Goal: Information Seeking & Learning: Learn about a topic

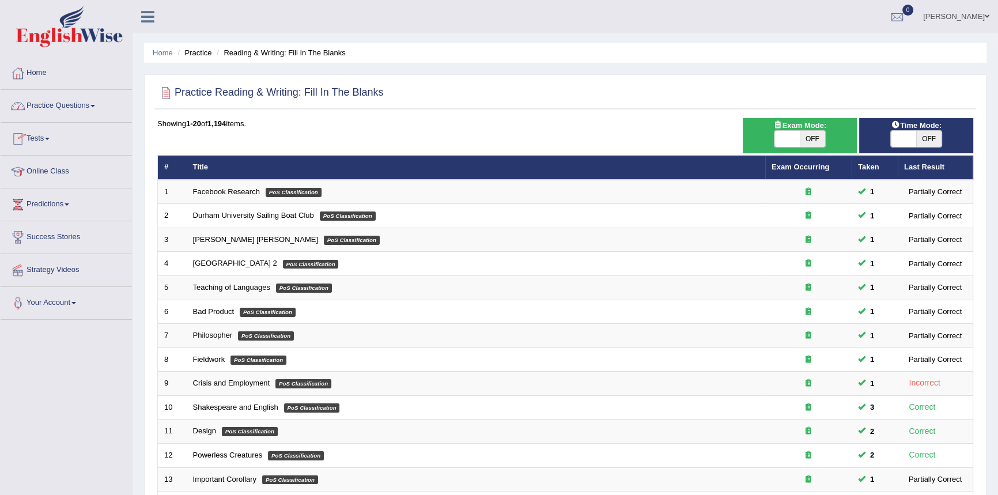
click at [52, 167] on link "Online Class" at bounding box center [66, 170] width 131 height 29
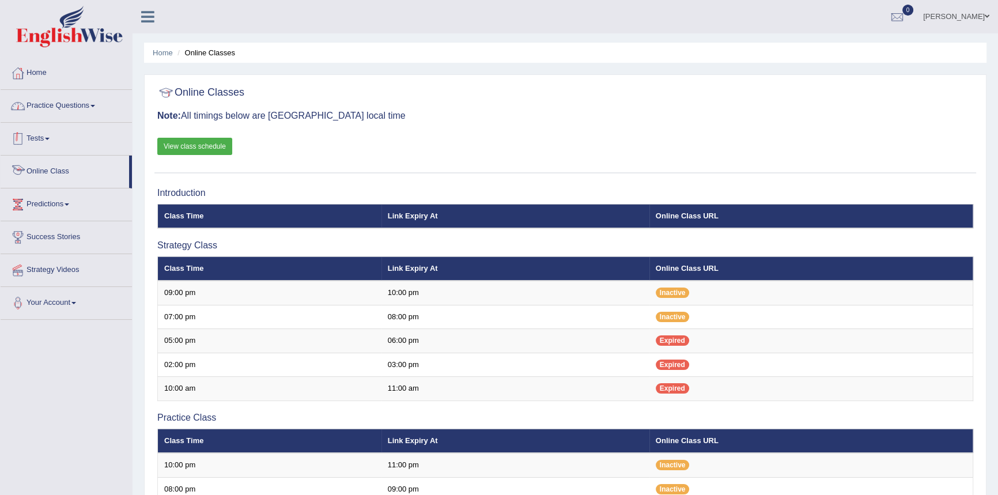
click at [76, 103] on link "Practice Questions" at bounding box center [66, 104] width 131 height 29
click at [75, 104] on link "Practice Questions" at bounding box center [66, 104] width 131 height 29
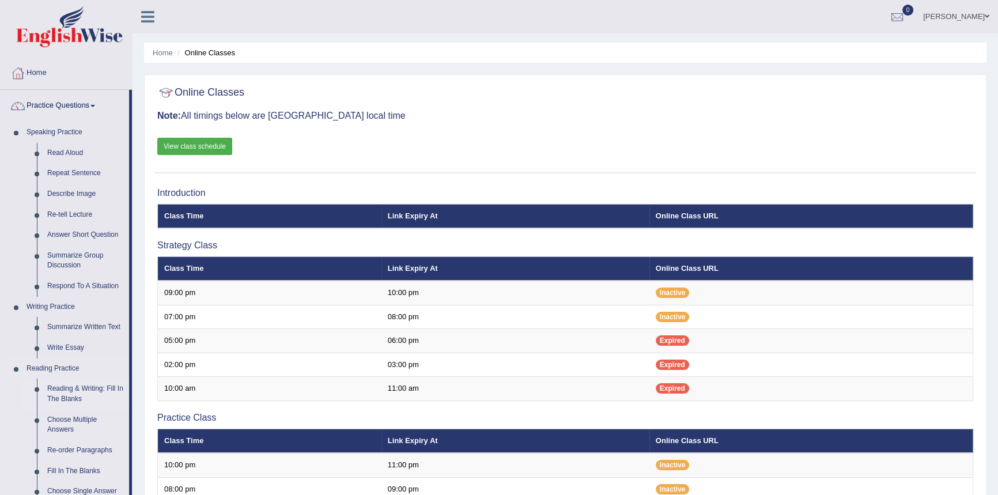
click at [94, 391] on link "Reading & Writing: Fill In The Blanks" at bounding box center [85, 394] width 87 height 31
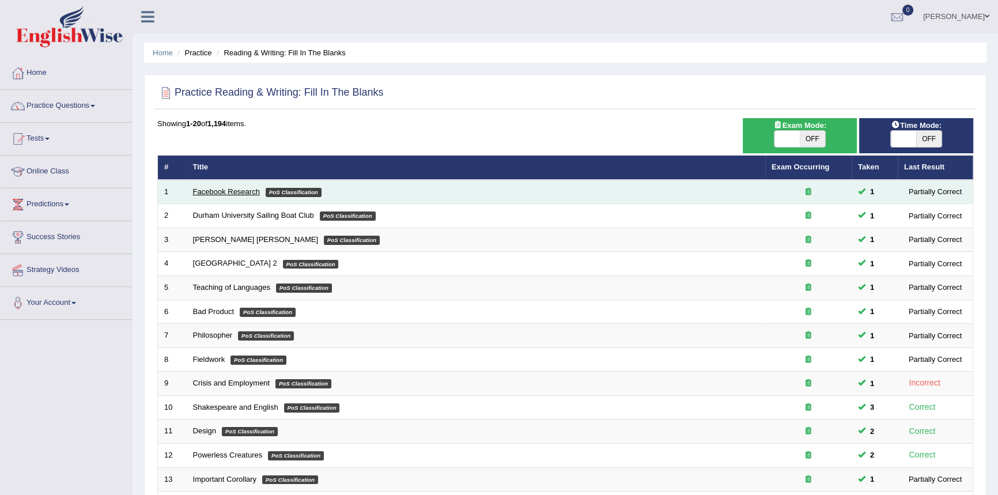
click at [225, 191] on link "Facebook Research" at bounding box center [226, 191] width 67 height 9
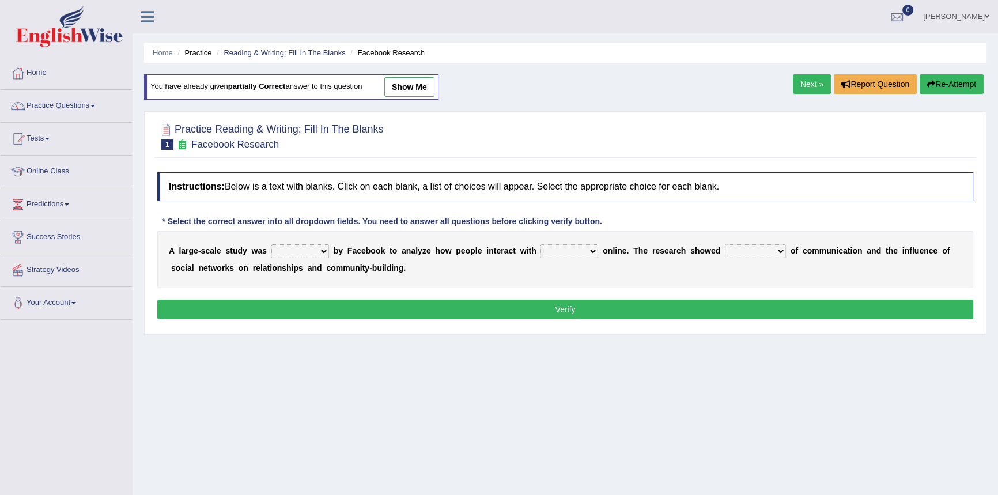
click at [324, 251] on select "surveyed had asked made" at bounding box center [300, 251] width 58 height 14
select select "made"
click at [271, 244] on select "surveyed had asked made" at bounding box center [300, 251] width 58 height 14
click at [597, 250] on select "together all each other another" at bounding box center [570, 251] width 58 height 14
select select "each other"
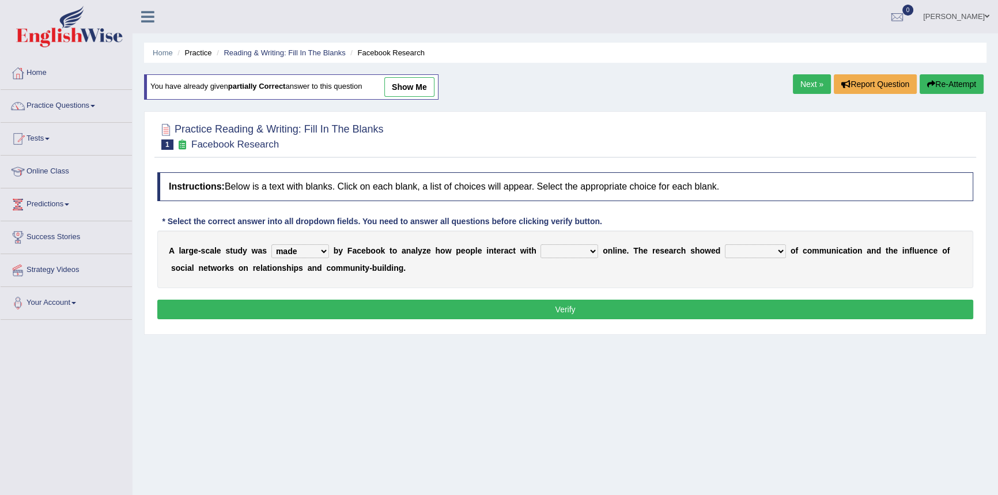
click at [541, 244] on select "together all each other another" at bounding box center [570, 251] width 58 height 14
click at [779, 250] on select "advantages standards fellowships patterns" at bounding box center [755, 251] width 61 height 14
select select "patterns"
click at [725, 244] on select "advantages standards fellowships patterns" at bounding box center [755, 251] width 61 height 14
click at [568, 311] on button "Verify" at bounding box center [565, 310] width 816 height 20
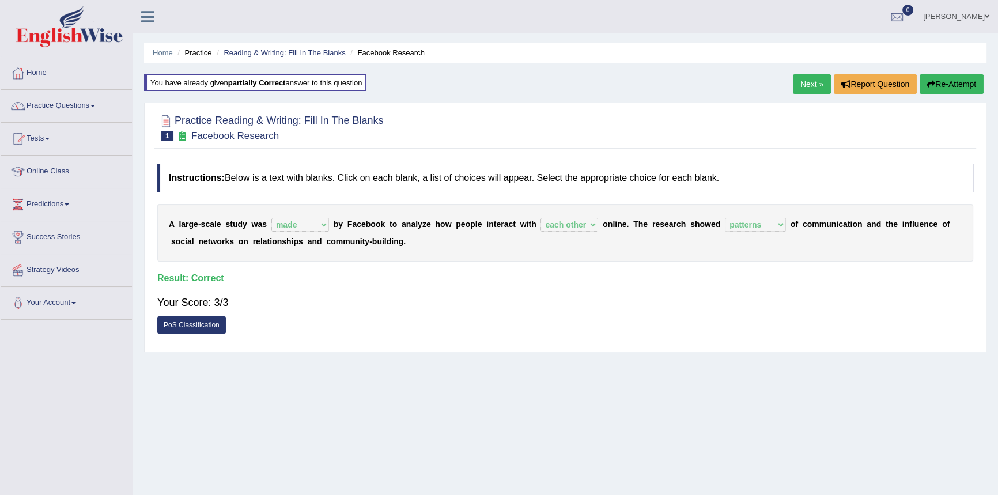
click at [199, 324] on link "PoS Classification" at bounding box center [191, 324] width 69 height 17
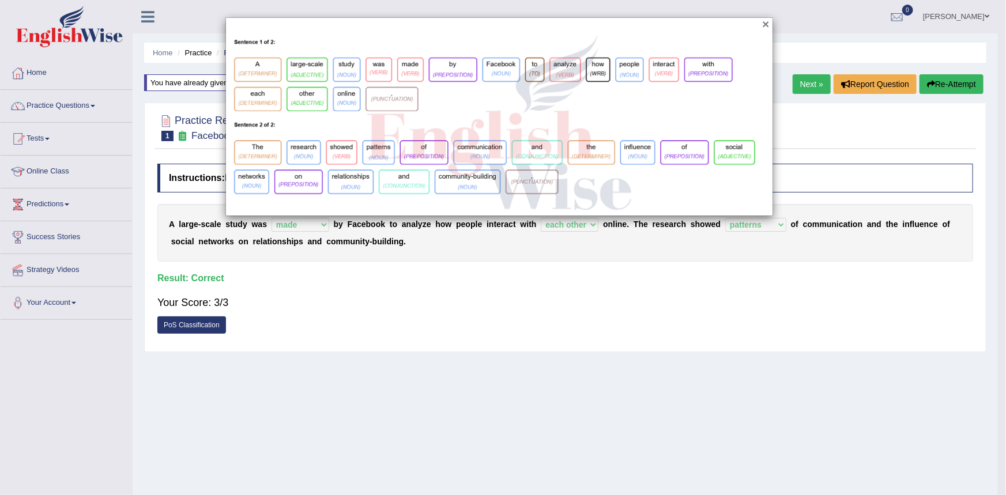
click at [764, 27] on button "×" at bounding box center [765, 24] width 7 height 12
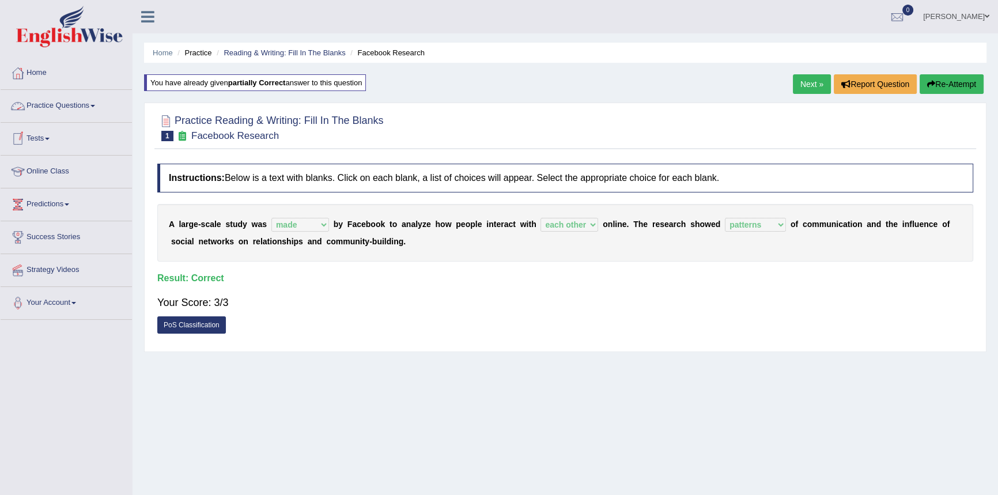
click at [55, 107] on link "Practice Questions" at bounding box center [66, 104] width 131 height 29
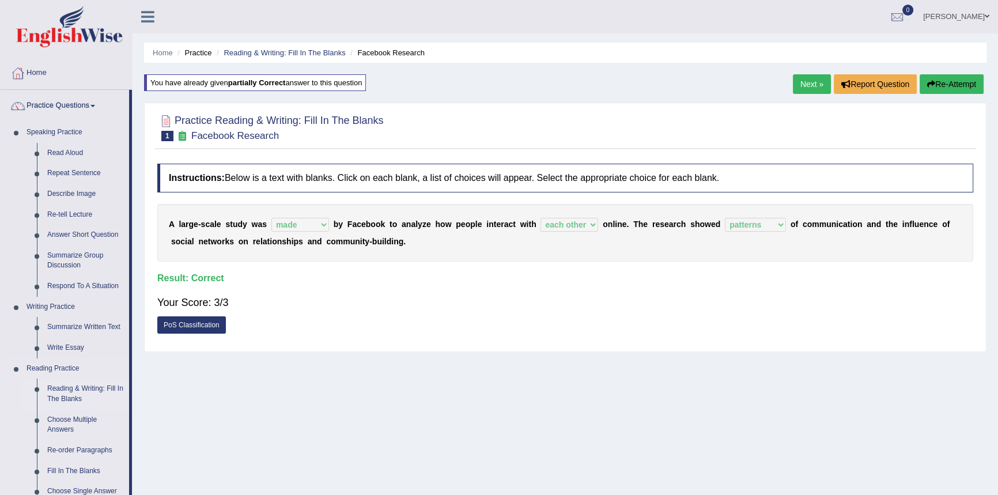
click at [85, 386] on link "Reading & Writing: Fill In The Blanks" at bounding box center [85, 394] width 87 height 31
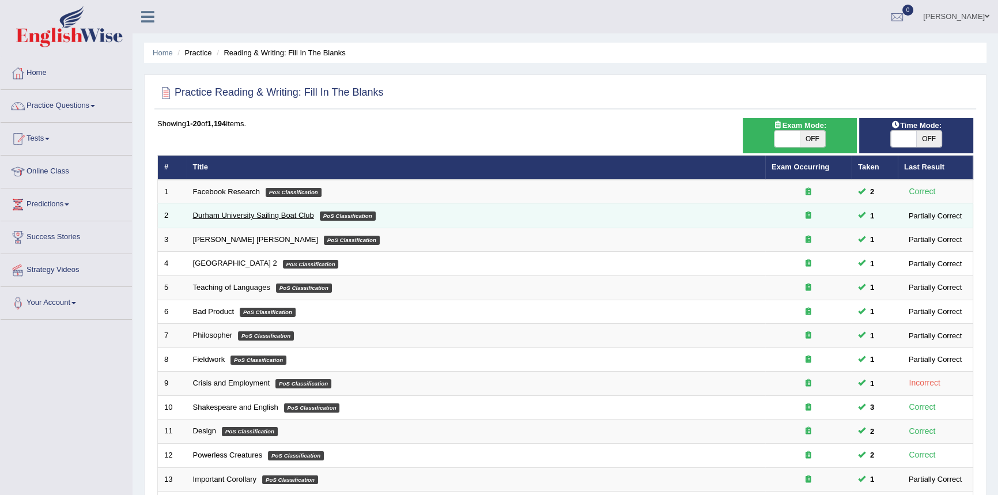
click at [249, 214] on link "Durham University Sailing Boat Club" at bounding box center [253, 215] width 121 height 9
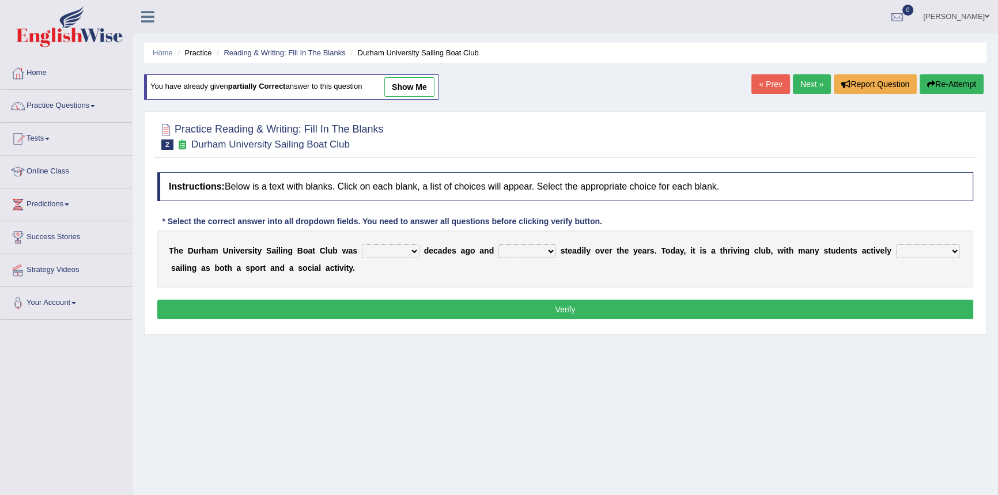
click at [410, 252] on select "found fund founded find" at bounding box center [391, 251] width 58 height 14
select select "founded"
click at [362, 244] on select "found fund founded find" at bounding box center [391, 251] width 58 height 14
click at [546, 251] on select "grow growing has grown grown" at bounding box center [528, 251] width 58 height 14
select select "growing"
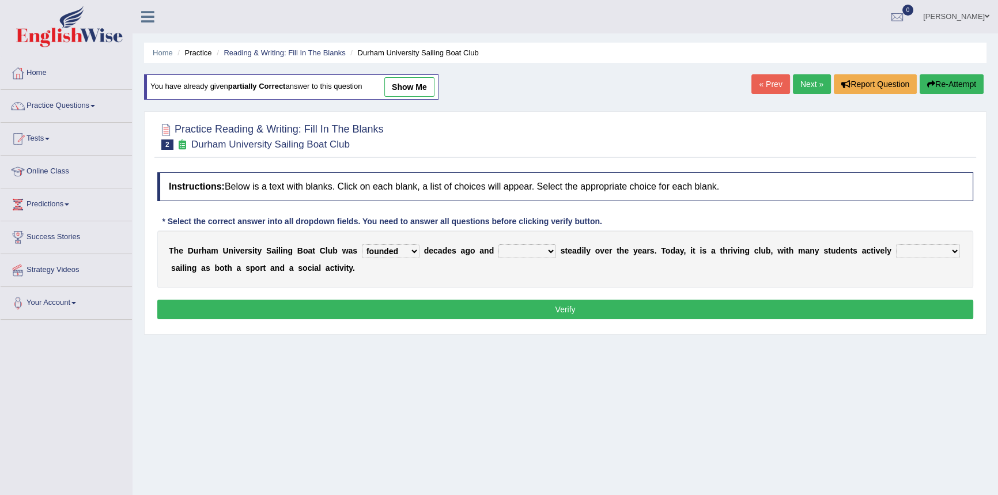
click at [499, 244] on select "grow growing has grown grown" at bounding box center [528, 251] width 58 height 14
click at [953, 251] on select "enjoy enjoyed are enjoying enjoying" at bounding box center [928, 251] width 64 height 14
select select "enjoying"
click at [896, 244] on select "enjoy enjoyed are enjoying enjoying" at bounding box center [928, 251] width 64 height 14
click at [550, 249] on select "grow growing has grown grown" at bounding box center [528, 251] width 58 height 14
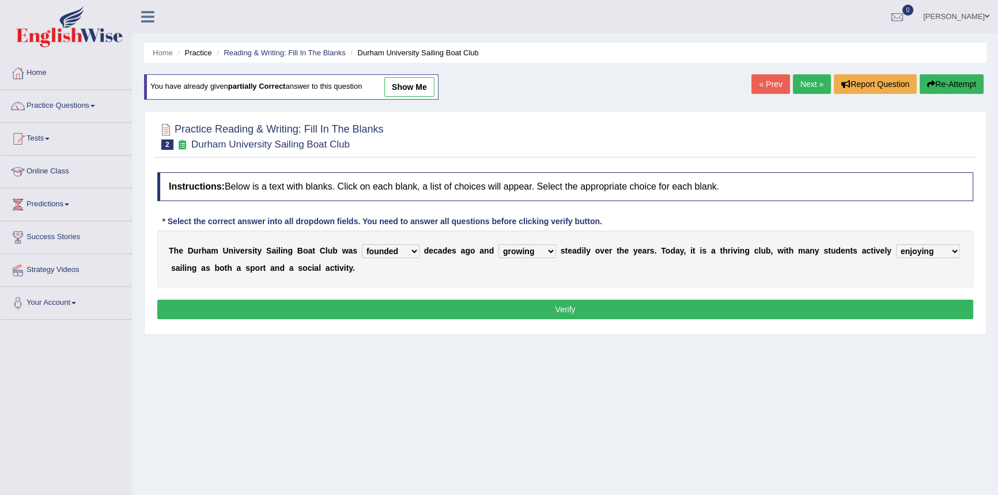
click at [606, 281] on div "T h e D u r h a m U n i v e r s i t y S a i l i n g B o a t C l u b w a s found…" at bounding box center [565, 260] width 816 height 58
click at [567, 314] on button "Verify" at bounding box center [565, 310] width 816 height 20
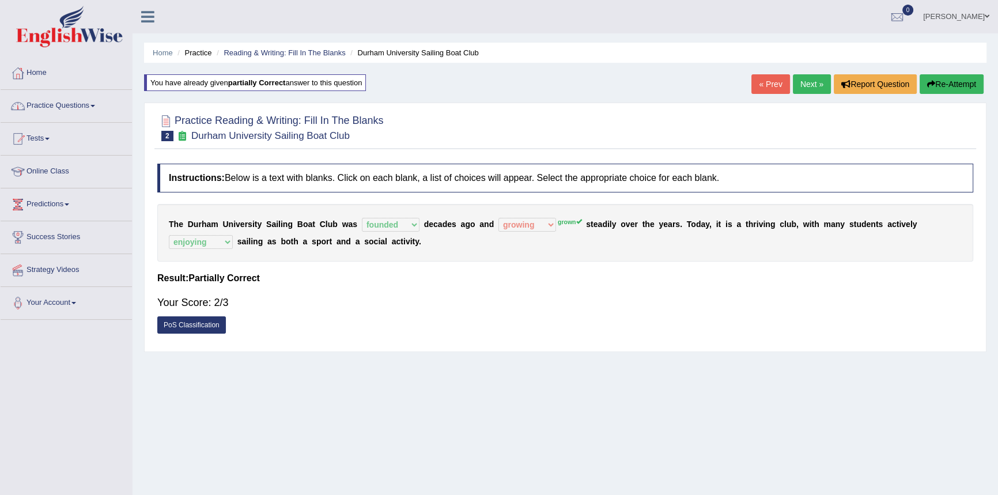
click at [58, 107] on link "Practice Questions" at bounding box center [66, 104] width 131 height 29
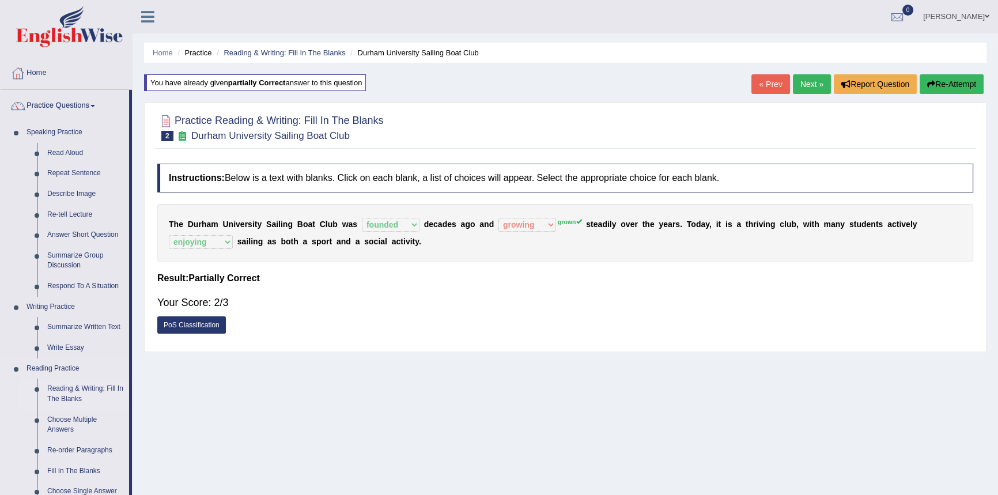
click at [88, 387] on link "Reading & Writing: Fill In The Blanks" at bounding box center [85, 394] width 87 height 31
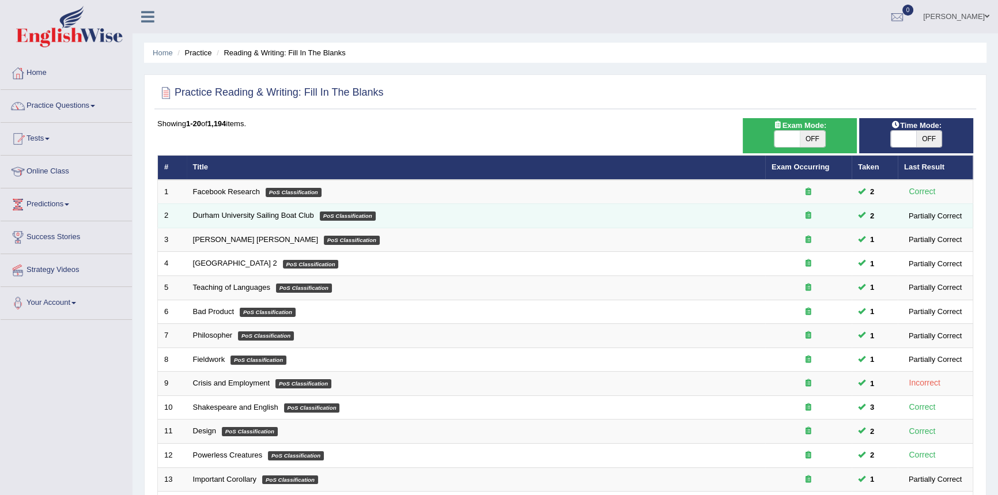
click at [928, 216] on div "Partially Correct" at bounding box center [935, 216] width 62 height 12
click at [935, 216] on div "Partially Correct" at bounding box center [935, 216] width 62 height 12
click at [253, 216] on link "Durham University Sailing Boat Club" at bounding box center [253, 215] width 121 height 9
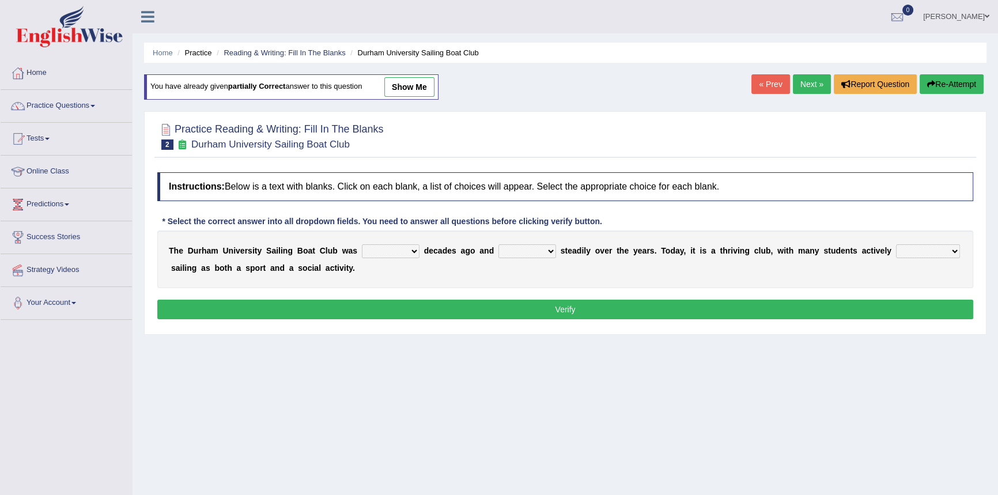
click at [418, 86] on link "show me" at bounding box center [409, 87] width 50 height 20
select select "founded"
select select "growing"
select select "enjoying"
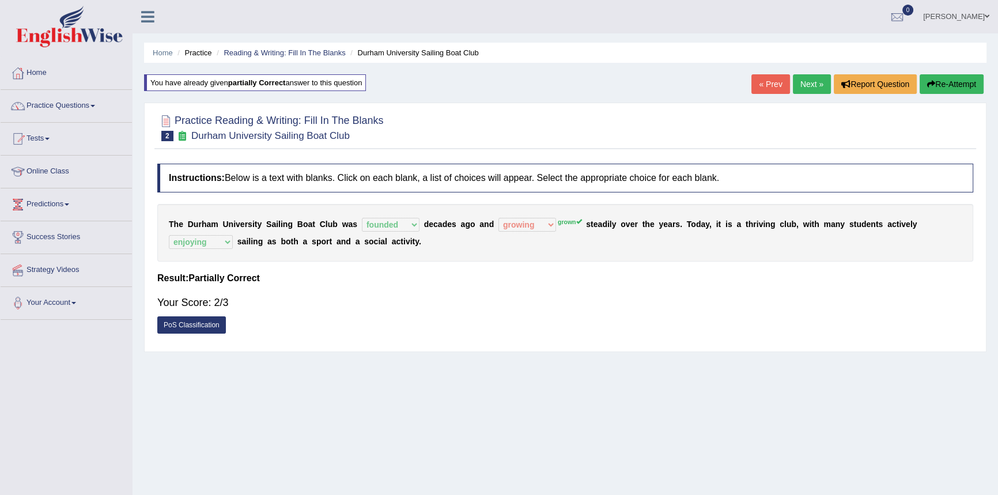
click at [205, 321] on link "PoS Classification" at bounding box center [191, 324] width 69 height 17
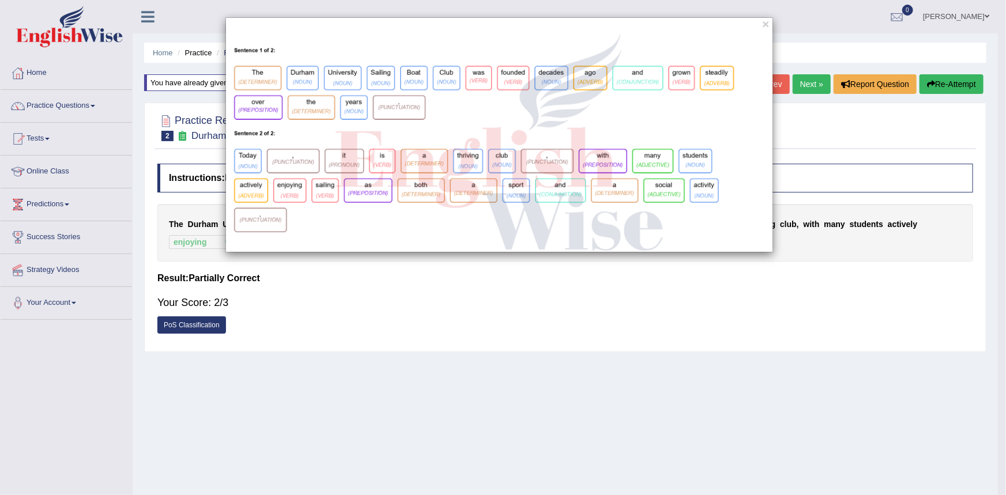
click at [686, 73] on img at bounding box center [499, 142] width 546 height 219
click at [762, 24] on button "×" at bounding box center [765, 24] width 7 height 12
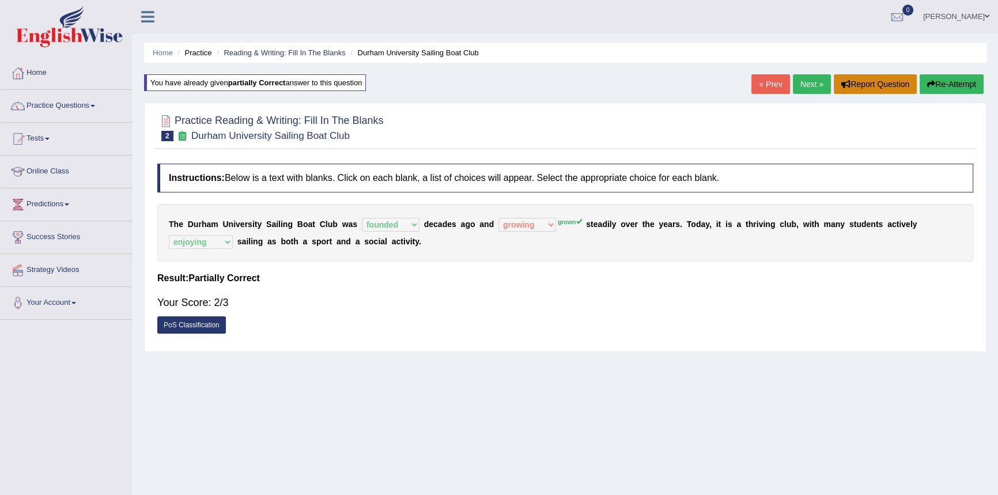
click at [882, 85] on button "Report Question" at bounding box center [875, 84] width 83 height 20
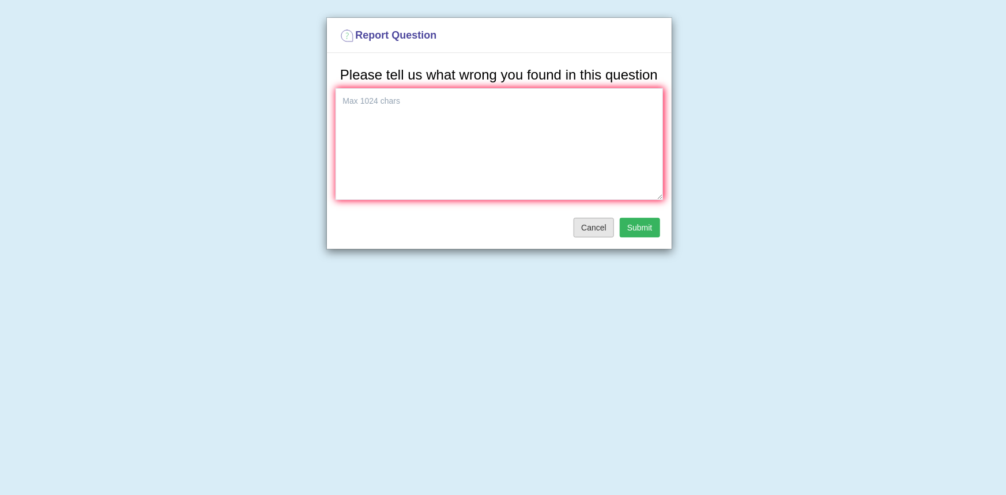
click at [595, 229] on button "Cancel" at bounding box center [593, 228] width 40 height 20
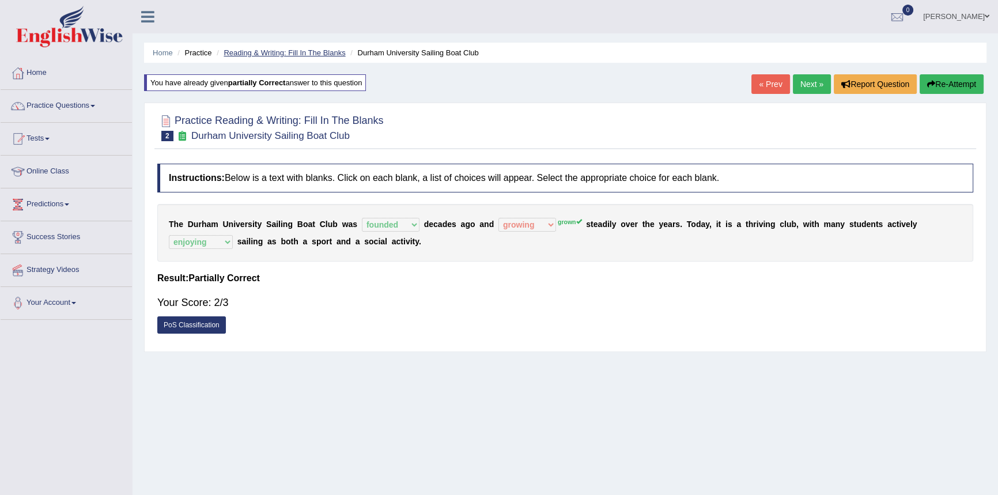
click at [314, 54] on link "Reading & Writing: Fill In The Blanks" at bounding box center [285, 52] width 122 height 9
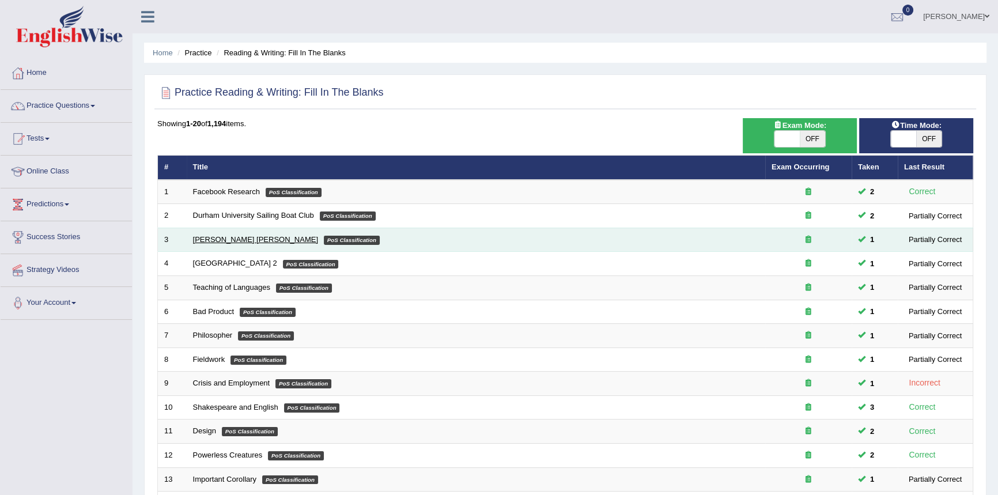
click at [209, 239] on link "Mona Lisa" at bounding box center [255, 239] width 125 height 9
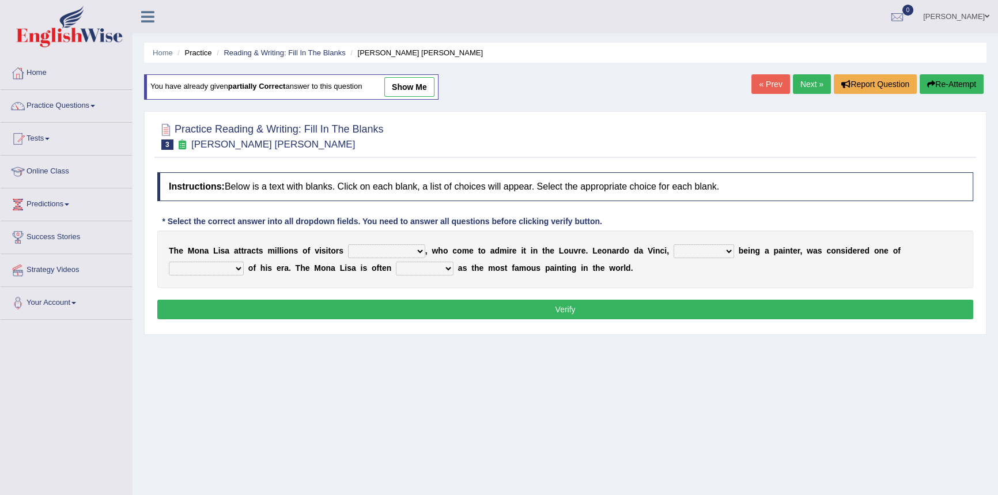
click at [418, 252] on select "around the year the all year all year round per year" at bounding box center [386, 251] width 77 height 14
select select "per year"
click at [348, 244] on select "around the year the all year all year round per year" at bounding box center [386, 251] width 77 height 14
click at [727, 250] on select "rather than as much as as well as as long as" at bounding box center [704, 251] width 61 height 14
select select "as well as"
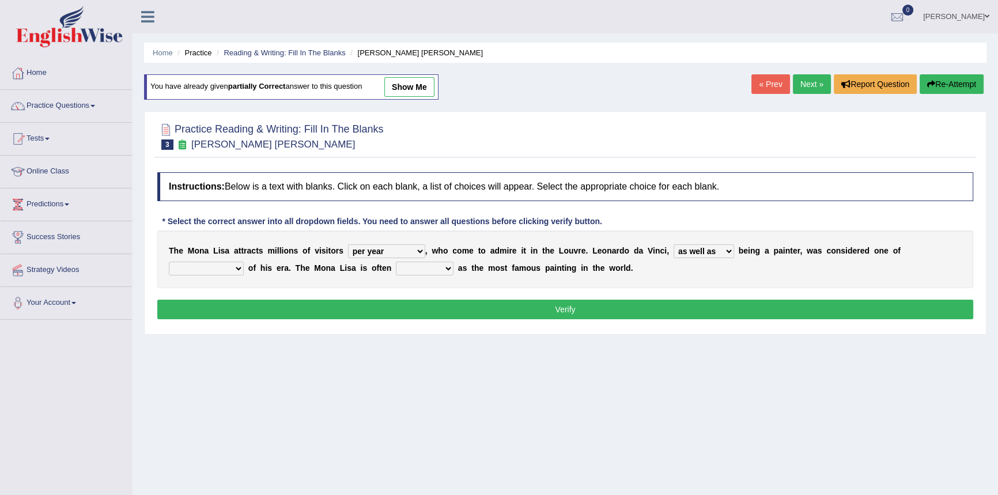
click at [674, 244] on select "rather than as much as as well as as long as" at bounding box center [704, 251] width 61 height 14
click at [239, 267] on select "better artists artist the better artist the best artists" at bounding box center [206, 269] width 75 height 14
select select "the best artists"
click at [169, 262] on select "better artists artist the better artist the best artists" at bounding box center [206, 269] width 75 height 14
click at [447, 267] on select "classified suggested predicted described" at bounding box center [425, 269] width 58 height 14
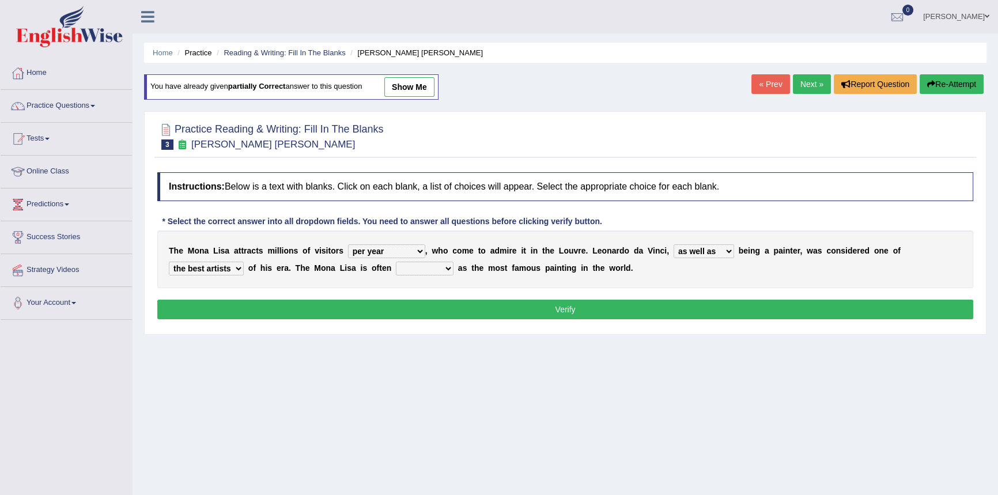
select select "described"
click at [396, 262] on select "classified suggested predicted described" at bounding box center [425, 269] width 58 height 14
click at [460, 312] on button "Verify" at bounding box center [565, 310] width 816 height 20
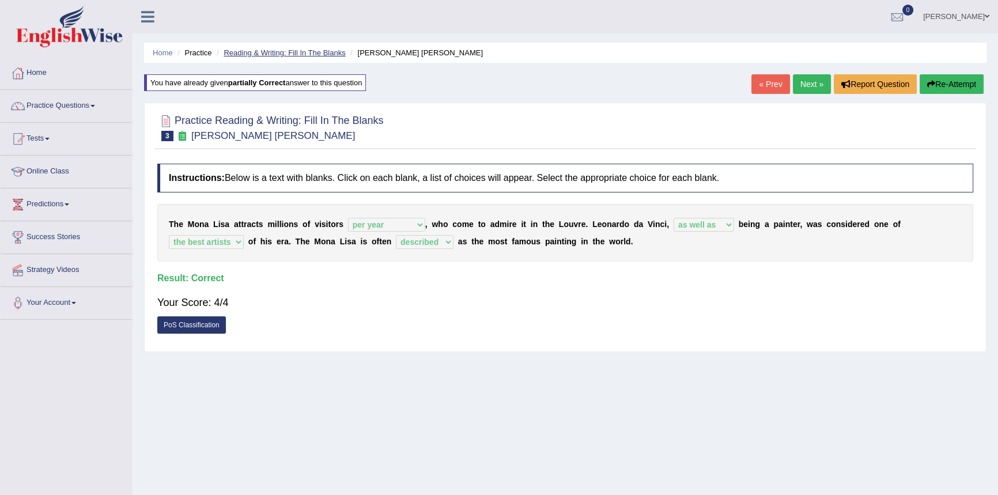
click at [327, 52] on link "Reading & Writing: Fill In The Blanks" at bounding box center [285, 52] width 122 height 9
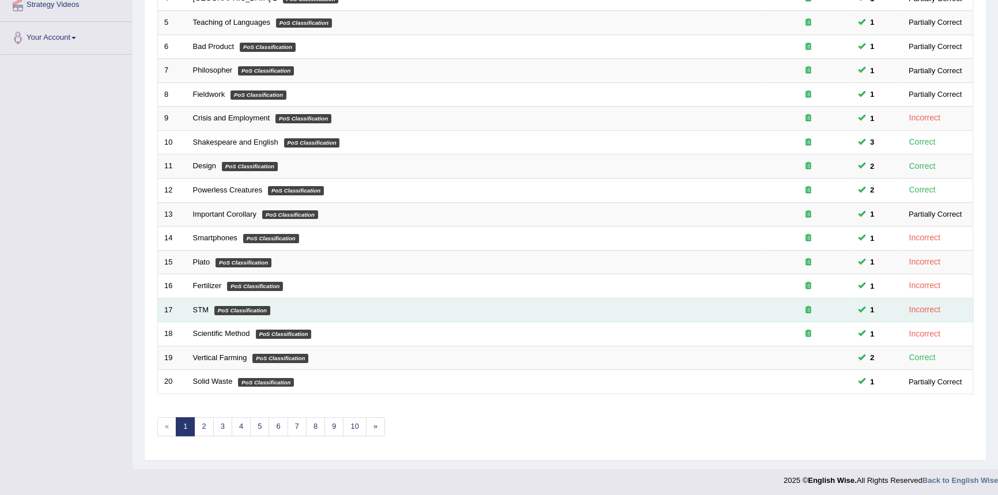
scroll to position [266, 0]
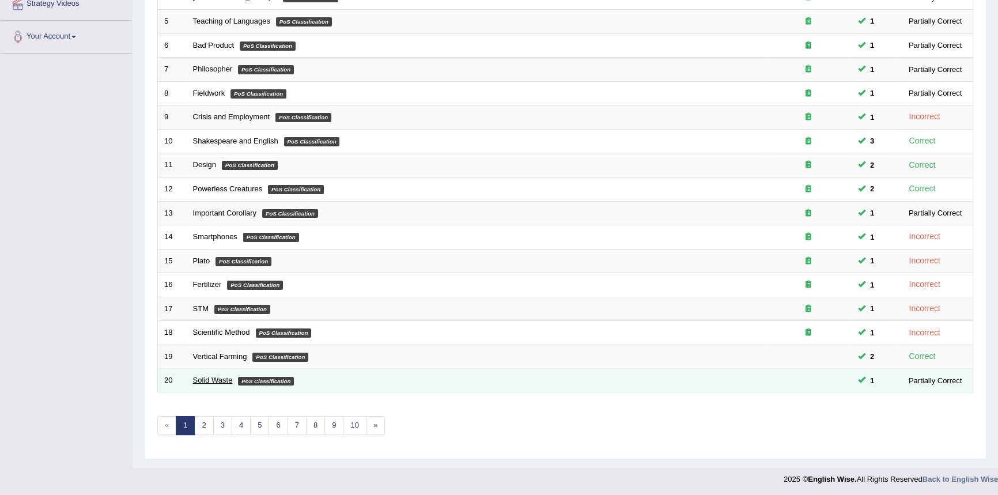
click at [215, 376] on link "Solid Waste" at bounding box center [213, 380] width 40 height 9
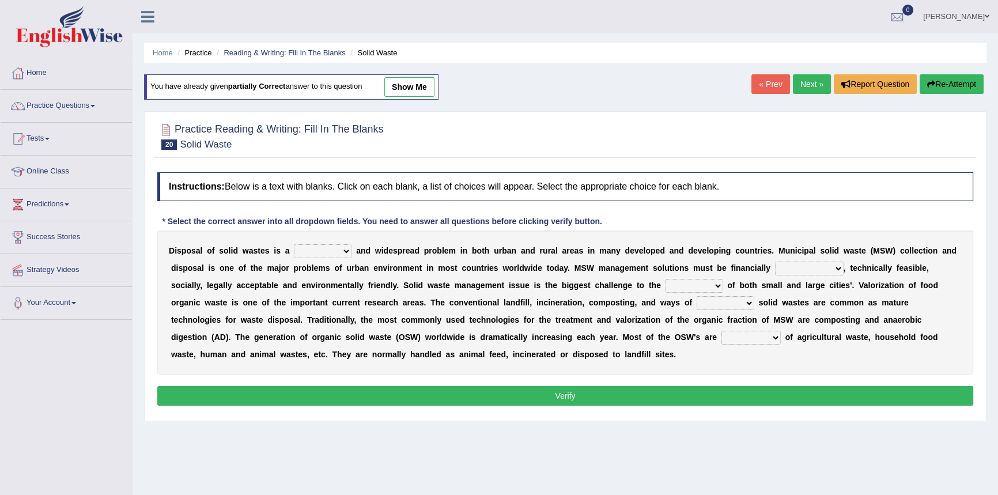
click at [346, 250] on select "slanting stinging stalling shafting" at bounding box center [323, 251] width 58 height 14
select select "stalling"
click at [294, 244] on select "slanting stinging stalling shafting" at bounding box center [323, 251] width 58 height 14
click at [834, 265] on select "unattainable sustainable objectionable treasonable" at bounding box center [809, 269] width 69 height 14
select select "objectionable"
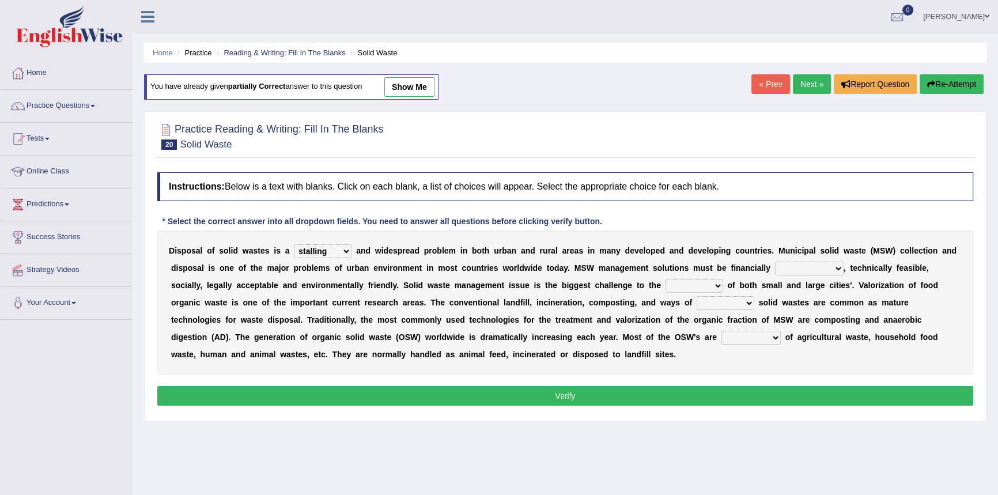
click at [775, 262] on select "unattainable sustainable objectionable treasonable" at bounding box center [809, 269] width 69 height 14
click at [716, 285] on select "plants culture authorities history" at bounding box center [695, 286] width 58 height 14
select select "plants"
click at [666, 279] on select "plants culture authorities history" at bounding box center [695, 286] width 58 height 14
click at [748, 304] on select "reserving preserving deserving handling" at bounding box center [726, 303] width 58 height 14
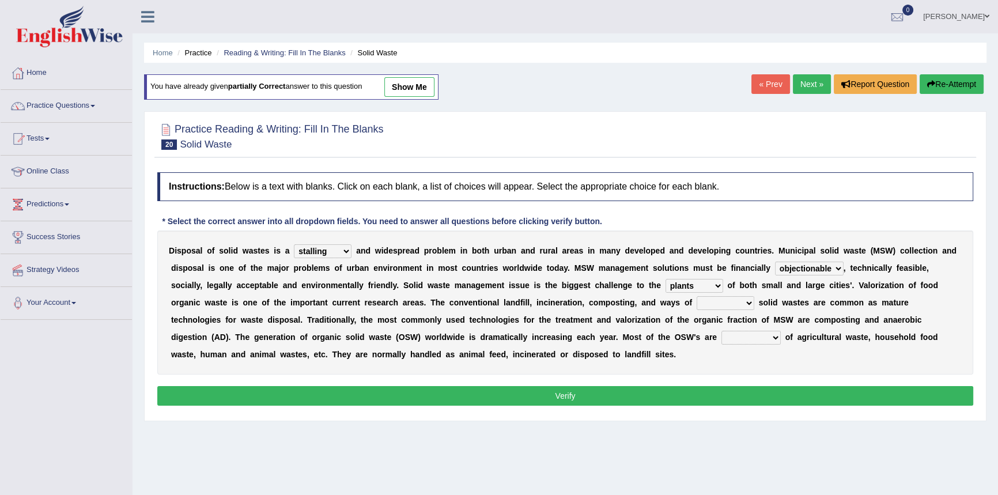
select select "deserving"
click at [697, 296] on select "reserving preserving deserving handling" at bounding box center [726, 303] width 58 height 14
click at [773, 340] on select "composed disposed composing disposing" at bounding box center [751, 338] width 59 height 14
select select "composing"
click at [722, 331] on select "composed disposed composing disposing" at bounding box center [751, 338] width 59 height 14
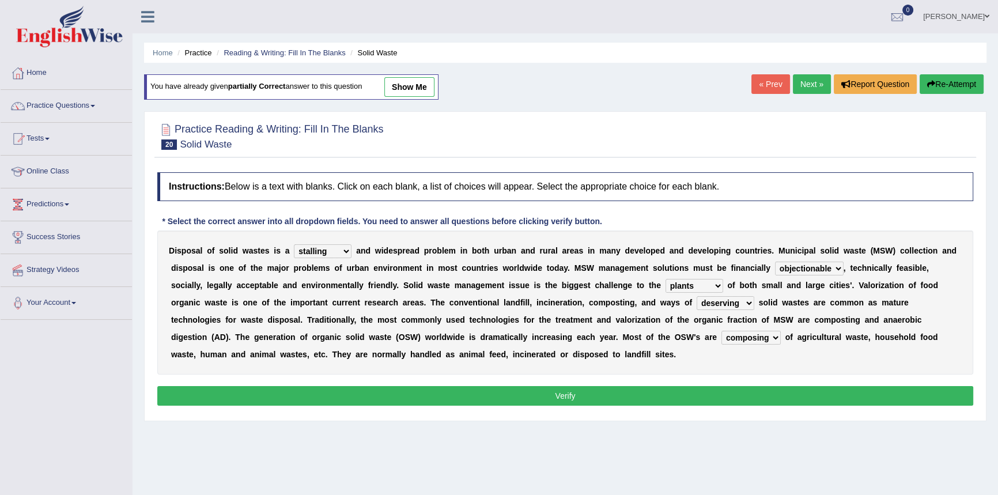
click at [696, 398] on button "Verify" at bounding box center [565, 396] width 816 height 20
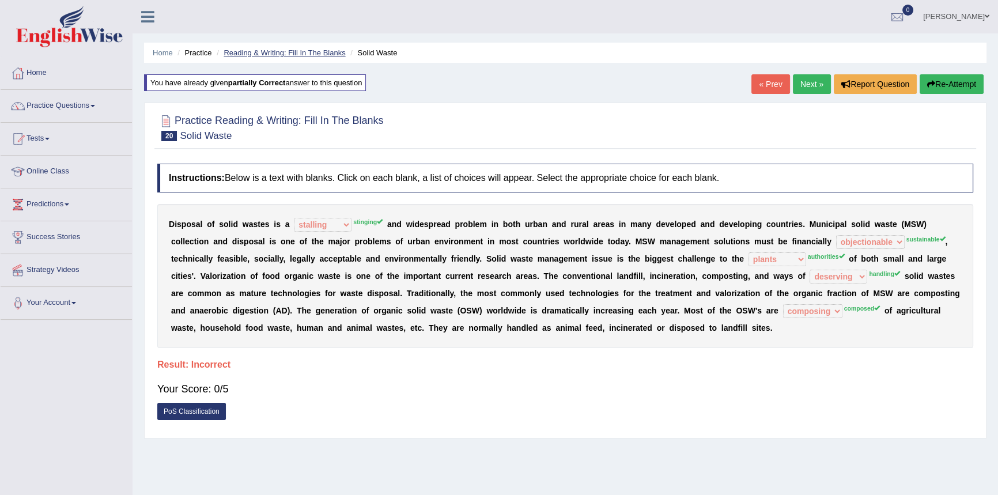
click at [310, 50] on link "Reading & Writing: Fill In The Blanks" at bounding box center [285, 52] width 122 height 9
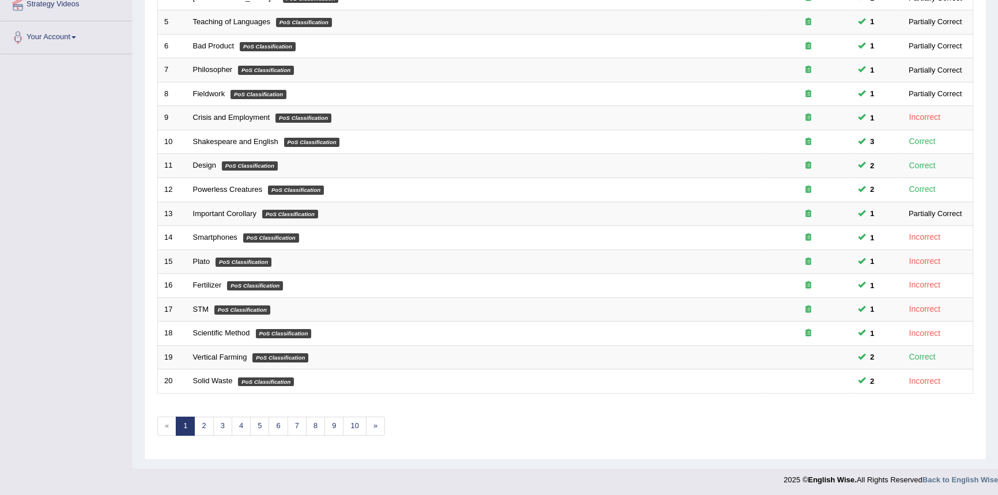
scroll to position [266, 0]
click at [201, 425] on link "2" at bounding box center [203, 425] width 19 height 19
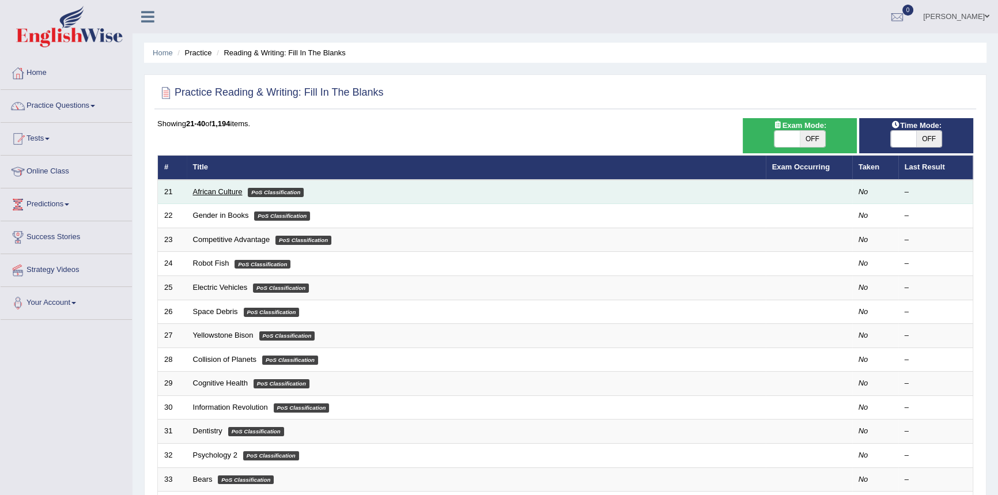
click at [225, 190] on link "African Culture" at bounding box center [218, 191] width 50 height 9
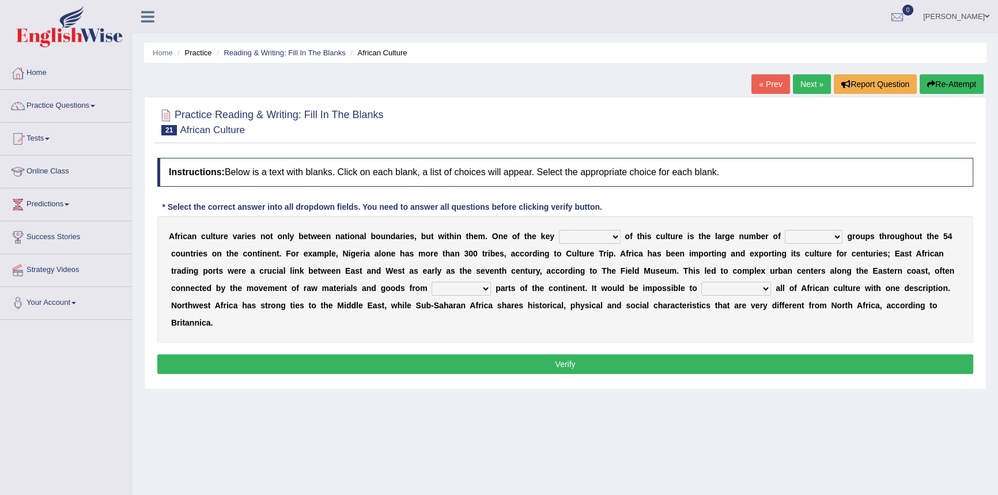
click at [617, 237] on select "conjectures features issues doubts" at bounding box center [590, 237] width 62 height 14
select select "features"
click at [559, 230] on select "conjectures features issues doubts" at bounding box center [590, 237] width 62 height 14
click at [837, 237] on select "ethic ethnic eugenic epic" at bounding box center [814, 237] width 58 height 14
click at [615, 239] on select "conjectures features issues doubts" at bounding box center [590, 237] width 62 height 14
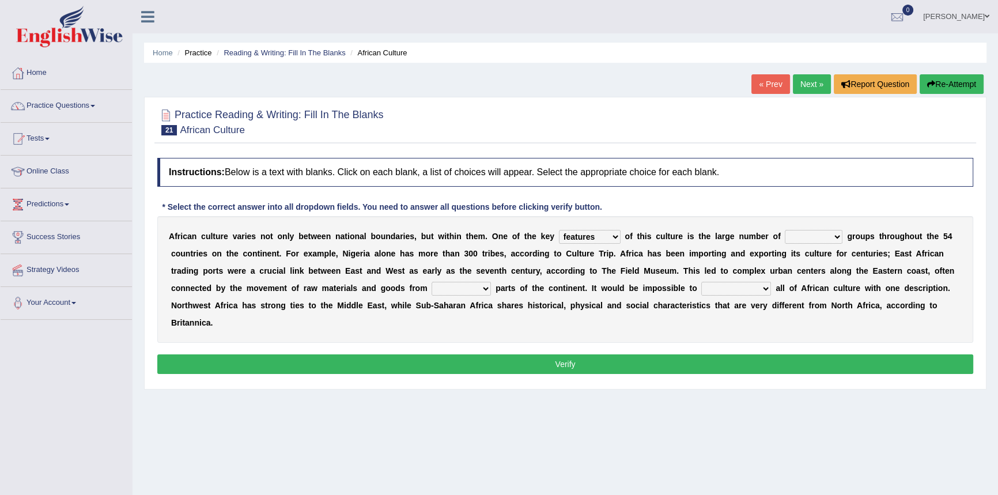
click at [836, 236] on select "ethic ethnic eugenic epic" at bounding box center [814, 237] width 58 height 14
select select "ethic"
click at [785, 230] on select "ethic ethnic eugenic epic" at bounding box center [814, 237] width 58 height 14
click at [488, 289] on select "forelocked interlocked unlocked landlocked" at bounding box center [461, 289] width 59 height 14
select select "unlocked"
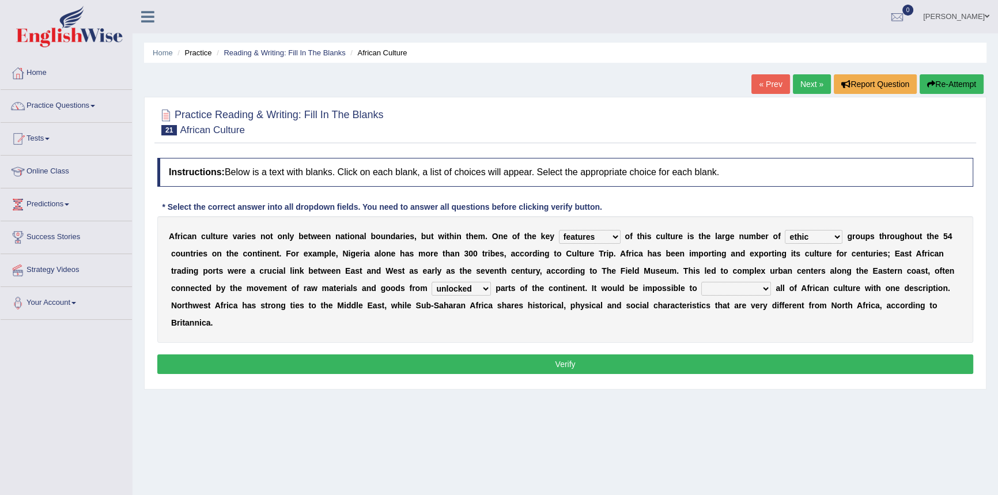
click at [432, 282] on select "forelocked interlocked unlocked landlocked" at bounding box center [461, 289] width 59 height 14
click at [762, 287] on select "characterize conceptualize symbolize synthesize" at bounding box center [736, 289] width 70 height 14
select select "characterize"
click at [701, 282] on select "characterize conceptualize symbolize synthesize" at bounding box center [736, 289] width 70 height 14
click at [669, 360] on button "Verify" at bounding box center [565, 364] width 816 height 20
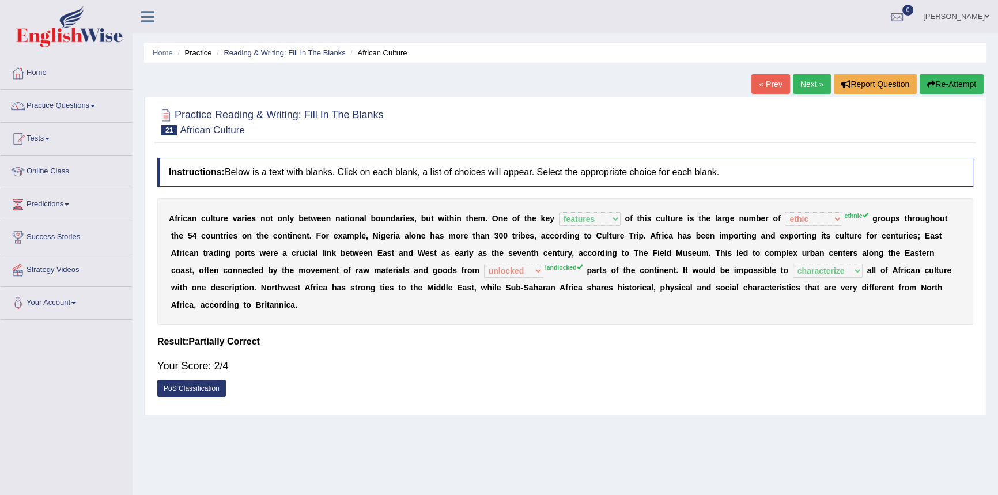
drag, startPoint x: 801, startPoint y: 85, endPoint x: 791, endPoint y: 101, distance: 18.9
click at [802, 85] on link "Next »" at bounding box center [812, 84] width 38 height 20
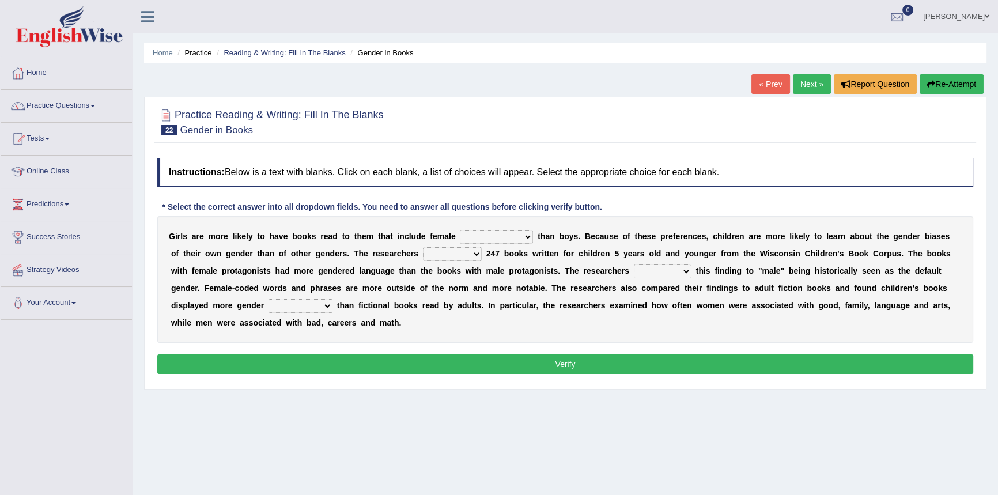
click at [527, 237] on select "protagonists cosmogonists agonists expressionists" at bounding box center [496, 237] width 73 height 14
select select "protagonists"
click at [460, 230] on select "protagonists cosmogonists agonists expressionists" at bounding box center [496, 237] width 73 height 14
click at [465, 253] on select "hydrolyzed paralyzed catalyzed analyzed" at bounding box center [452, 254] width 59 height 14
select select "analyzed"
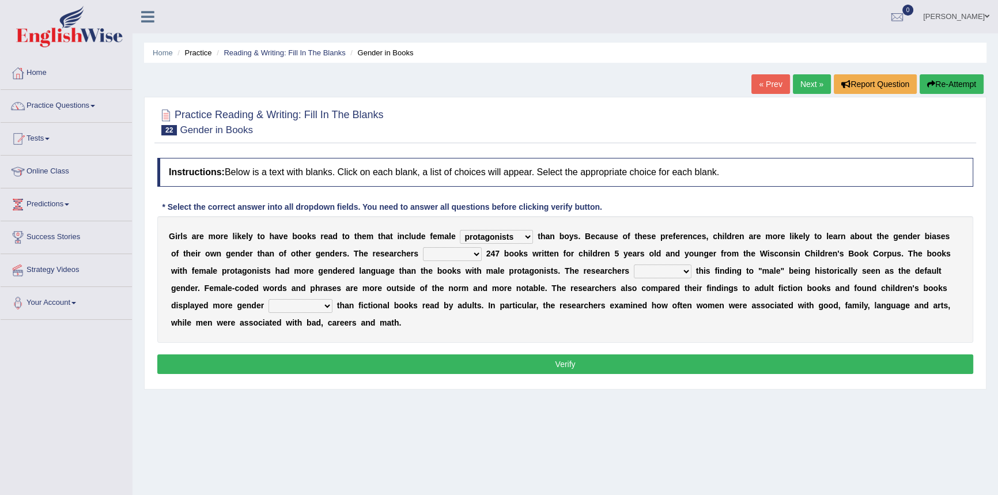
click at [423, 247] on select "hydrolyzed paralyzed catalyzed analyzed" at bounding box center [452, 254] width 59 height 14
click at [664, 272] on select "contribute tribute distribute attribute" at bounding box center [663, 272] width 58 height 14
select select "distribute"
click at [634, 265] on select "contribute tribute distribute attribute" at bounding box center [663, 272] width 58 height 14
click at [284, 305] on select "stereotypes teletypes prototypes electrotypes" at bounding box center [301, 306] width 64 height 14
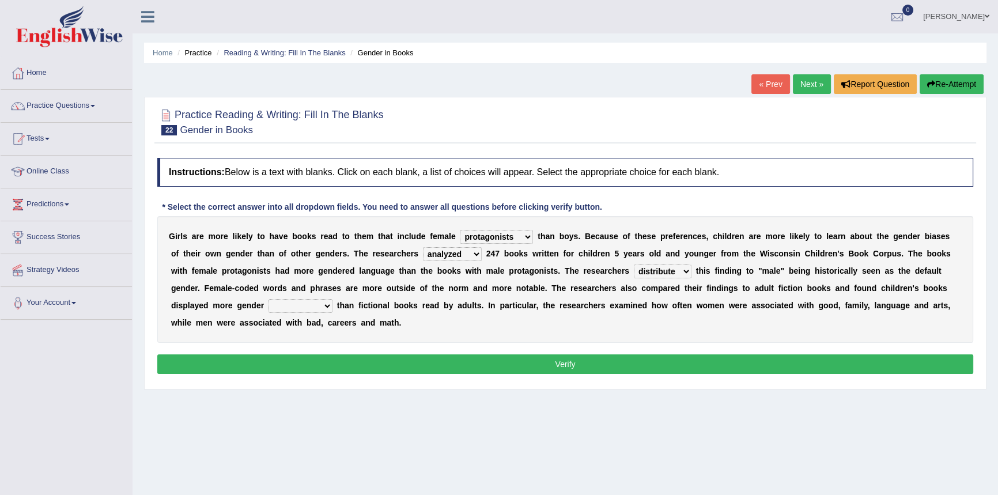
select select "prototypes"
click at [269, 299] on select "stereotypes teletypes prototypes electrotypes" at bounding box center [301, 306] width 64 height 14
click at [510, 368] on button "Verify" at bounding box center [565, 364] width 816 height 20
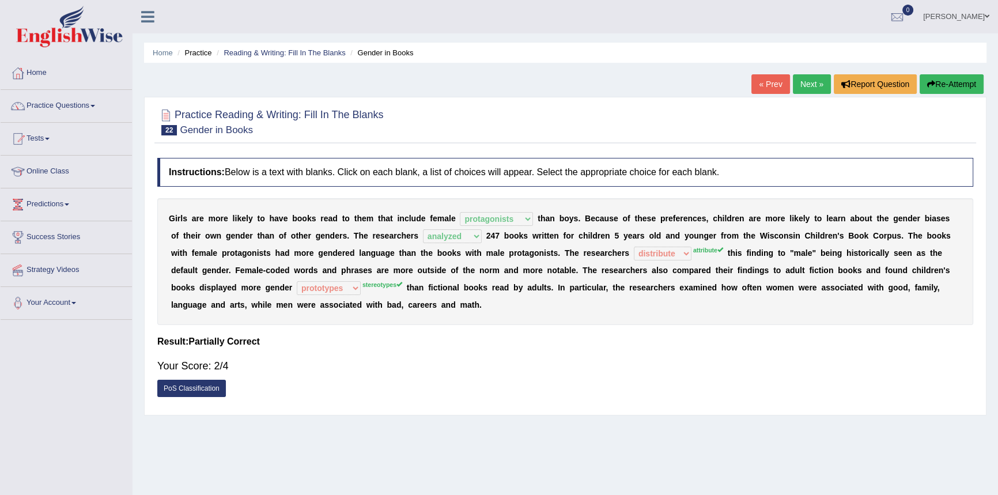
drag, startPoint x: 803, startPoint y: 85, endPoint x: 712, endPoint y: 165, distance: 122.1
click at [803, 85] on link "Next »" at bounding box center [812, 84] width 38 height 20
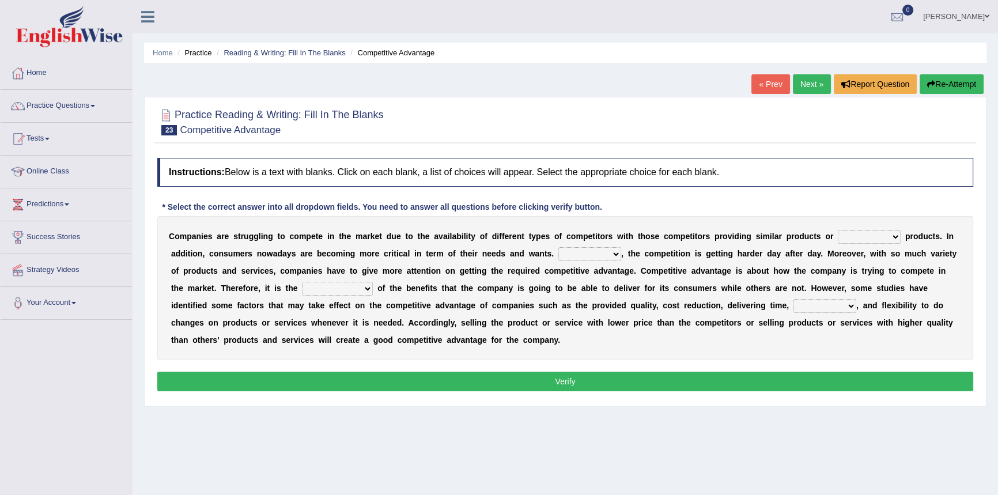
click at [198, 236] on b "n" at bounding box center [199, 236] width 5 height 9
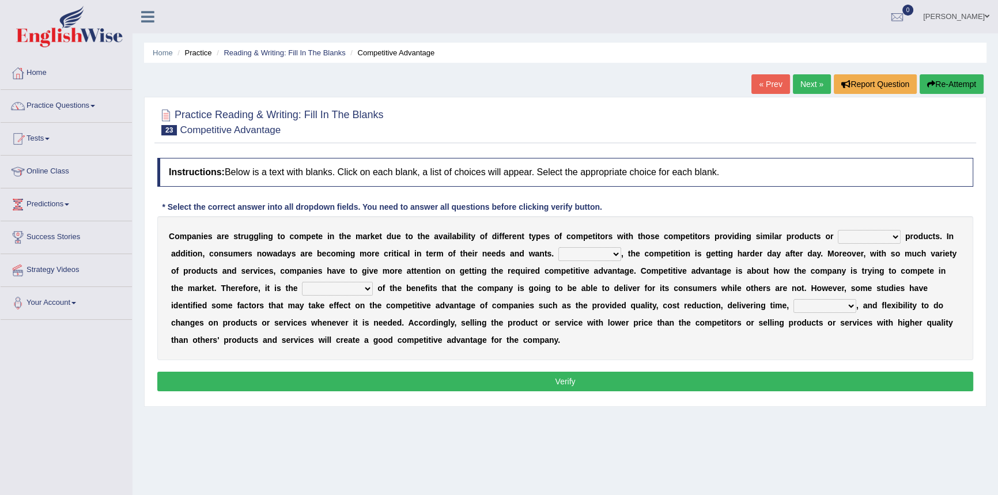
click at [198, 236] on b "n" at bounding box center [199, 236] width 5 height 9
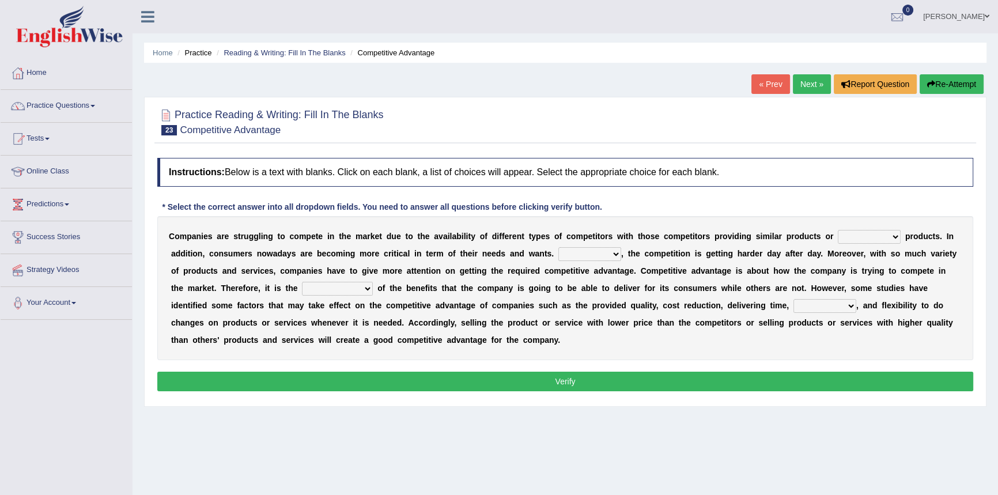
drag, startPoint x: 170, startPoint y: 233, endPoint x: 224, endPoint y: 240, distance: 54.5
click at [209, 240] on div "C o m p a n i e s a r e s t r u g g l i n g t o c o m p e t e i n t h e m a r k…" at bounding box center [565, 288] width 816 height 144
click at [894, 236] on select "constitution restitution substitution institution" at bounding box center [869, 237] width 63 height 14
select select "substitution"
click at [838, 230] on select "constitution restitution substitution institution" at bounding box center [869, 237] width 63 height 14
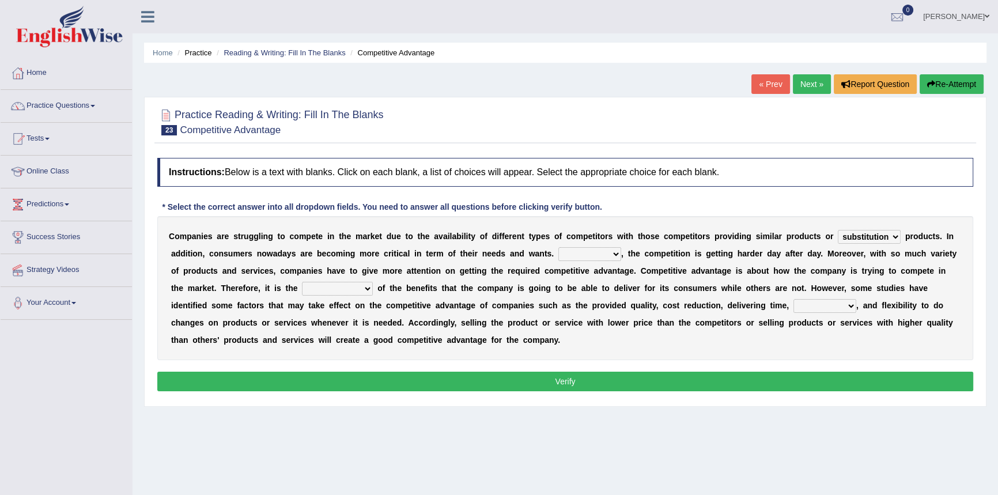
click at [614, 254] on select "However Instead Additionally Therefore" at bounding box center [589, 254] width 63 height 14
select select "However"
click at [558, 247] on select "However Instead Additionally Therefore" at bounding box center [589, 254] width 63 height 14
click at [611, 255] on select "However Instead Additionally Therefore" at bounding box center [589, 254] width 63 height 14
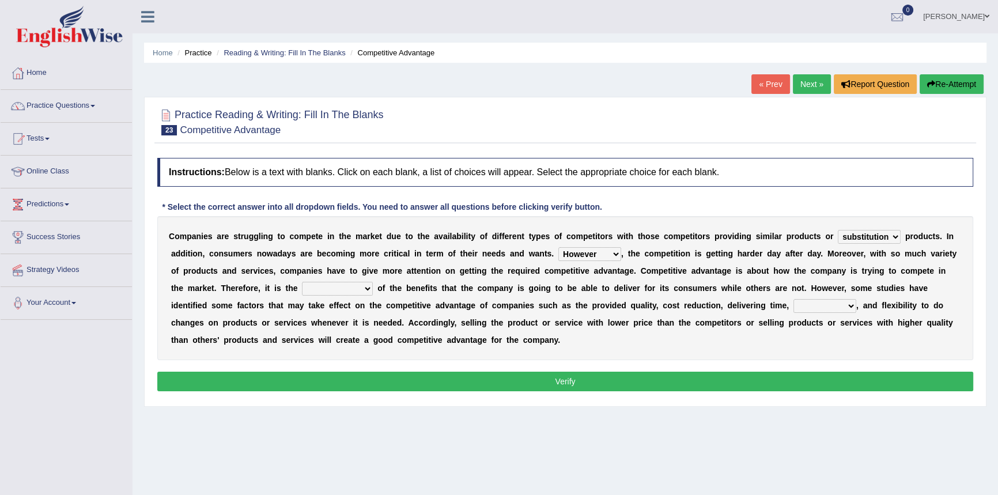
click at [365, 288] on select "dissemination ordination determination incarnation" at bounding box center [337, 289] width 71 height 14
select select "ordination"
click at [302, 282] on select "dissemination ordination determination incarnation" at bounding box center [337, 289] width 71 height 14
click at [851, 306] on select "captivation aggregation deprivation innovation" at bounding box center [825, 306] width 63 height 14
select select "captivation"
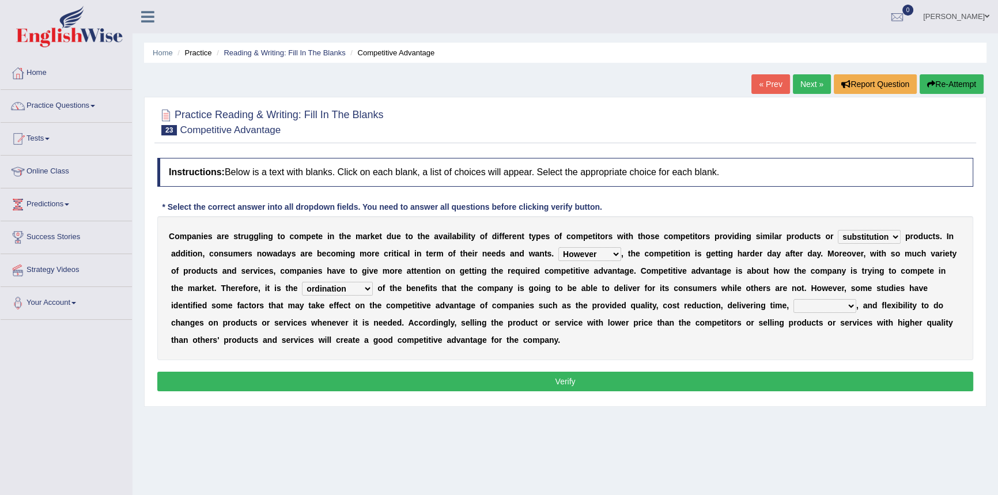
click at [794, 299] on select "captivation aggregation deprivation innovation" at bounding box center [825, 306] width 63 height 14
click at [537, 383] on button "Verify" at bounding box center [565, 382] width 816 height 20
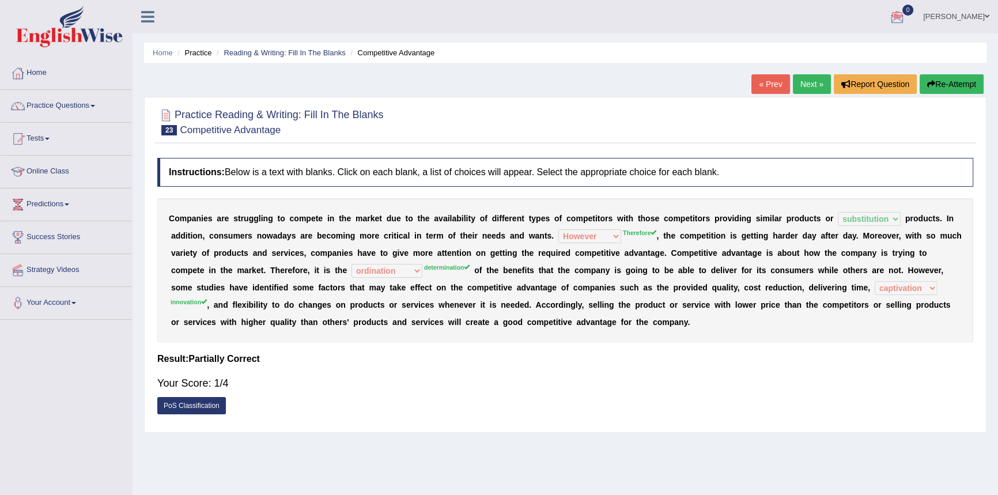
click at [807, 86] on link "Next »" at bounding box center [812, 84] width 38 height 20
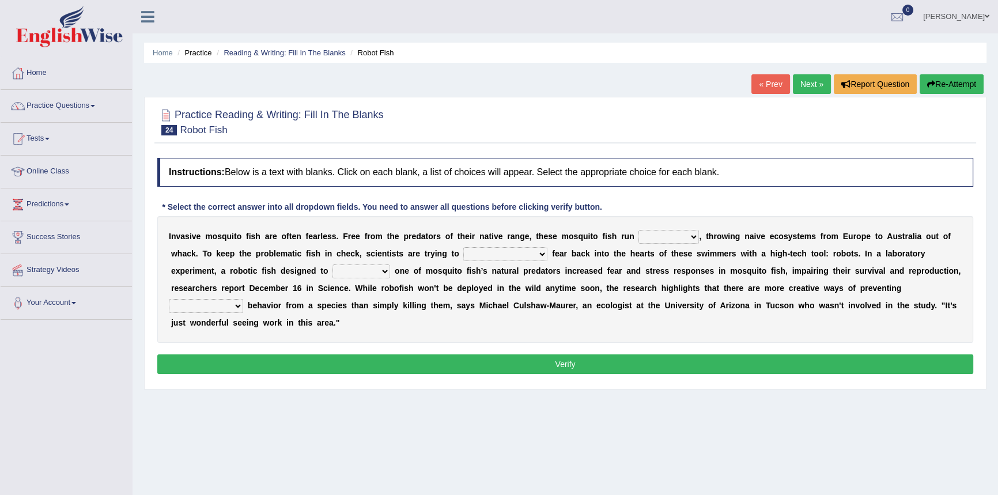
click at [692, 237] on select "occupant flippant rampant concordant" at bounding box center [669, 237] width 61 height 14
select select "flippant"
click at [639, 230] on select "occupant flippant rampant concordant" at bounding box center [669, 237] width 61 height 14
click at [514, 257] on select "accept spike strike [PERSON_NAME]" at bounding box center [505, 254] width 84 height 14
select select "accept"
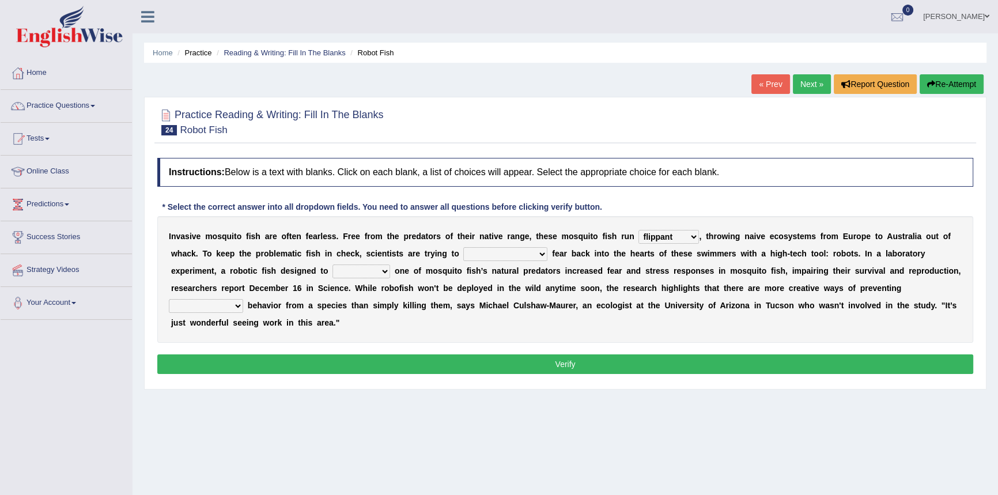
click at [463, 247] on select "accept spike strike drake" at bounding box center [505, 254] width 84 height 14
click at [333, 273] on select "bequest mimic battle conquest" at bounding box center [362, 272] width 58 height 14
select select "bequest"
click at [333, 265] on select "bequest mimic battle conquest" at bounding box center [362, 272] width 58 height 14
click at [243, 299] on select "unprivileged unprecedented uncharted unwanted" at bounding box center [206, 306] width 74 height 14
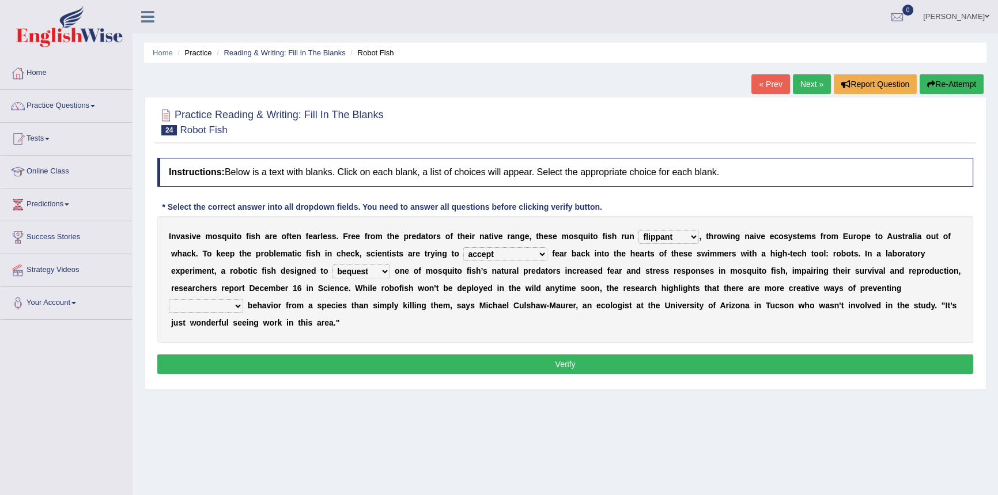
select select "unwanted"
click at [243, 299] on select "unprivileged unprecedented uncharted unwanted" at bounding box center [206, 306] width 74 height 14
click at [608, 361] on button "Verify" at bounding box center [565, 364] width 816 height 20
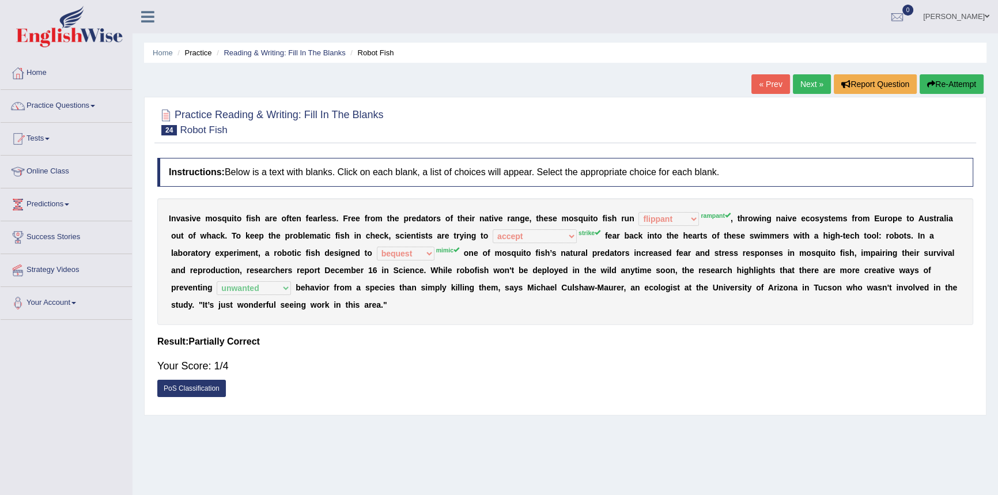
drag, startPoint x: 701, startPoint y: 217, endPoint x: 739, endPoint y: 219, distance: 38.7
click at [739, 219] on div "I n v a s i v e m o s q u i t o f i s h a r e o f t e n f e a r l e s s . F r e…" at bounding box center [565, 261] width 816 height 127
click at [801, 86] on link "Next »" at bounding box center [812, 84] width 38 height 20
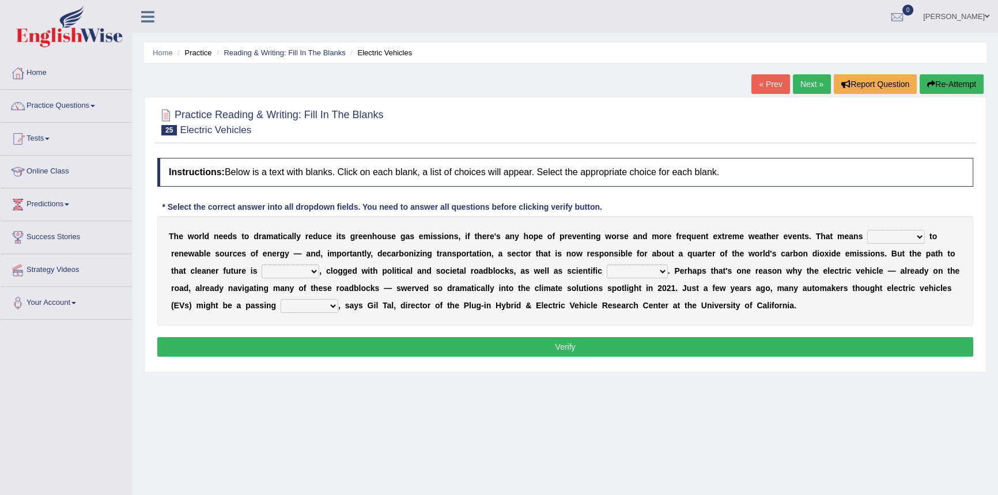
click at [918, 238] on select "grafting drafting crafting shifting" at bounding box center [896, 237] width 58 height 14
select select "shifting"
click at [867, 230] on select "grafting drafting crafting shifting" at bounding box center [896, 237] width 58 height 14
click at [313, 270] on select "daunting daunted daunt dauntless" at bounding box center [291, 272] width 58 height 14
select select "daunting"
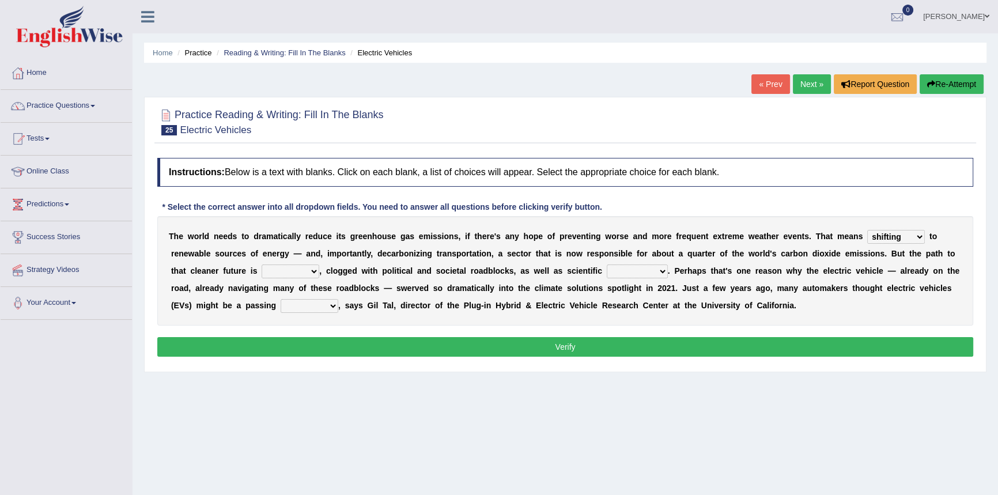
click at [262, 265] on select "daunting daunted daunt dauntless" at bounding box center [291, 272] width 58 height 14
click at [659, 270] on select "spectacles obstacles tentacles receptacles" at bounding box center [637, 272] width 61 height 14
select select "obstacles"
click at [607, 265] on select "spectacles obstacles tentacles receptacles" at bounding box center [637, 272] width 61 height 14
click at [331, 305] on select "fad gad tad lad" at bounding box center [310, 306] width 58 height 14
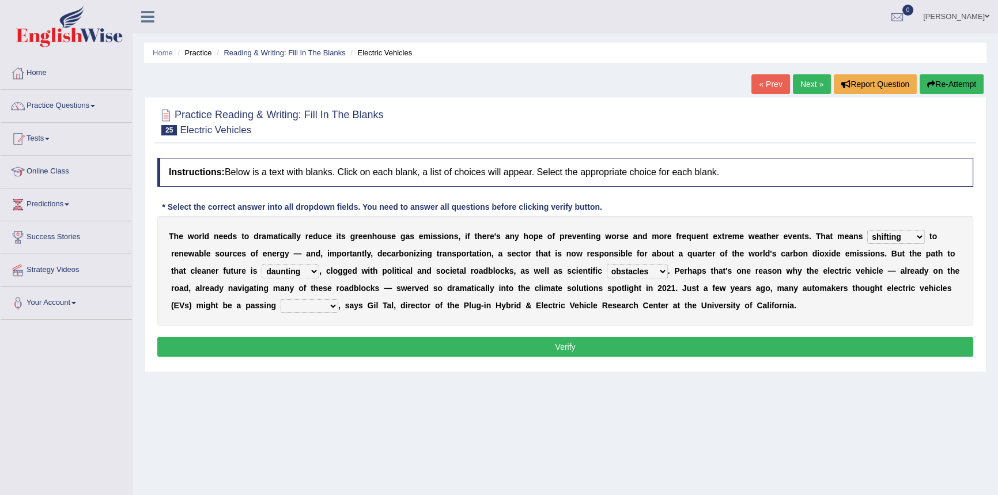
select select "fad"
click at [281, 299] on select "fad gad tad lad" at bounding box center [310, 306] width 58 height 14
click at [329, 342] on button "Verify" at bounding box center [565, 347] width 816 height 20
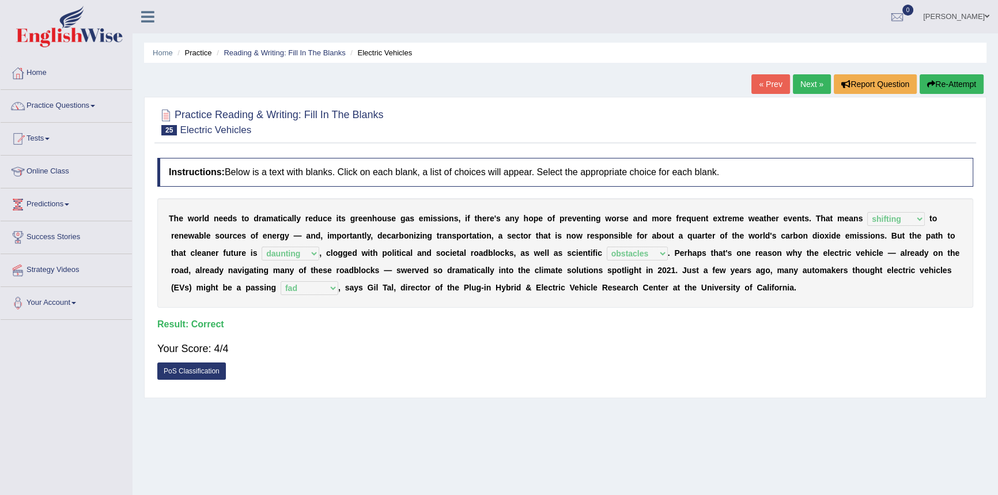
click at [807, 84] on link "Next »" at bounding box center [812, 84] width 38 height 20
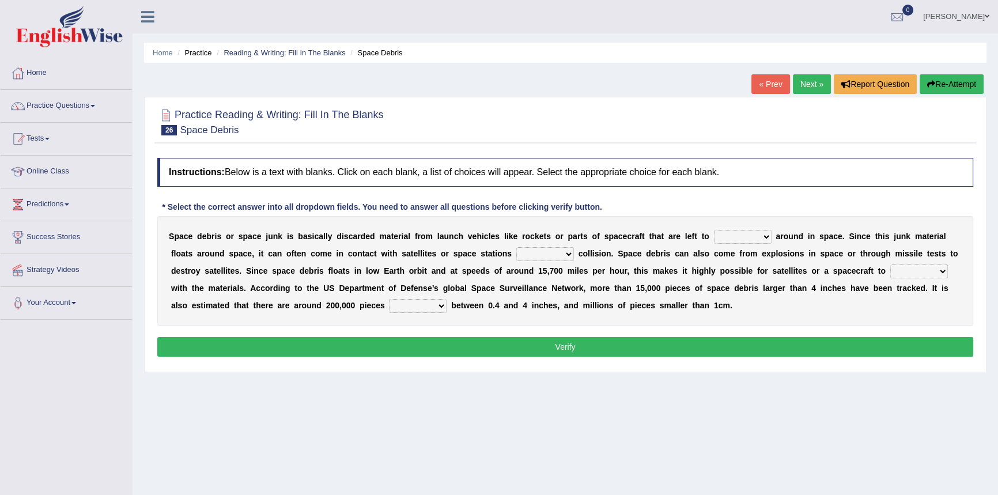
click at [225, 127] on small "Space Debris" at bounding box center [209, 129] width 59 height 11
drag, startPoint x: 239, startPoint y: 131, endPoint x: 189, endPoint y: 131, distance: 50.1
click at [189, 131] on h2 "Practice Reading & Writing: Fill In The Blanks 26 Space Debris" at bounding box center [270, 121] width 227 height 29
click at [758, 236] on select "twist center roam loll" at bounding box center [743, 237] width 58 height 14
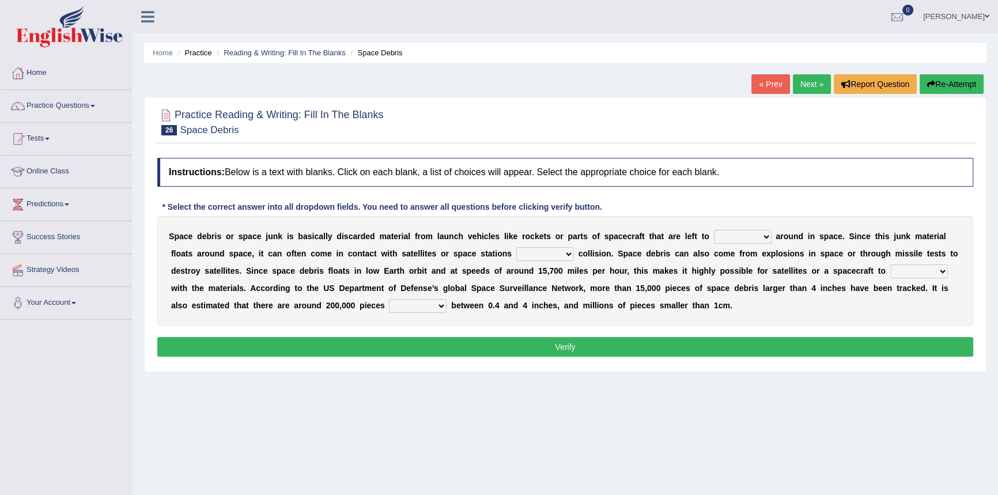
select select "center"
click at [714, 230] on select "twist center roam loll" at bounding box center [743, 237] width 58 height 14
click at [567, 253] on select "risks risk risked risking" at bounding box center [545, 254] width 58 height 14
select select "risk"
click at [516, 247] on select "risks risk risked risking" at bounding box center [545, 254] width 58 height 14
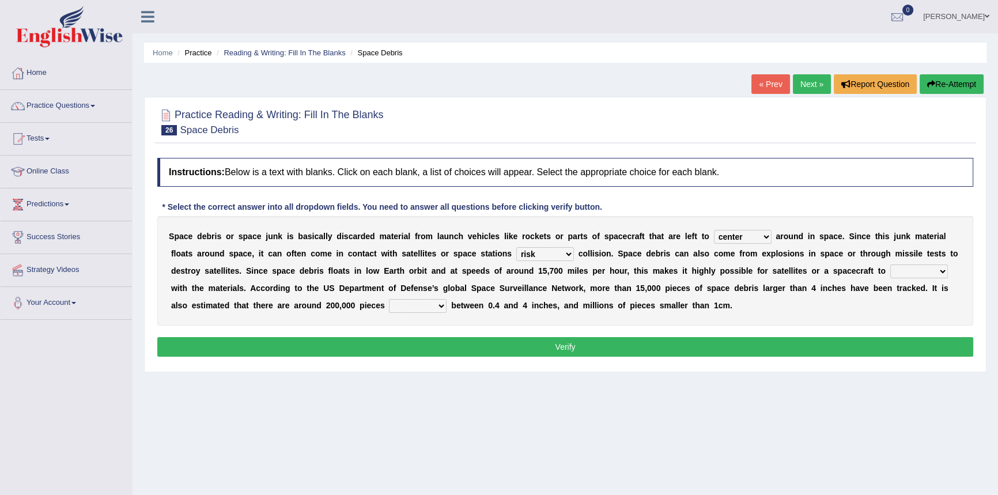
click at [940, 270] on select "collect collate collide collocate" at bounding box center [919, 272] width 58 height 14
select select "collocate"
click at [890, 265] on select "collect collate collide collocate" at bounding box center [919, 272] width 58 height 14
click at [440, 309] on select "sized sizing size sizes" at bounding box center [418, 306] width 58 height 14
select select "sized"
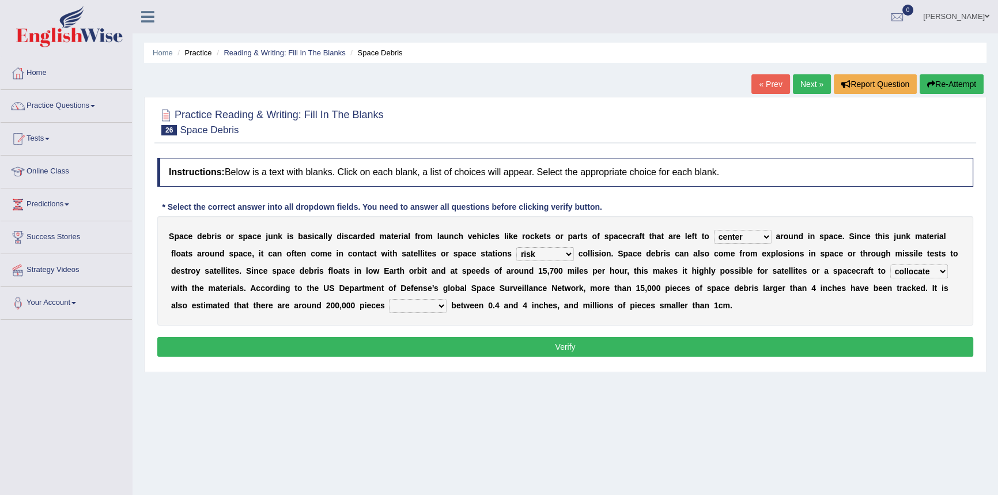
click at [389, 299] on select "sized sizing size sizes" at bounding box center [418, 306] width 58 height 14
click at [454, 352] on button "Verify" at bounding box center [565, 347] width 816 height 20
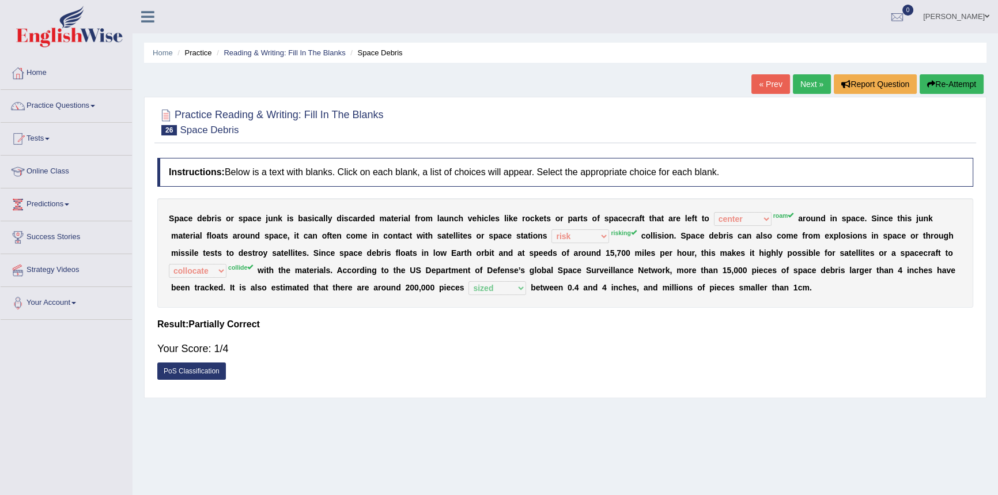
drag, startPoint x: 809, startPoint y: 81, endPoint x: 805, endPoint y: 97, distance: 16.2
click at [810, 81] on link "Next »" at bounding box center [812, 84] width 38 height 20
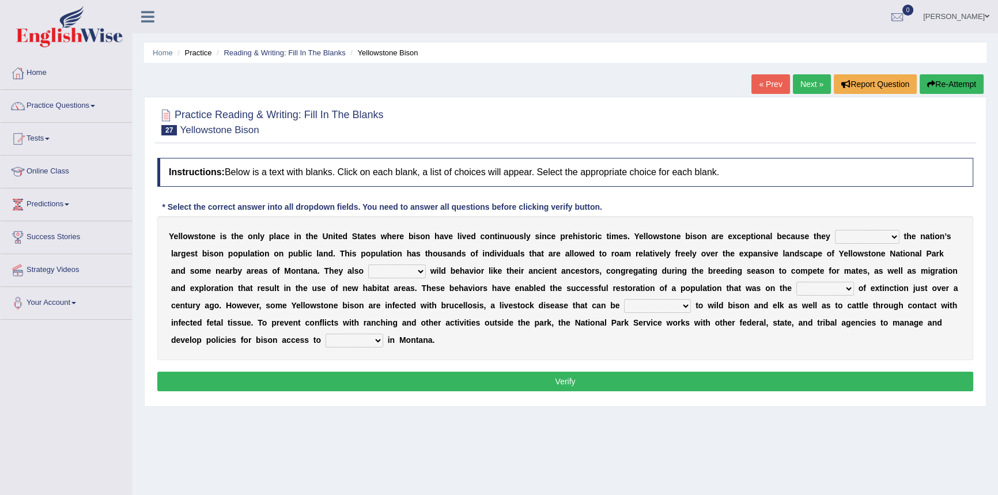
click at [894, 237] on select "congregate comprise consist compromise" at bounding box center [867, 237] width 65 height 14
select select "compromise"
click at [835, 230] on select "congregate comprise consist compromise" at bounding box center [867, 237] width 65 height 14
click at [422, 271] on select "exhibit disregard resist encourage" at bounding box center [397, 272] width 58 height 14
select select "exhibit"
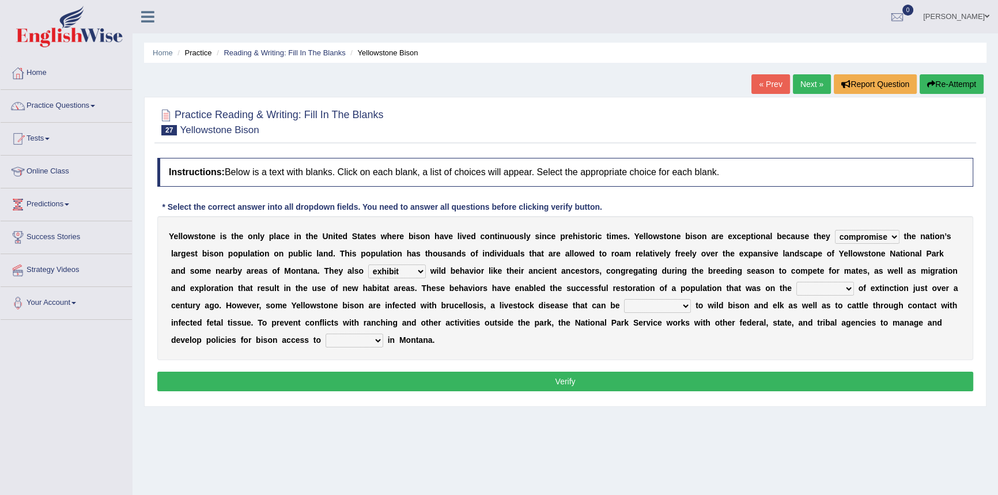
click at [368, 265] on select "exhibit disregard resist encourage" at bounding box center [397, 272] width 58 height 14
click at [890, 237] on select "congregate comprise consist compromise" at bounding box center [867, 237] width 65 height 14
select select "congregate"
click at [835, 230] on select "congregate comprise consist compromise" at bounding box center [867, 237] width 65 height 14
click at [849, 288] on select "brine brink danger brindle" at bounding box center [826, 289] width 58 height 14
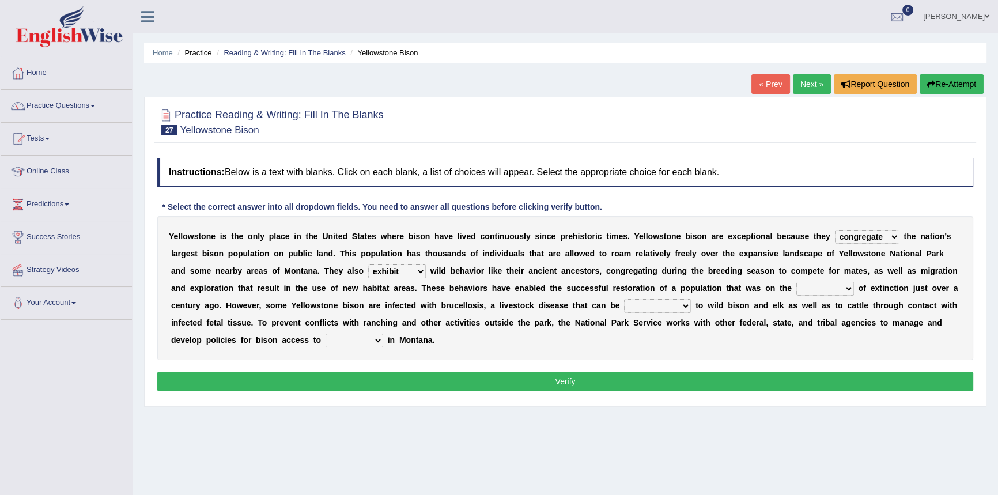
select select "brine"
click at [797, 282] on select "brine brink danger brindle" at bounding box center [826, 289] width 58 height 14
click at [685, 305] on select "transplanted transported transgressed transmitted" at bounding box center [657, 306] width 67 height 14
select select "transported"
click at [624, 299] on select "transplanted transported transgressed transmitted" at bounding box center [657, 306] width 67 height 14
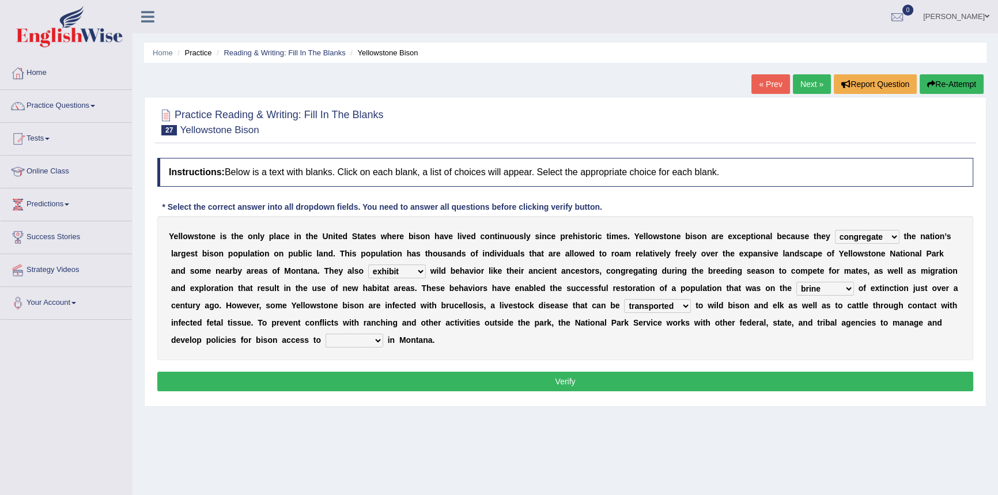
click at [378, 340] on select "habitat habitat habitant food" at bounding box center [355, 341] width 58 height 14
select select "habitat"
click at [326, 334] on select "habitat habitat habitant food" at bounding box center [355, 341] width 58 height 14
click at [426, 381] on button "Verify" at bounding box center [565, 382] width 816 height 20
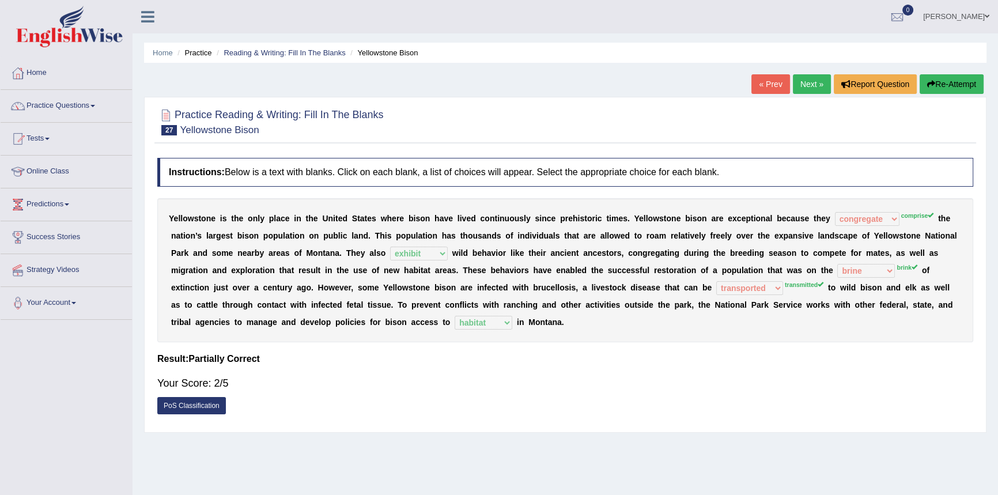
click at [807, 81] on link "Next »" at bounding box center [812, 84] width 38 height 20
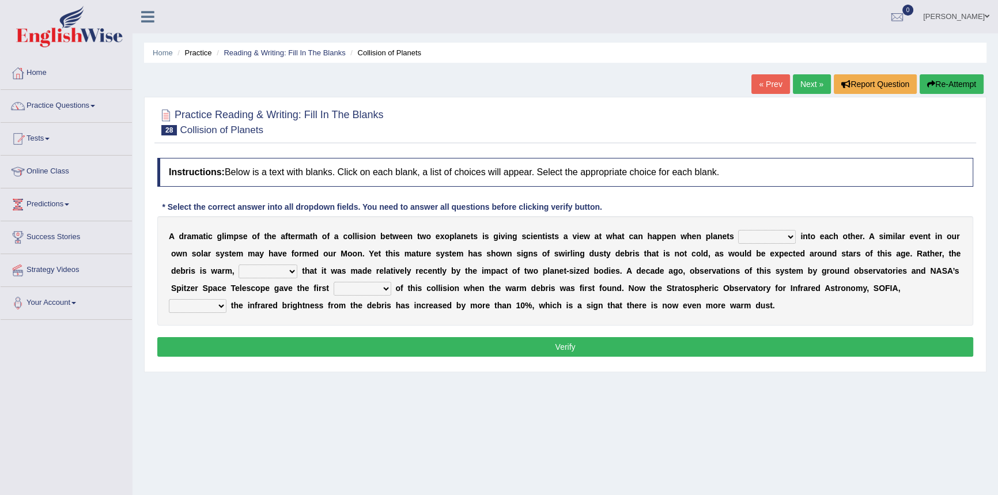
click at [791, 236] on select "crash explore roam implode" at bounding box center [767, 237] width 58 height 14
select select "roam"
click at [738, 230] on select "crash explore roam implode" at bounding box center [767, 237] width 58 height 14
click at [293, 270] on select "reinforcing sentencing forging conducing" at bounding box center [268, 272] width 59 height 14
select select "forging"
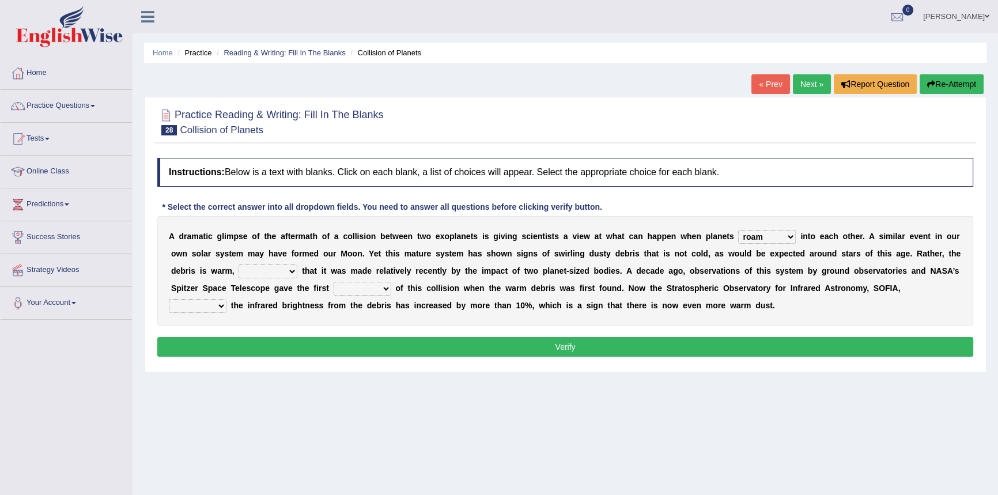
click at [239, 265] on select "reinforcing sentencing forging conducing" at bounding box center [268, 272] width 59 height 14
click at [386, 288] on select "pints faints hints taints" at bounding box center [363, 289] width 58 height 14
select select "pints"
click at [334, 282] on select "pints faints hints taints" at bounding box center [363, 289] width 58 height 14
click at [220, 306] on select "concealed revealed repealed unsealed" at bounding box center [198, 306] width 58 height 14
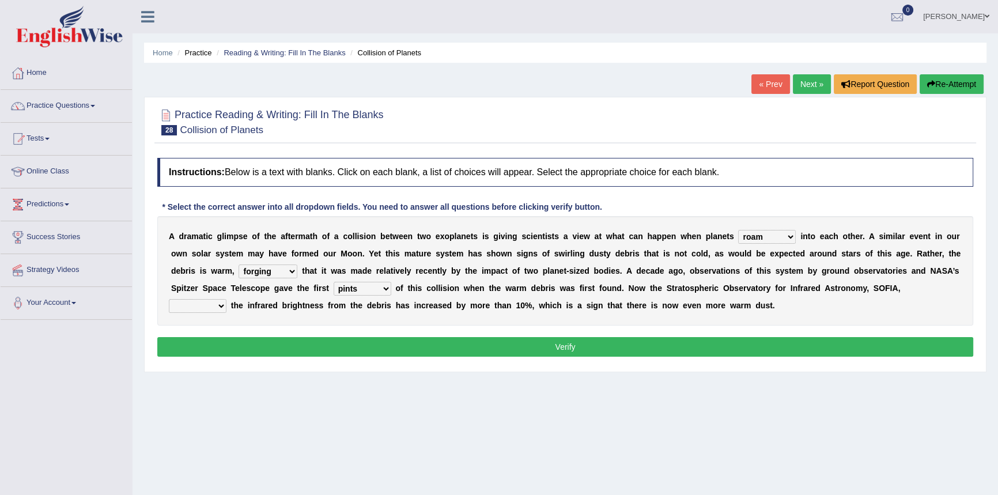
select select "concealed"
click at [169, 299] on select "concealed revealed repealed unsealed" at bounding box center [198, 306] width 58 height 14
click at [219, 304] on select "concealed revealed repealed unsealed" at bounding box center [198, 306] width 58 height 14
click at [321, 348] on button "Verify" at bounding box center [565, 347] width 816 height 20
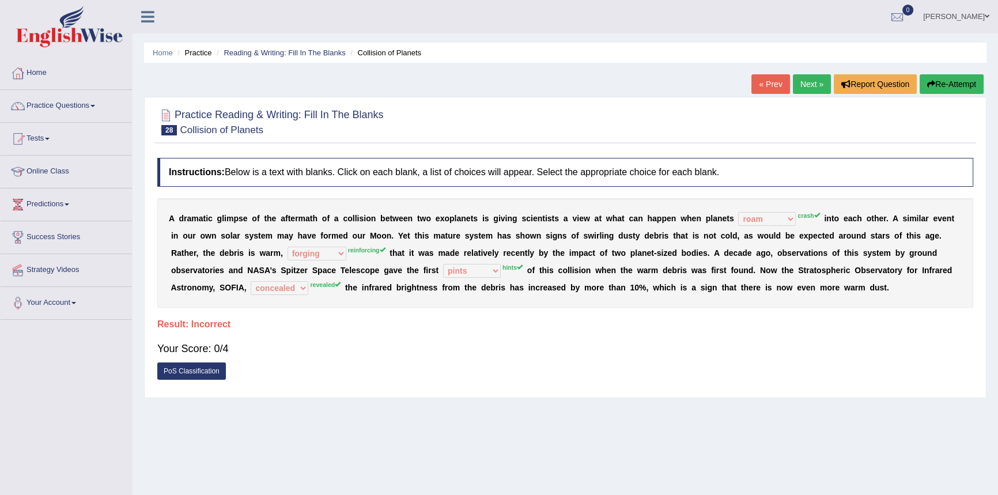
click at [806, 87] on link "Next »" at bounding box center [812, 84] width 38 height 20
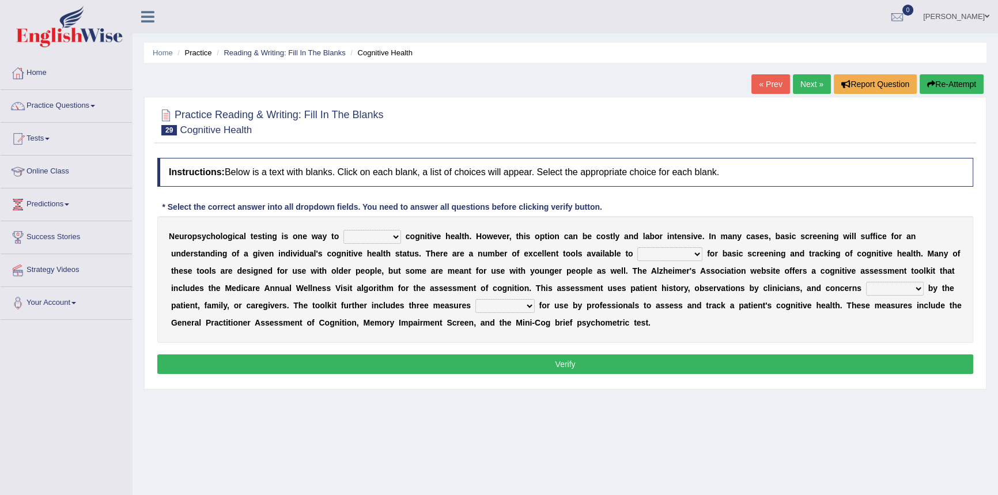
click at [396, 235] on select "obsess assess possess access" at bounding box center [372, 237] width 58 height 14
select select "access"
click at [343, 230] on select "obsess assess possess access" at bounding box center [372, 237] width 58 height 14
click at [699, 252] on select "stationers practitioners petitioners questioners" at bounding box center [669, 254] width 65 height 14
select select "stationers"
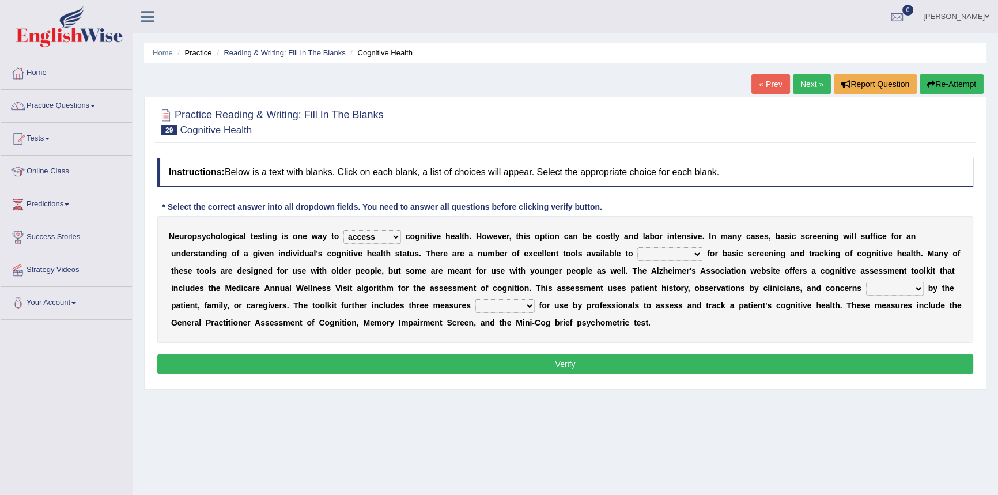
click at [637, 247] on select "stationers practitioners petitioners questioners" at bounding box center [669, 254] width 65 height 14
click at [918, 288] on select "raised rising arising praised" at bounding box center [895, 289] width 58 height 14
select select "rising"
click at [866, 282] on select "raised rising arising praised" at bounding box center [895, 289] width 58 height 14
click at [527, 306] on select "validated intimidated dilapidated antedated" at bounding box center [504, 306] width 59 height 14
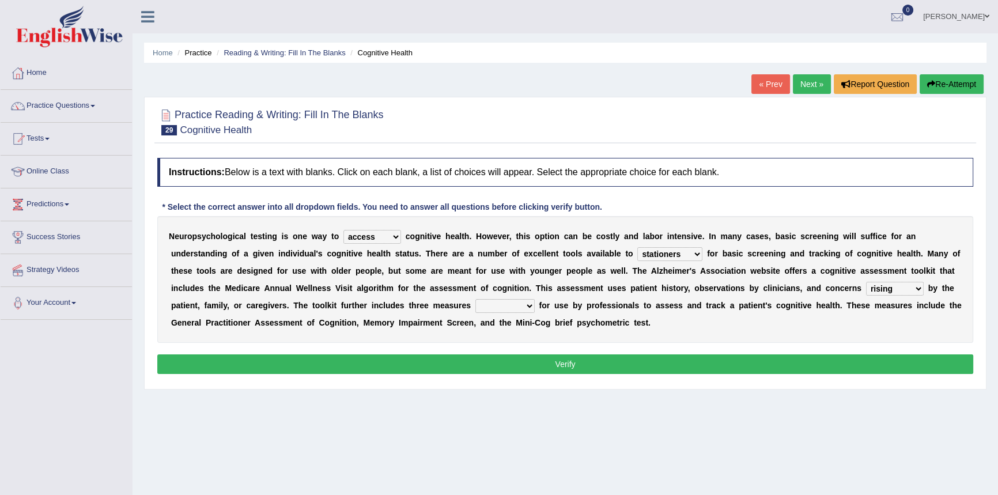
select select "validated"
click at [475, 299] on select "validated intimidated dilapidated antedated" at bounding box center [504, 306] width 59 height 14
click at [484, 354] on button "Verify" at bounding box center [565, 364] width 816 height 20
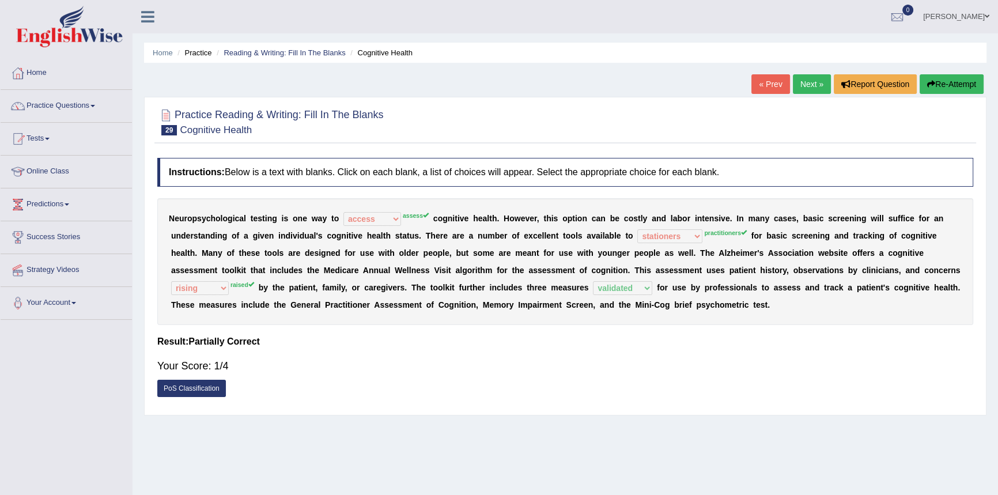
click at [807, 85] on link "Next »" at bounding box center [812, 84] width 38 height 20
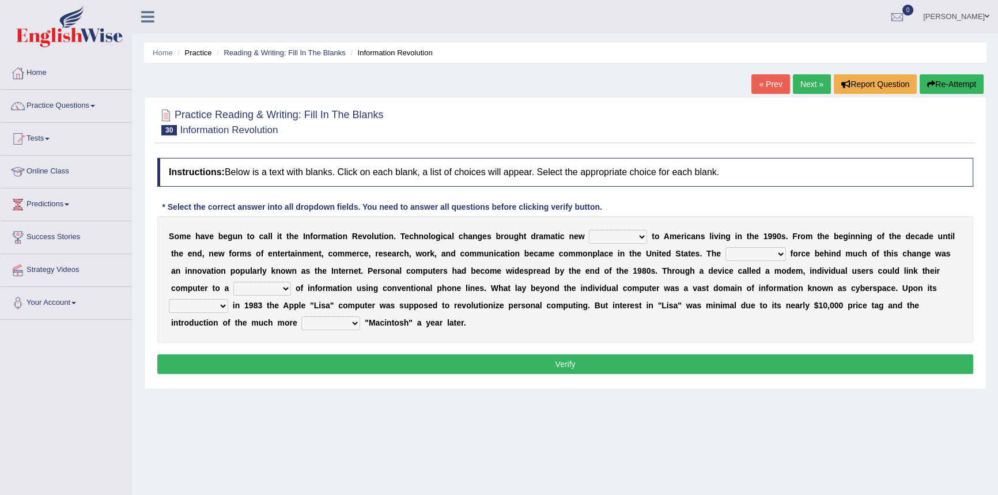
click at [644, 236] on select "challenges puzzles options confusion" at bounding box center [618, 237] width 58 height 14
select select "challenges"
click at [589, 230] on select "challenges puzzles options confusion" at bounding box center [618, 237] width 58 height 14
click at [779, 254] on select "unremitting uninspiring driving insinuating" at bounding box center [756, 254] width 61 height 14
select select "driving"
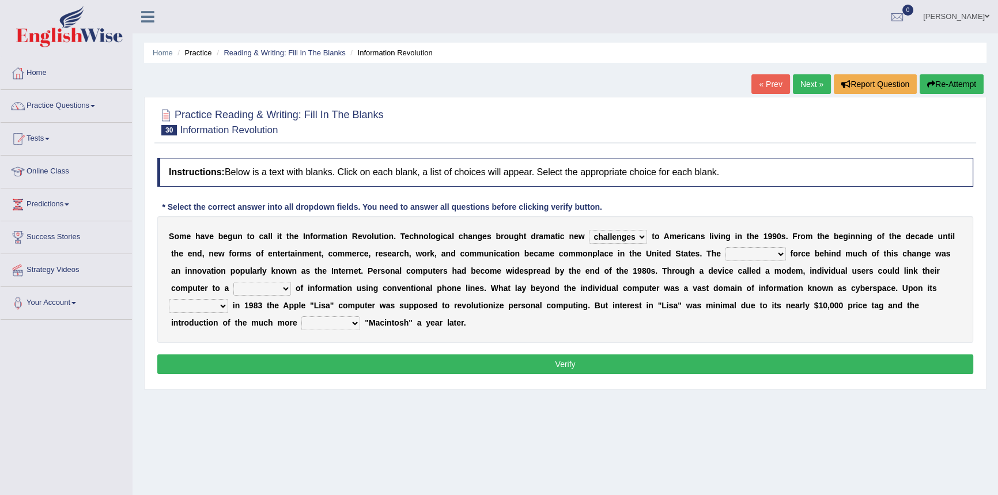
click at [726, 247] on select "unremitting uninspiring driving insinuating" at bounding box center [756, 254] width 61 height 14
click at [285, 290] on select "magnitude bulk wealth volume" at bounding box center [262, 289] width 58 height 14
select select "magnitude"
click at [233, 282] on select "magnitude bulk wealth volume" at bounding box center [262, 289] width 58 height 14
click at [221, 306] on select "relief release publication emission" at bounding box center [198, 306] width 59 height 14
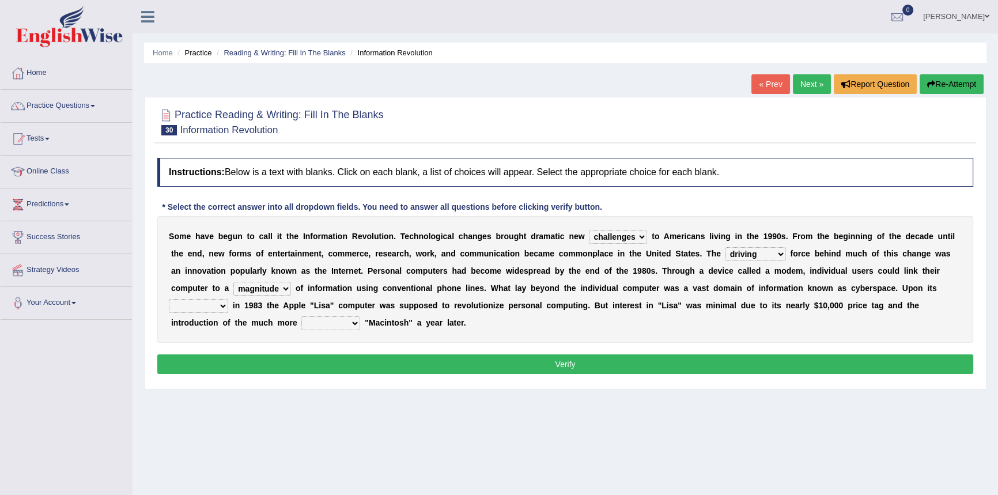
select select "release"
click at [169, 299] on select "relief release publication emission" at bounding box center [198, 306] width 59 height 14
click at [353, 324] on select "convenient affordable advanced formidable" at bounding box center [330, 323] width 59 height 14
select select "advanced"
click at [301, 316] on select "convenient affordable advanced formidable" at bounding box center [330, 323] width 59 height 14
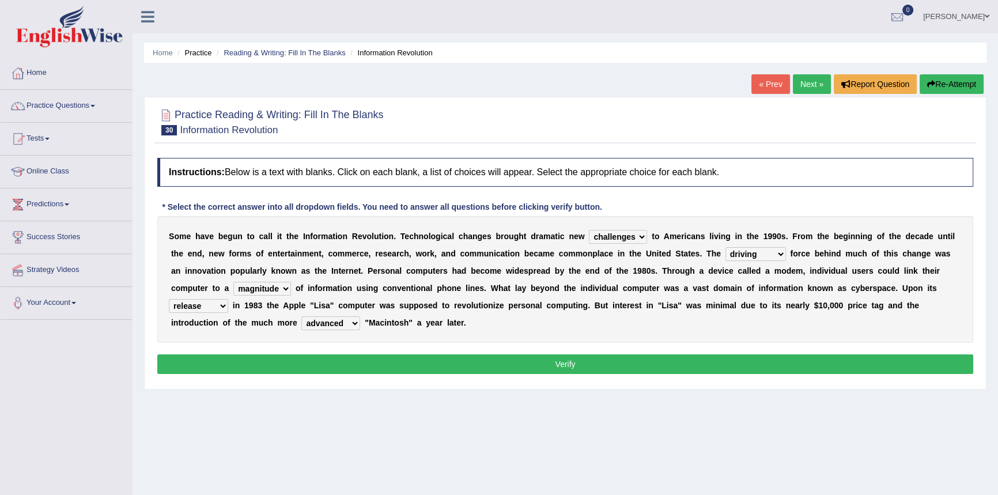
click at [358, 369] on button "Verify" at bounding box center [565, 364] width 816 height 20
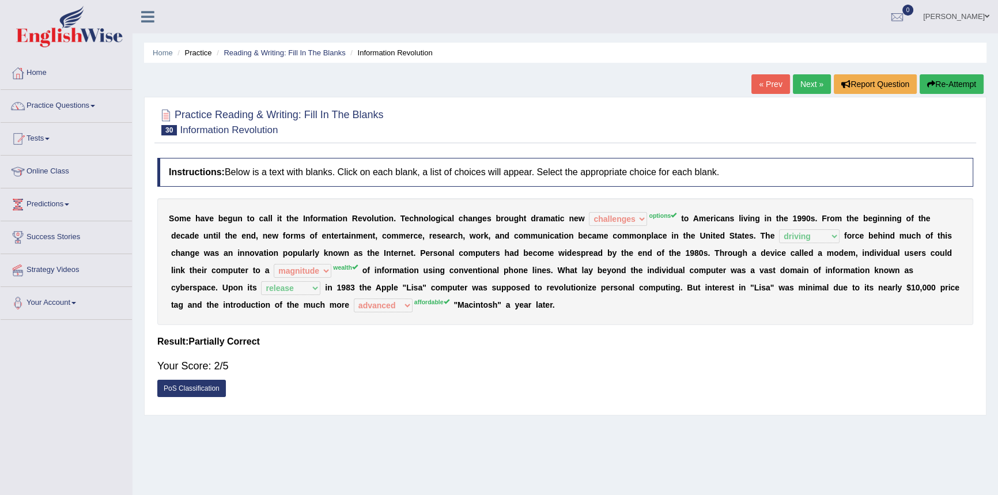
click at [803, 89] on link "Next »" at bounding box center [812, 84] width 38 height 20
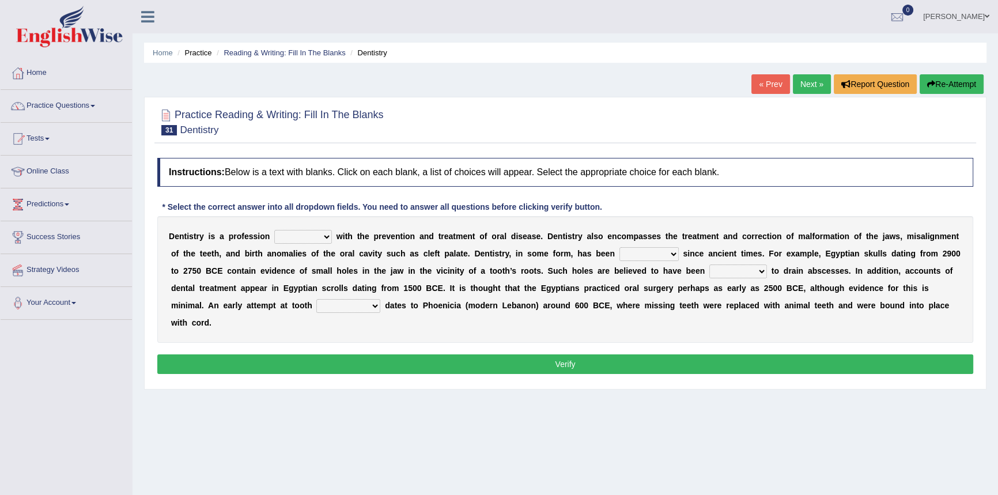
click at [327, 236] on select "agreed dealt concerned taken" at bounding box center [303, 237] width 58 height 14
select select "dealt"
click at [274, 230] on select "agreed dealt concerned taken" at bounding box center [303, 237] width 58 height 14
click at [672, 255] on select "criticized replaced practiced abandoned" at bounding box center [649, 254] width 59 height 14
select select "practiced"
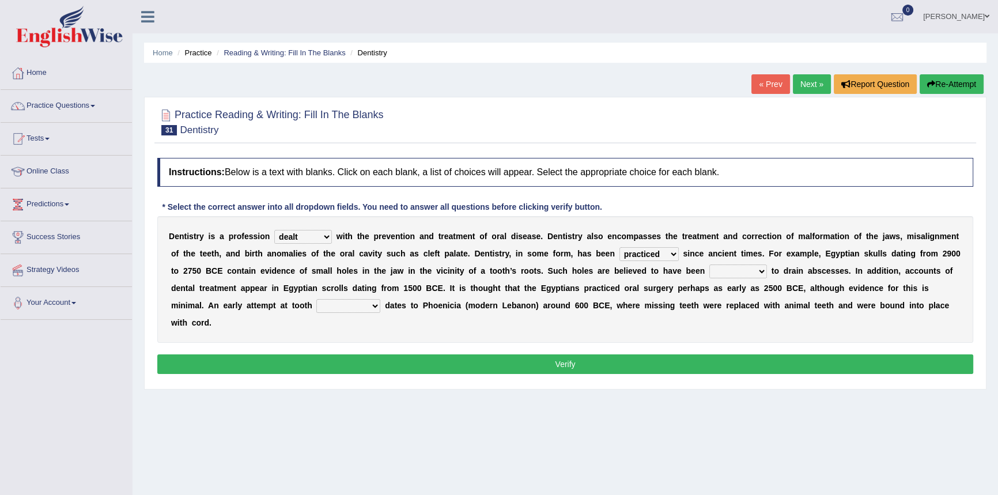
click at [620, 247] on select "criticized replaced practiced abandoned" at bounding box center [649, 254] width 59 height 14
click at [761, 273] on select "fluctuated laminated drilled sealed" at bounding box center [738, 272] width 58 height 14
select select "drilled"
click at [709, 265] on select "fluctuated laminated drilled sealed" at bounding box center [738, 272] width 58 height 14
click at [375, 305] on select "reparation sacrament restitution replacement" at bounding box center [348, 306] width 64 height 14
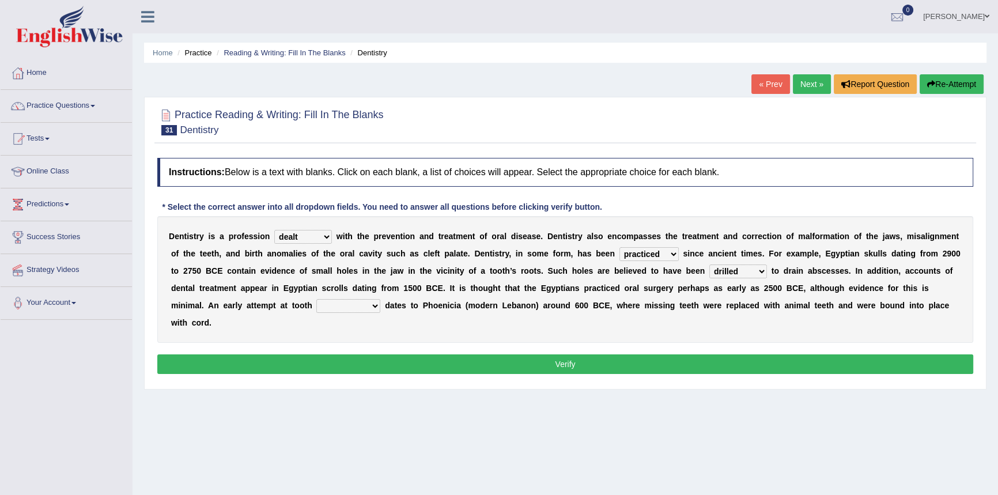
select select "replacement"
click at [316, 299] on select "reparation sacrament restitution replacement" at bounding box center [348, 306] width 64 height 14
click at [406, 365] on button "Verify" at bounding box center [565, 364] width 816 height 20
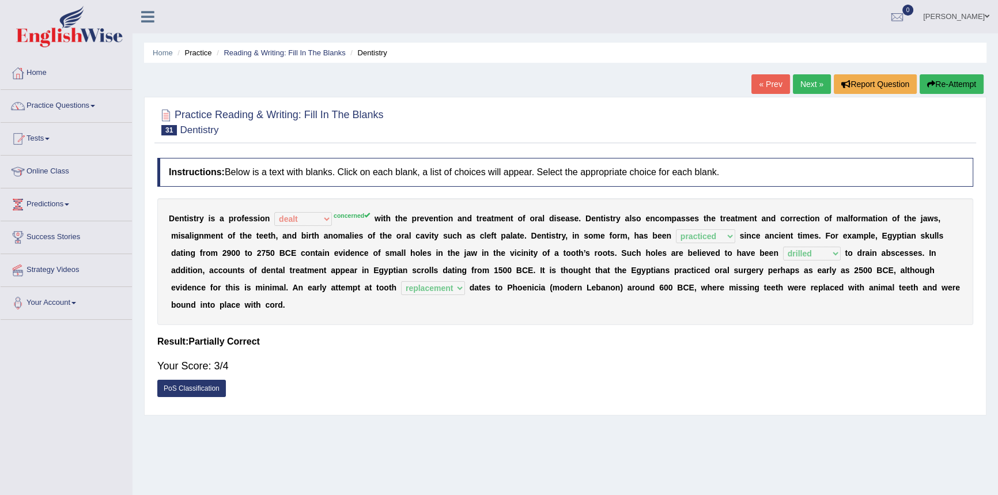
click at [810, 82] on link "Next »" at bounding box center [812, 84] width 38 height 20
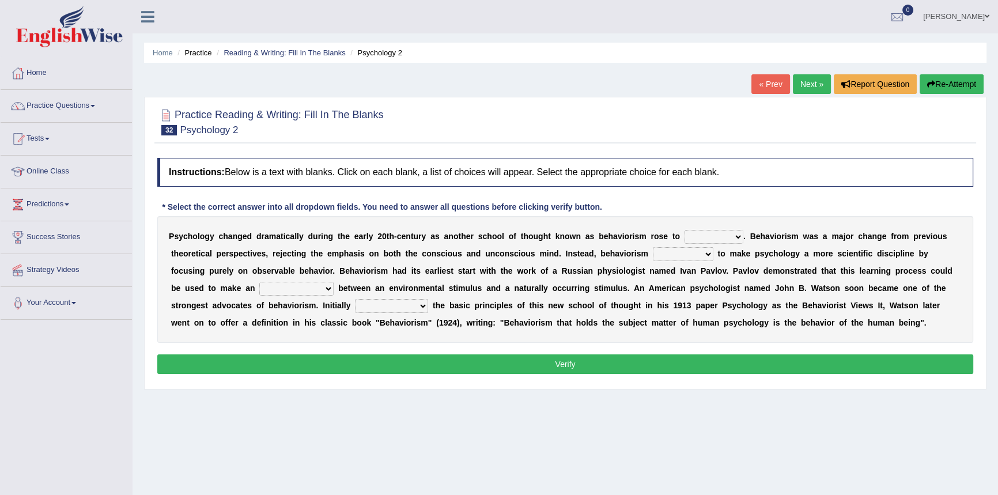
click at [738, 236] on select "dominance temptation challenge temper" at bounding box center [714, 237] width 59 height 14
select select "challenge"
click at [685, 230] on select "dominance temptation challenge temper" at bounding box center [714, 237] width 59 height 14
click at [705, 253] on select "reproached reproved strove rewove" at bounding box center [683, 254] width 61 height 14
select select "reproved"
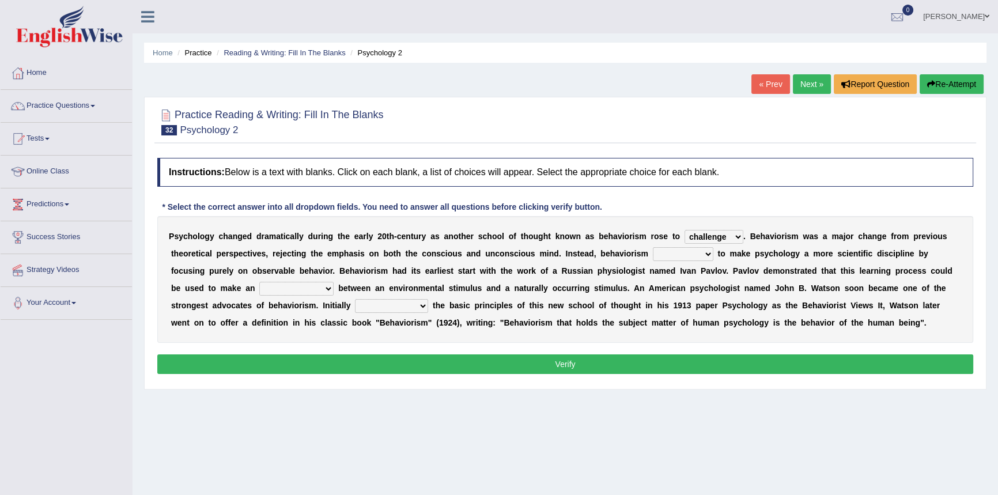
click at [653, 247] on select "reproached reproved strove rewove" at bounding box center [683, 254] width 61 height 14
click at [329, 287] on select "acclimatization association union combination" at bounding box center [296, 289] width 74 height 14
select select "union"
click at [259, 282] on select "acclimatization association union combination" at bounding box center [296, 289] width 74 height 14
click at [421, 307] on select "questioning foreshortening unburdening outlining" at bounding box center [391, 306] width 73 height 14
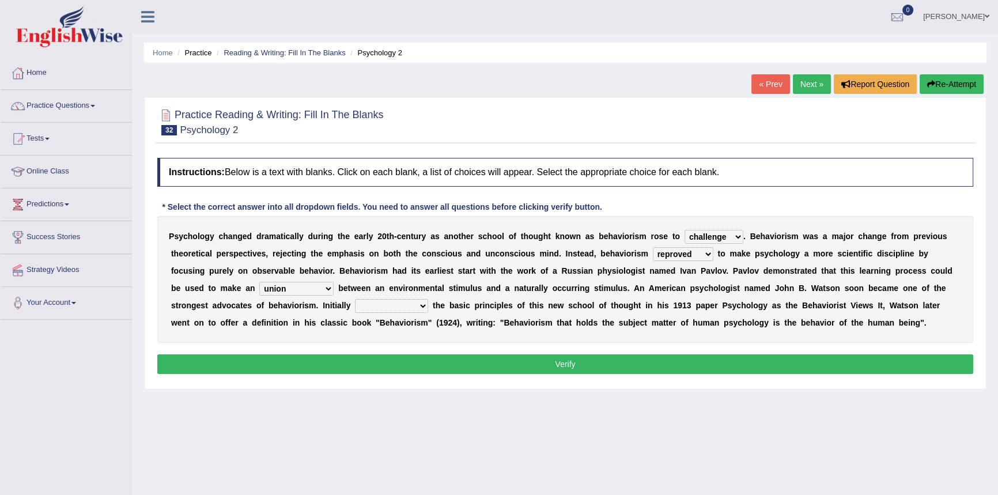
select select "outlining"
click at [355, 299] on select "questioning foreshortening unburdening outlining" at bounding box center [391, 306] width 73 height 14
click at [410, 365] on button "Verify" at bounding box center [565, 364] width 816 height 20
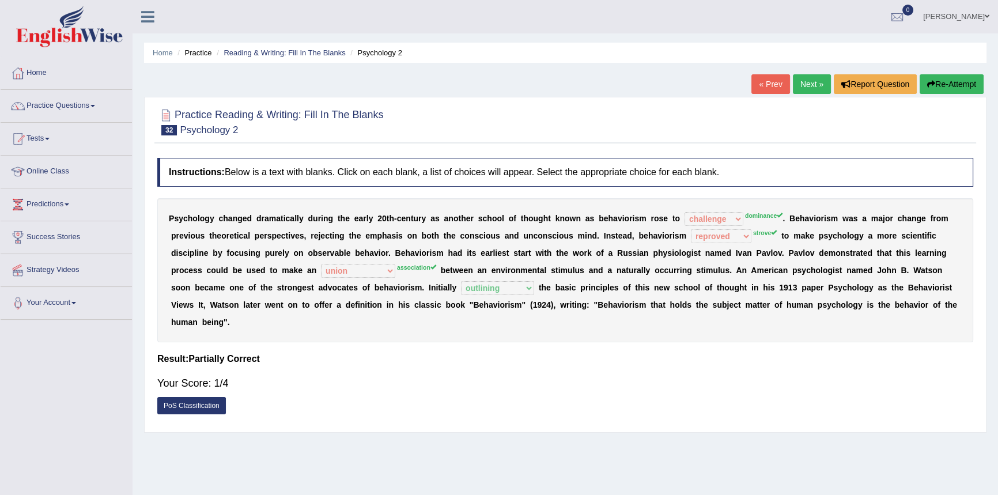
click at [803, 85] on link "Next »" at bounding box center [812, 84] width 38 height 20
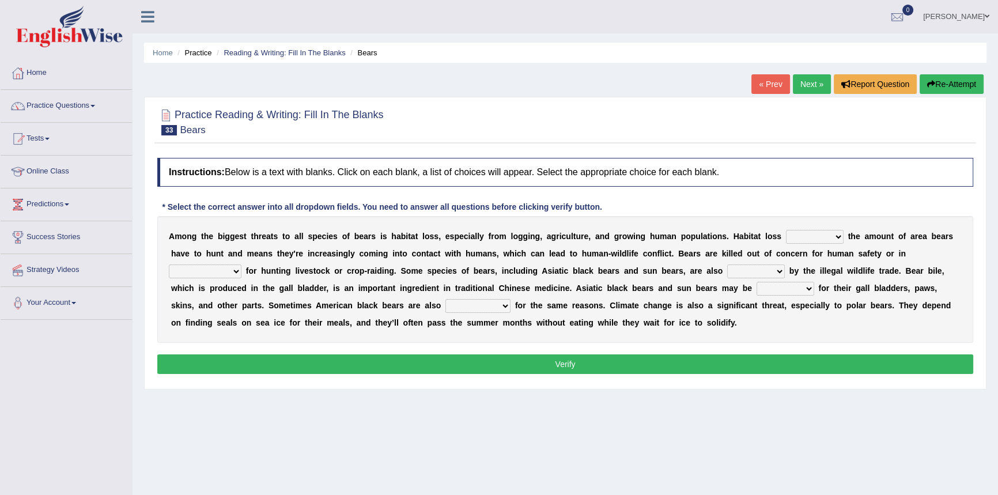
click at [837, 237] on select "increases reduces complies interacts" at bounding box center [815, 237] width 58 height 14
select select "increases"
click at [786, 230] on select "increases reduces complies interacts" at bounding box center [815, 237] width 58 height 14
click at [235, 270] on select "coalition retaliation appreciation disinformation" at bounding box center [205, 272] width 73 height 14
select select "coalition"
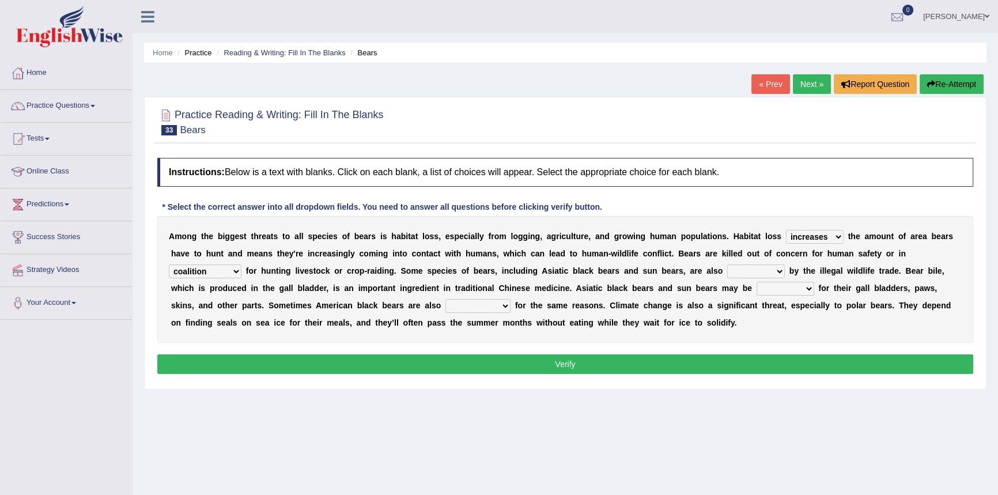
click at [169, 265] on select "coalition retaliation appreciation disinformation" at bounding box center [205, 272] width 73 height 14
click at [781, 270] on select "protected prohibited fattened threatened" at bounding box center [756, 272] width 58 height 14
select select "protected"
click at [727, 265] on select "protected prohibited fattened threatened" at bounding box center [756, 272] width 58 height 14
click at [810, 290] on select "poached squelched coached blenched" at bounding box center [786, 289] width 58 height 14
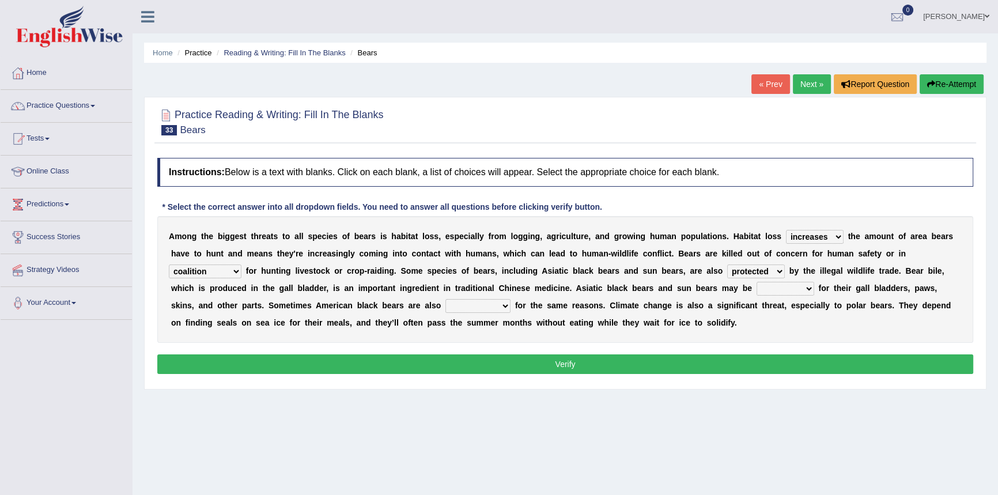
select select "coached"
click at [757, 282] on select "poached squelched coached blenched" at bounding box center [786, 289] width 58 height 14
click at [506, 307] on select "begot foreseen encountered targeted" at bounding box center [478, 306] width 65 height 14
select select "targeted"
click at [446, 299] on select "begot foreseen encountered targeted" at bounding box center [478, 306] width 65 height 14
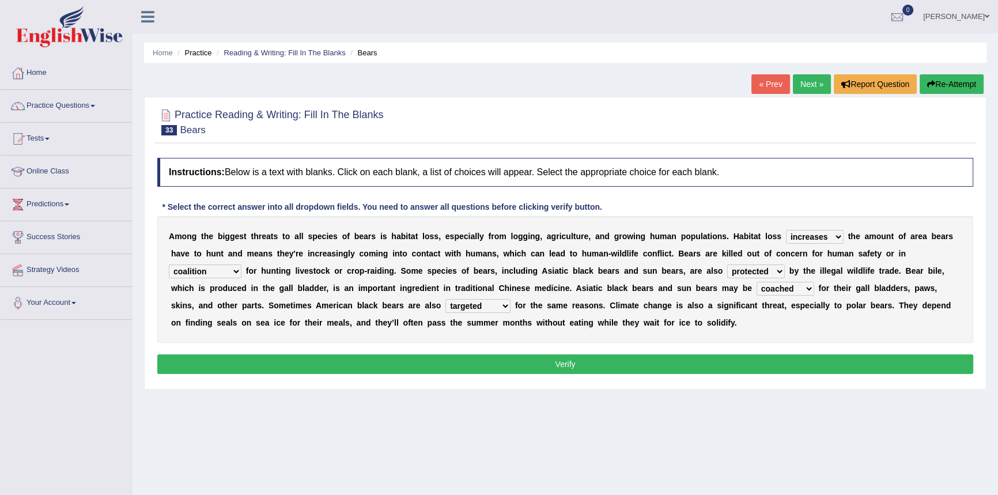
click at [493, 359] on button "Verify" at bounding box center [565, 364] width 816 height 20
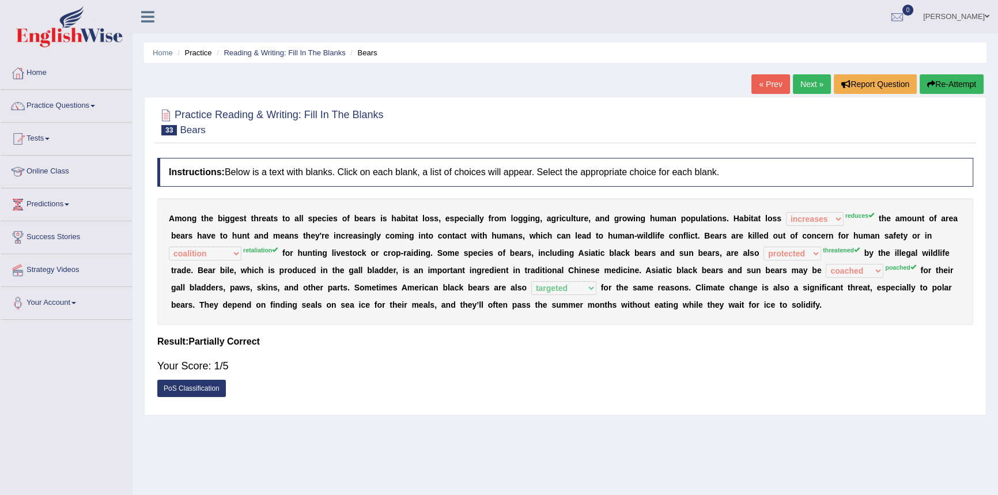
click at [807, 88] on link "Next »" at bounding box center [812, 84] width 38 height 20
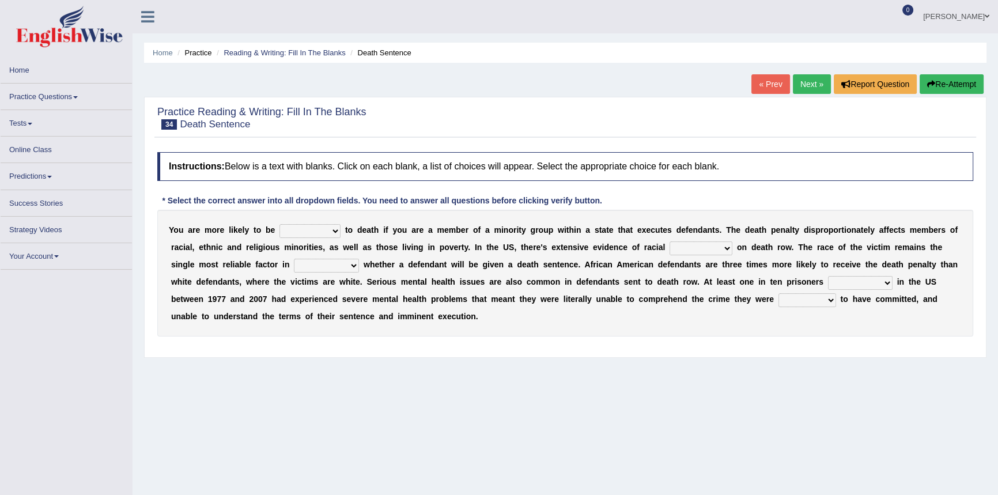
click at [337, 229] on select "penalized blamed complained sentenced" at bounding box center [310, 231] width 61 height 14
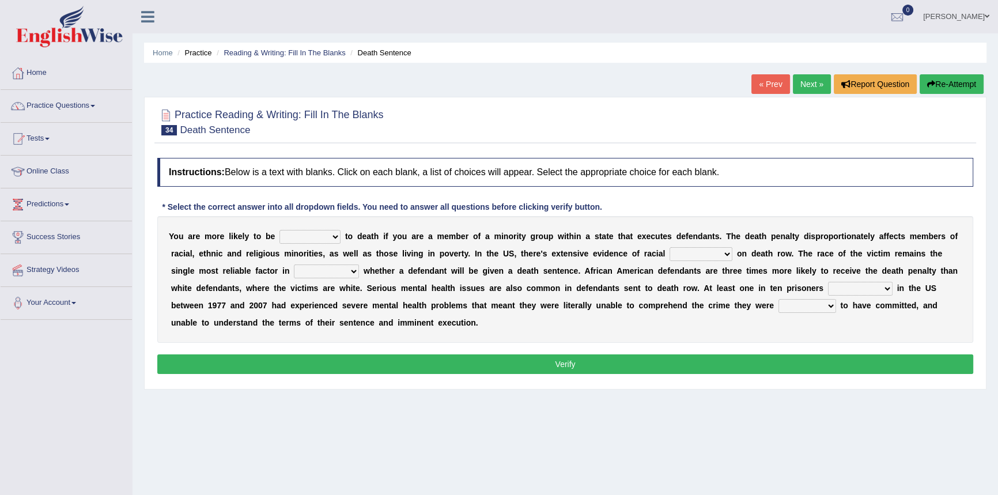
select select "blamed"
click at [280, 230] on select "penalized blamed complained sentenced" at bounding box center [310, 237] width 61 height 14
click at [726, 255] on select "bias equality appearance background" at bounding box center [701, 254] width 63 height 14
select select "equality"
click at [670, 247] on select "bias equality appearance background" at bounding box center [701, 254] width 63 height 14
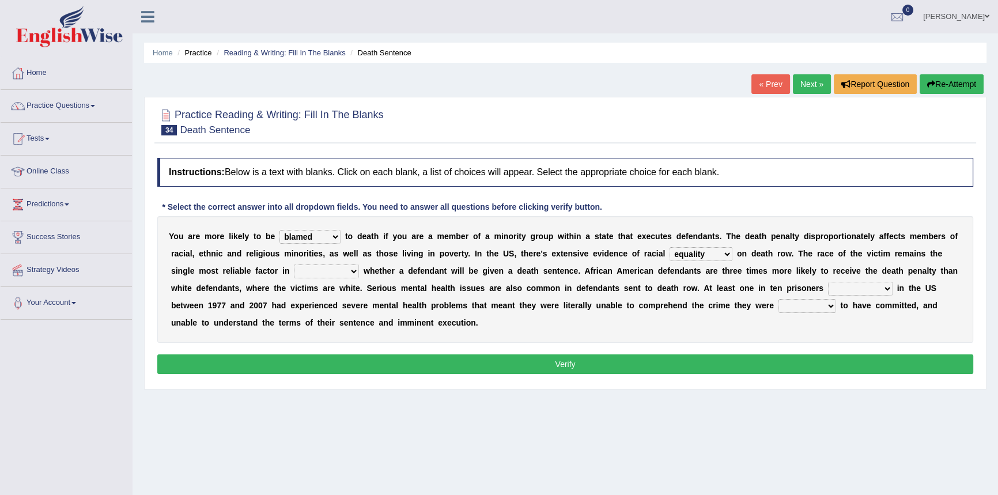
click at [352, 271] on select "determining adjoining undermining examining" at bounding box center [326, 272] width 65 height 14
select select "adjoining"
click at [294, 265] on select "determining adjoining undermining examining" at bounding box center [326, 272] width 65 height 14
click at [887, 289] on select "electrocuted persecuted executed captured" at bounding box center [860, 289] width 65 height 14
select select "captured"
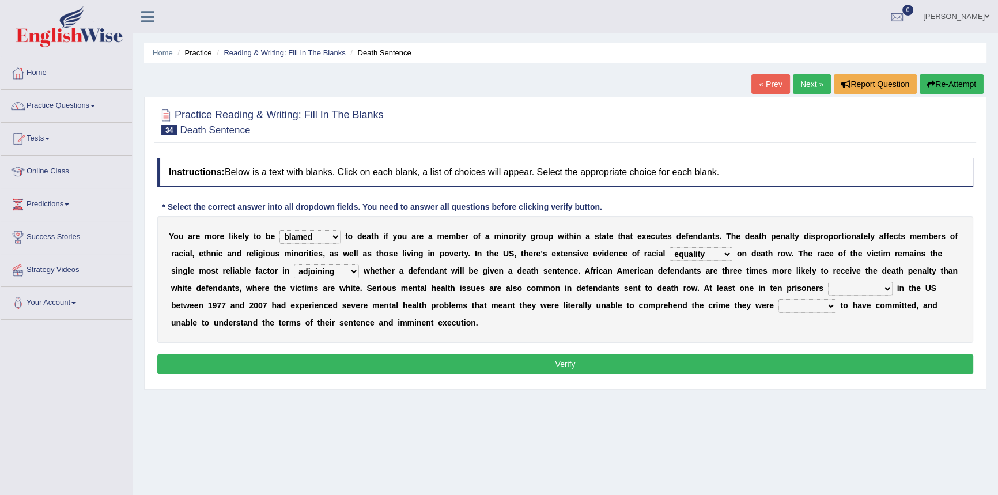
click at [828, 282] on select "electrocuted persecuted executed captured" at bounding box center [860, 289] width 65 height 14
click at [833, 309] on select "alleged acclaimed persuaded claimed" at bounding box center [808, 306] width 58 height 14
select select "claimed"
click at [779, 299] on select "alleged acclaimed persuaded claimed" at bounding box center [808, 306] width 58 height 14
click at [558, 363] on button "Verify" at bounding box center [565, 364] width 816 height 20
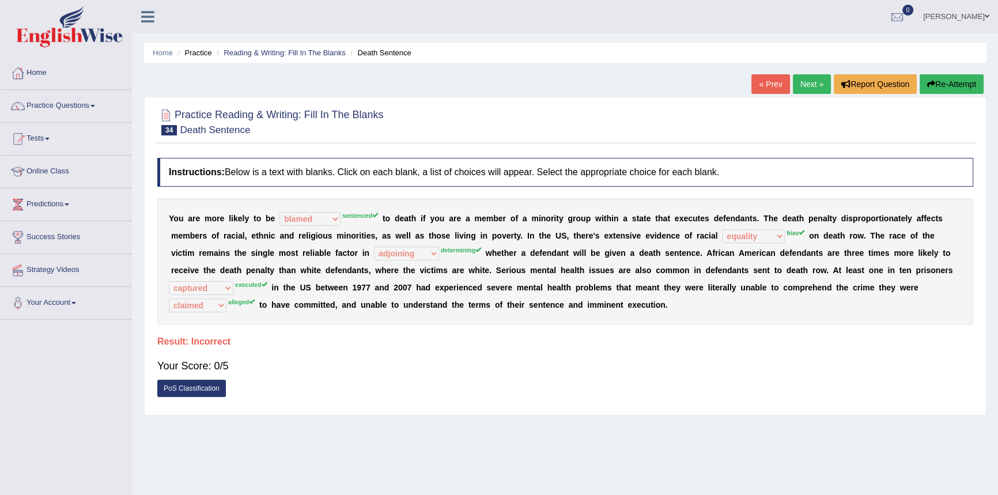
click at [803, 82] on link "Next »" at bounding box center [812, 84] width 38 height 20
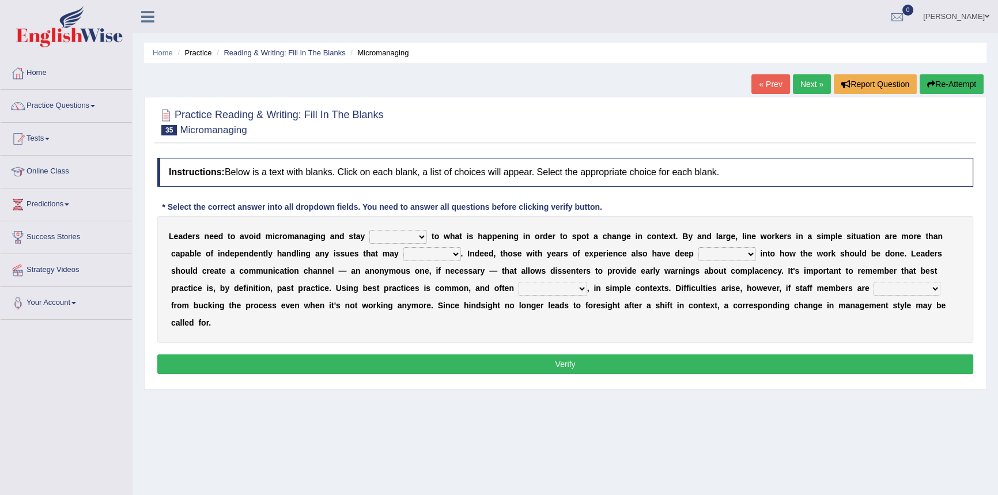
click at [422, 237] on select "complied connected precise concise" at bounding box center [398, 237] width 58 height 14
select select "connected"
click at [369, 230] on select "complied connected precise concise" at bounding box center [398, 237] width 58 height 14
click at [455, 252] on select "apprise rise encounter arise" at bounding box center [432, 254] width 58 height 14
select select "arise"
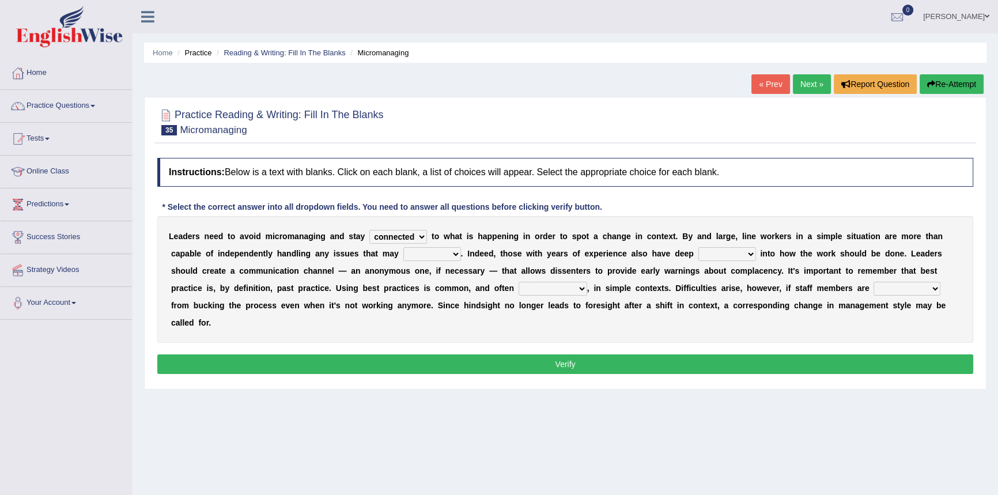
click at [403, 247] on select "apprise rise encounter arise" at bounding box center [432, 254] width 58 height 14
click at [750, 252] on select "incursion insight indignity indication" at bounding box center [728, 254] width 58 height 14
select select "indication"
click at [699, 247] on select "incursion insight indignity indication" at bounding box center [728, 254] width 58 height 14
click at [580, 287] on select "inappropriate apprehensive appropriate forbidden" at bounding box center [553, 289] width 69 height 14
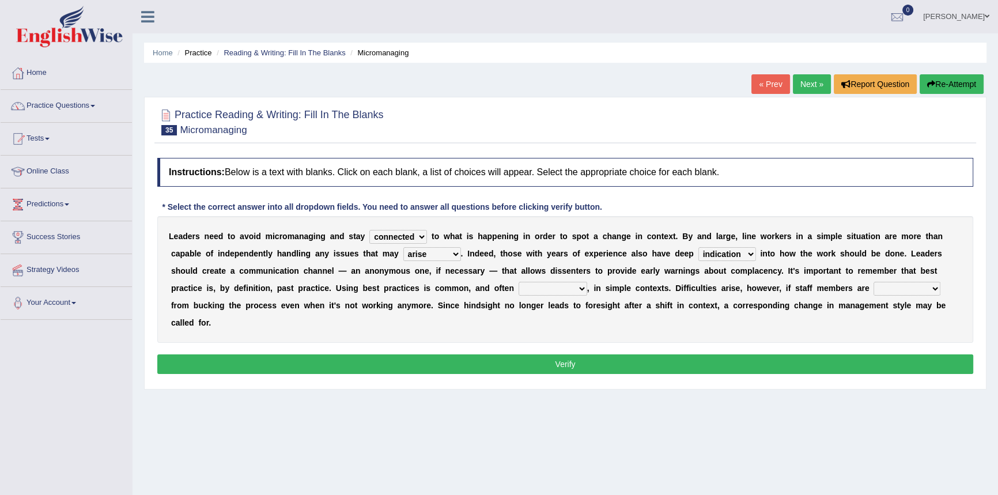
select select "appropriate"
click at [519, 282] on select "inappropriate apprehensive appropriate forbidden" at bounding box center [553, 289] width 69 height 14
click at [938, 288] on select "disarranged disinclined discouraged disintegrated" at bounding box center [907, 289] width 67 height 14
select select "disarranged"
click at [874, 282] on select "disarranged disinclined discouraged disintegrated" at bounding box center [907, 289] width 67 height 14
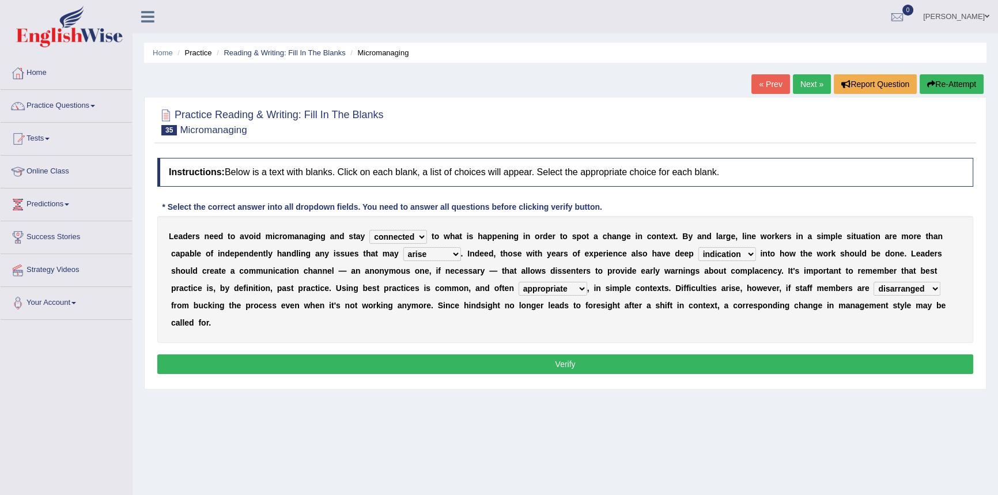
click at [741, 361] on button "Verify" at bounding box center [565, 364] width 816 height 20
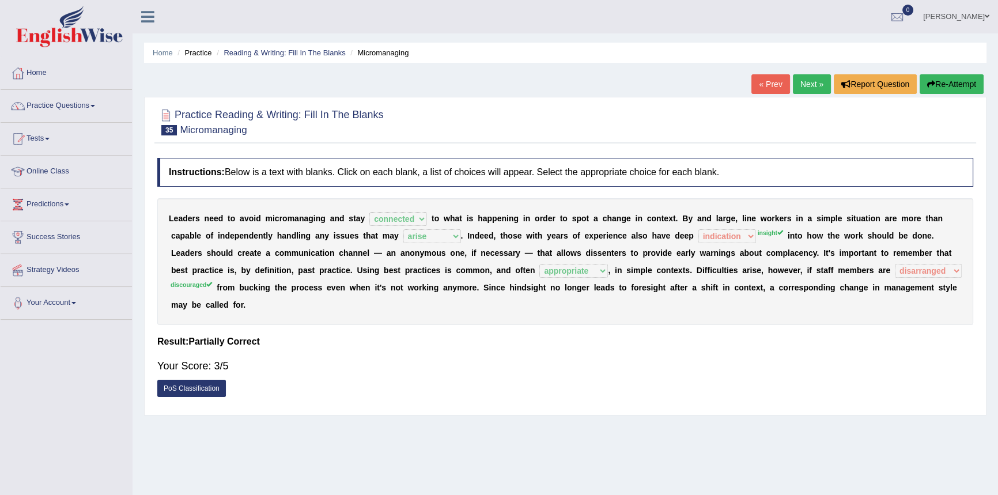
click at [810, 82] on link "Next »" at bounding box center [812, 84] width 38 height 20
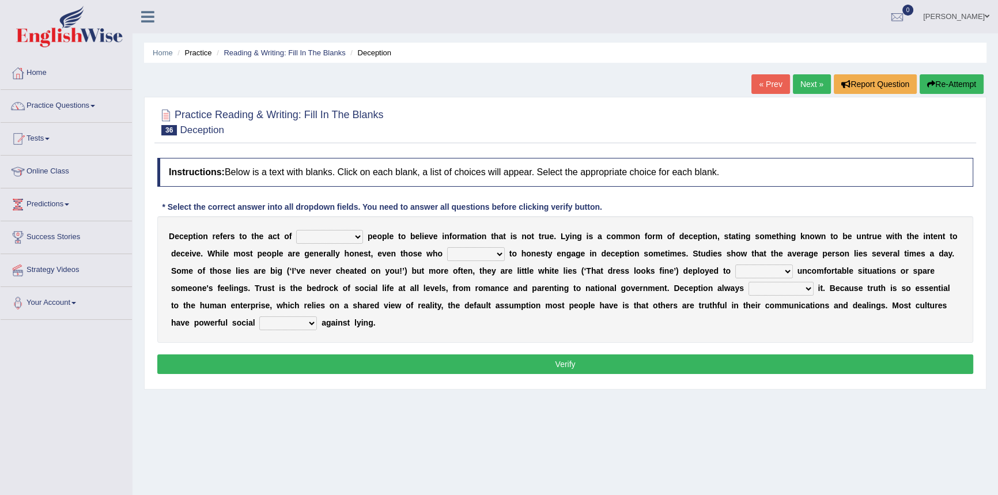
click at [357, 235] on select "discouraging forbidding detecting encouraging" at bounding box center [329, 237] width 67 height 14
select select "encouraging"
click at [296, 230] on select "discouraging forbidding detecting encouraging" at bounding box center [329, 237] width 67 height 14
click at [500, 253] on select "describe prescribe inscribe subscribe" at bounding box center [476, 254] width 58 height 14
select select "describe"
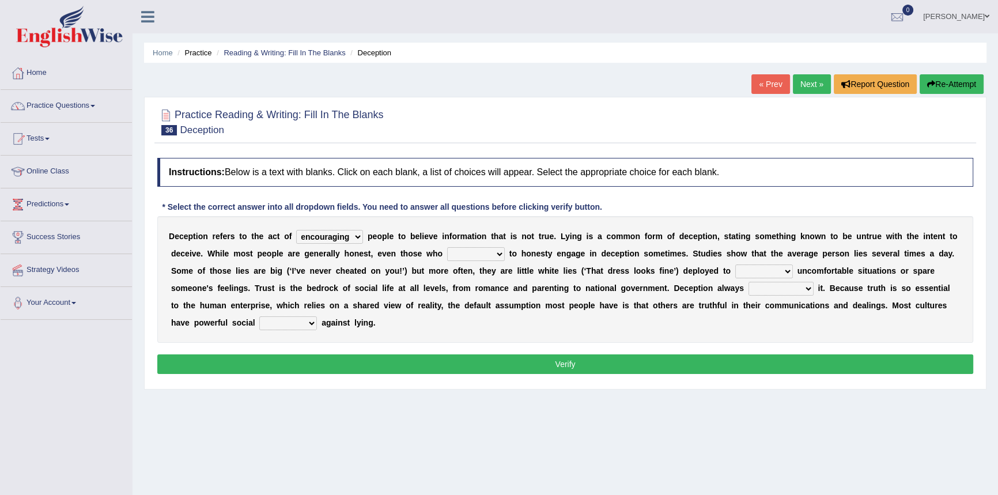
click at [447, 247] on select "describe prescribe inscribe subscribe" at bounding box center [476, 254] width 58 height 14
click at [787, 270] on select "contest illuminate disguise avoid" at bounding box center [764, 272] width 58 height 14
select select "avoid"
click at [735, 265] on select "contest illuminate disguise avoid" at bounding box center [764, 272] width 58 height 14
click at [806, 287] on select "undermines underscores undertakes underwrites" at bounding box center [781, 289] width 65 height 14
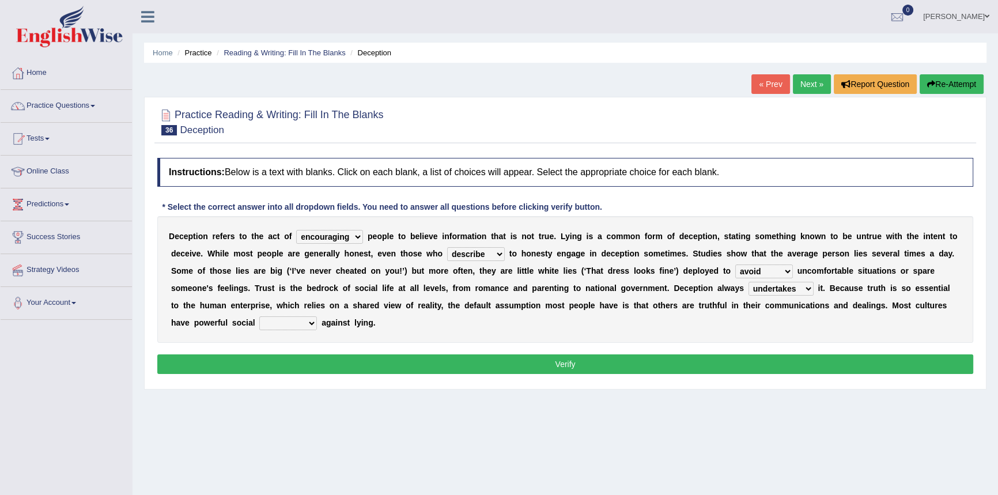
click at [749, 282] on select "undermines underscores undertakes underwrites" at bounding box center [781, 289] width 65 height 14
click at [803, 289] on select "undermines underscores undertakes underwrites" at bounding box center [781, 289] width 65 height 14
select select "undermines"
click at [749, 282] on select "undermines underscores undertakes underwrites" at bounding box center [781, 289] width 65 height 14
click at [289, 321] on select "ejections sanctions fractions inductions" at bounding box center [288, 323] width 58 height 14
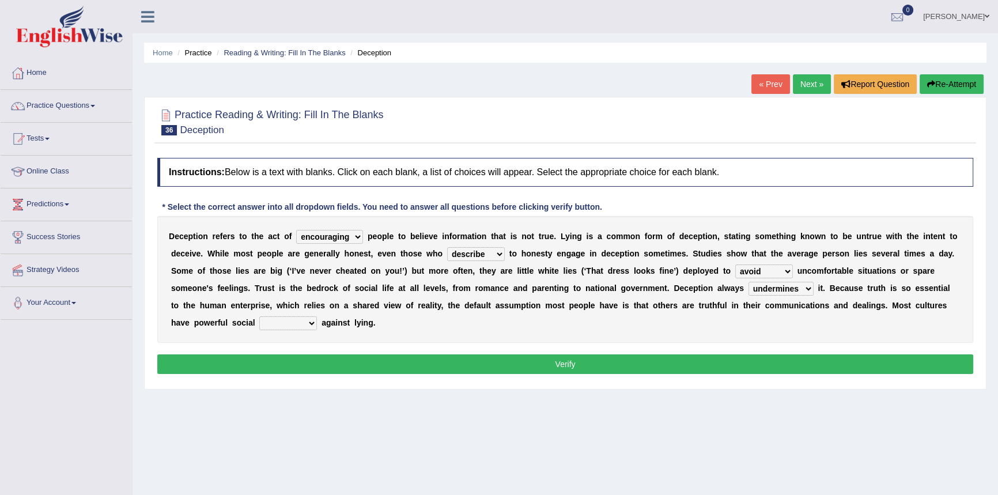
select select "inductions"
click at [259, 316] on select "ejections sanctions fractions inductions" at bounding box center [288, 323] width 58 height 14
click at [390, 366] on button "Verify" at bounding box center [565, 364] width 816 height 20
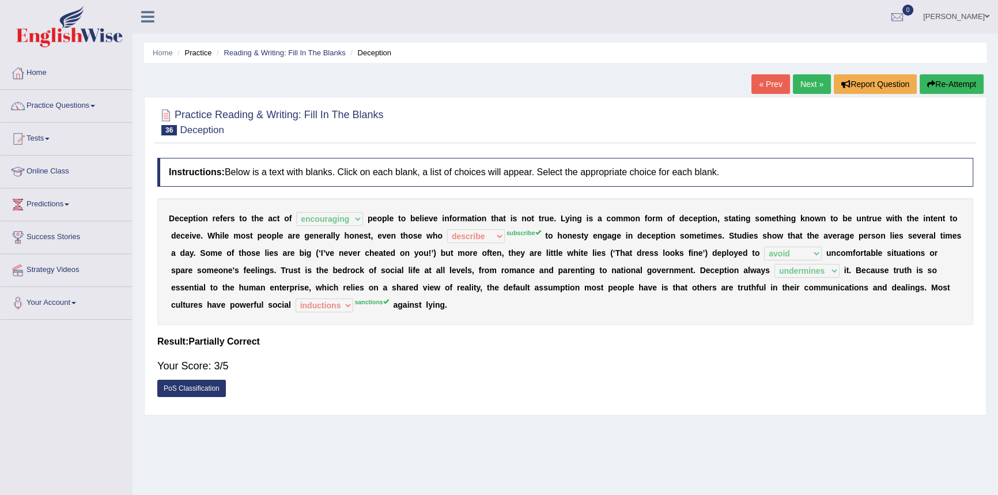
click at [807, 86] on link "Next »" at bounding box center [812, 84] width 38 height 20
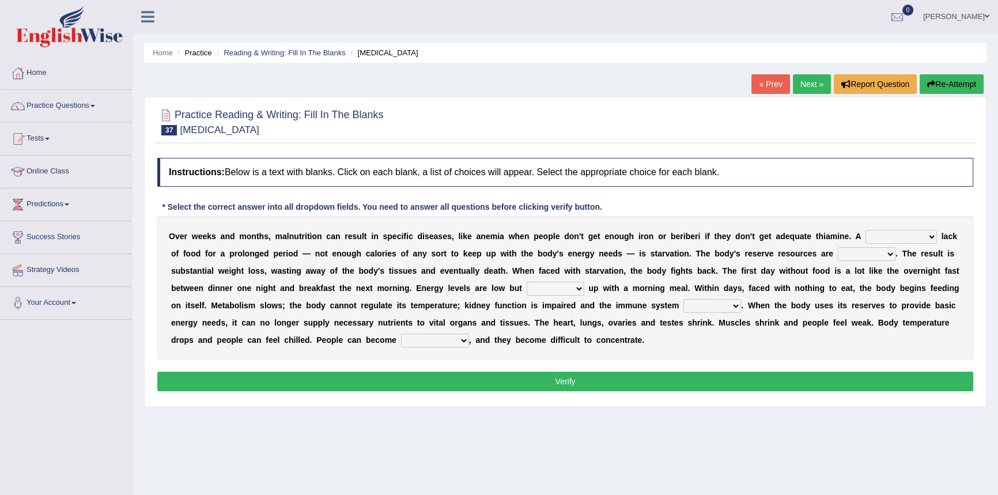
click at [930, 236] on select "severe distinguishing proper distinctive" at bounding box center [901, 237] width 71 height 14
select select "severe"
click at [866, 230] on select "severe distinguishing proper distinctive" at bounding box center [901, 237] width 71 height 14
click at [889, 255] on select "obsoleted depleted pelleted deleted" at bounding box center [867, 254] width 58 height 14
select select "deleted"
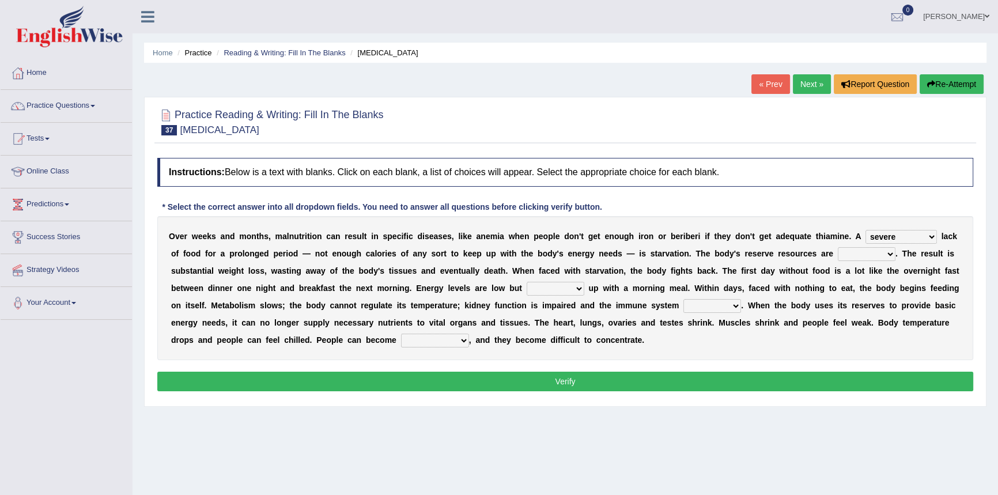
click at [838, 247] on select "obsoleted depleted pelleted deleted" at bounding box center [867, 254] width 58 height 14
click at [577, 290] on select "feed come chill pick" at bounding box center [556, 289] width 58 height 14
select select "pick"
click at [527, 282] on select "feed come chill pick" at bounding box center [556, 289] width 58 height 14
click at [735, 305] on select "deepens deafens weakens surpasses" at bounding box center [713, 306] width 58 height 14
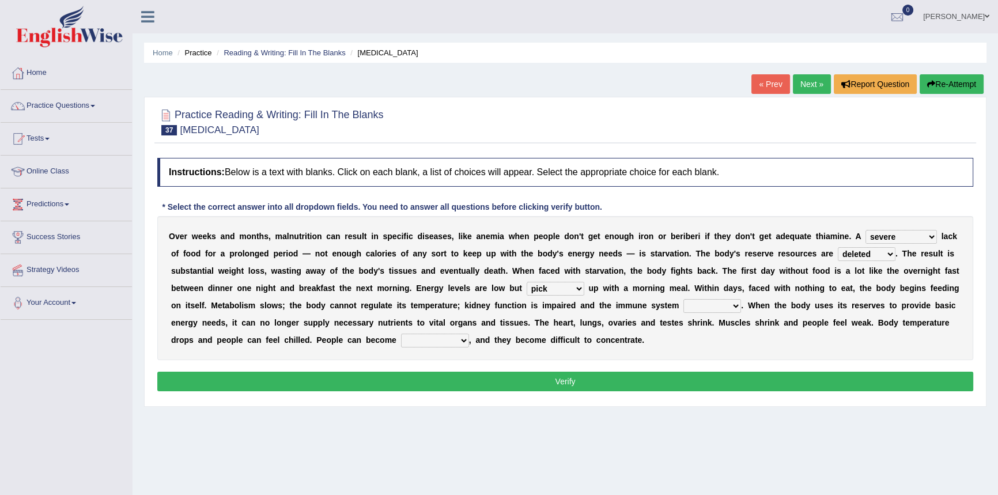
select select "weakens"
click at [684, 299] on select "deepens deafens weakens surpasses" at bounding box center [713, 306] width 58 height 14
click at [464, 339] on select "irritable commutable indisputable transportable" at bounding box center [435, 341] width 68 height 14
select select "transportable"
click at [401, 334] on select "irritable commutable indisputable transportable" at bounding box center [435, 341] width 68 height 14
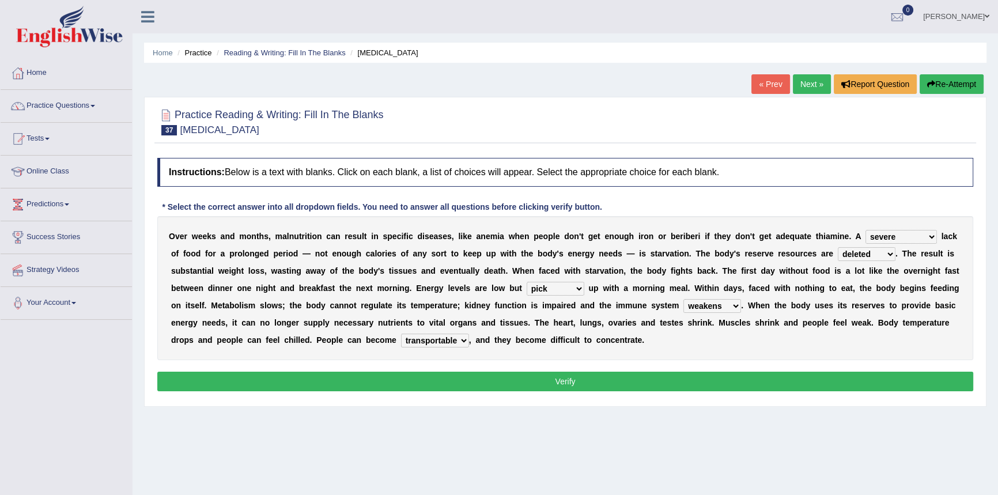
click at [470, 387] on button "Verify" at bounding box center [565, 382] width 816 height 20
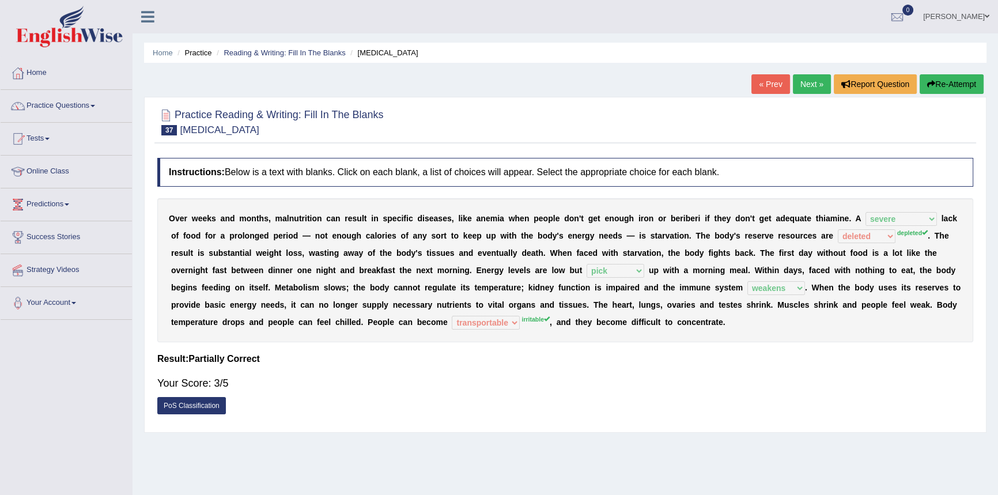
click at [809, 81] on link "Next »" at bounding box center [812, 84] width 38 height 20
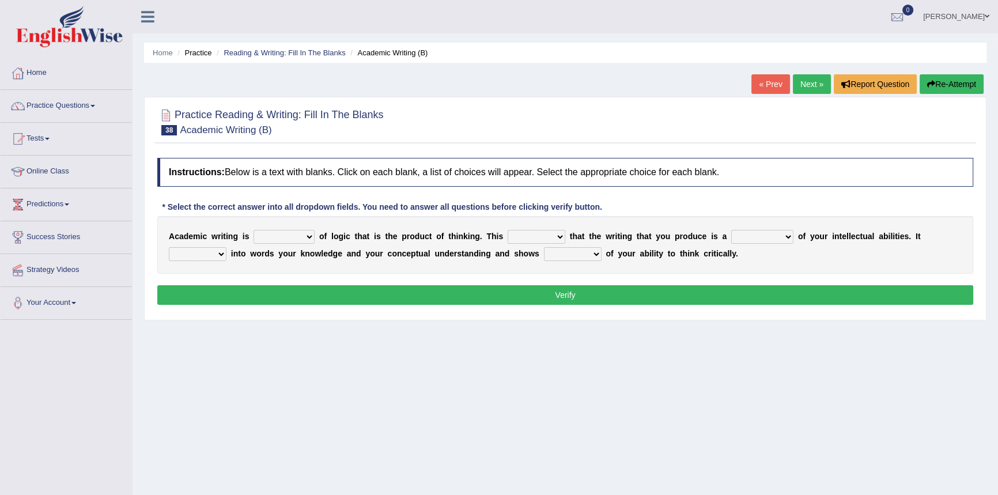
click at [309, 235] on select "expectation entitlement expression exchange" at bounding box center [284, 237] width 61 height 14
select select "expectation"
click at [254, 230] on select "expectation entitlement expression exchange" at bounding box center [284, 237] width 61 height 14
click at [560, 236] on select "means questions stipulates answers" at bounding box center [537, 237] width 58 height 14
click at [306, 233] on select "expectation entitlement expression exchange" at bounding box center [284, 237] width 61 height 14
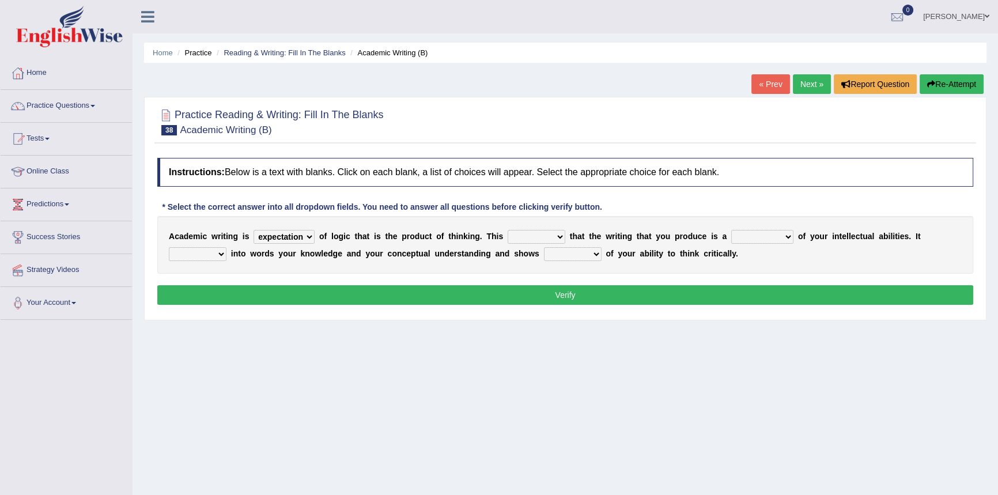
click at [560, 238] on select "means questions stipulates answers" at bounding box center [537, 237] width 58 height 14
select select "means"
click at [508, 230] on select "means questions stipulates answers" at bounding box center [537, 237] width 58 height 14
click at [785, 236] on select "redundancy mission credit reflection" at bounding box center [762, 237] width 62 height 14
select select "mission"
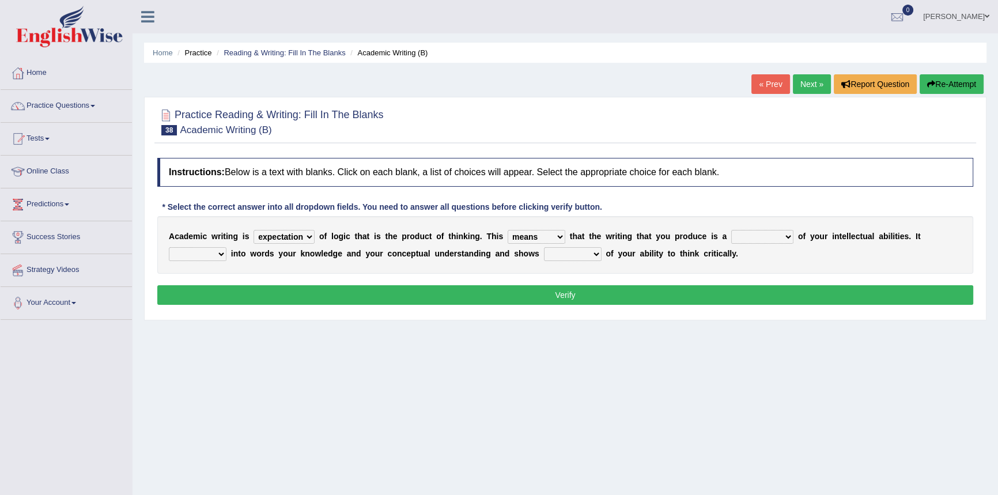
click at [731, 230] on select "redundancy mission credit reflection" at bounding box center [762, 237] width 62 height 14
click at [221, 255] on select "enriches shows allows puts" at bounding box center [198, 254] width 58 height 14
select select "puts"
click at [169, 247] on select "enriches shows allows puts" at bounding box center [198, 254] width 58 height 14
click at [595, 255] on select "hassle excuse capacity evidence" at bounding box center [573, 254] width 58 height 14
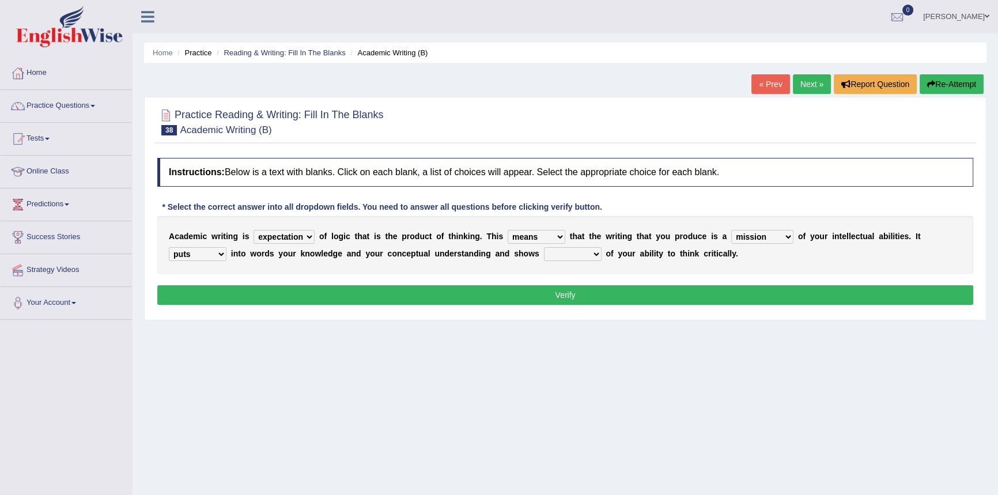
select select "evidence"
click at [544, 247] on select "hassle excuse capacity evidence" at bounding box center [573, 254] width 58 height 14
click at [568, 294] on button "Verify" at bounding box center [565, 295] width 816 height 20
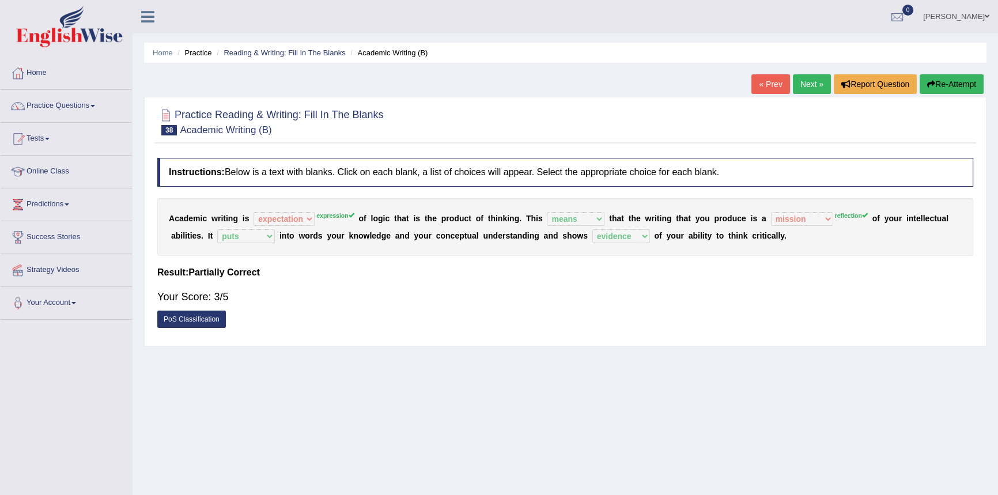
click at [808, 81] on link "Next »" at bounding box center [812, 84] width 38 height 20
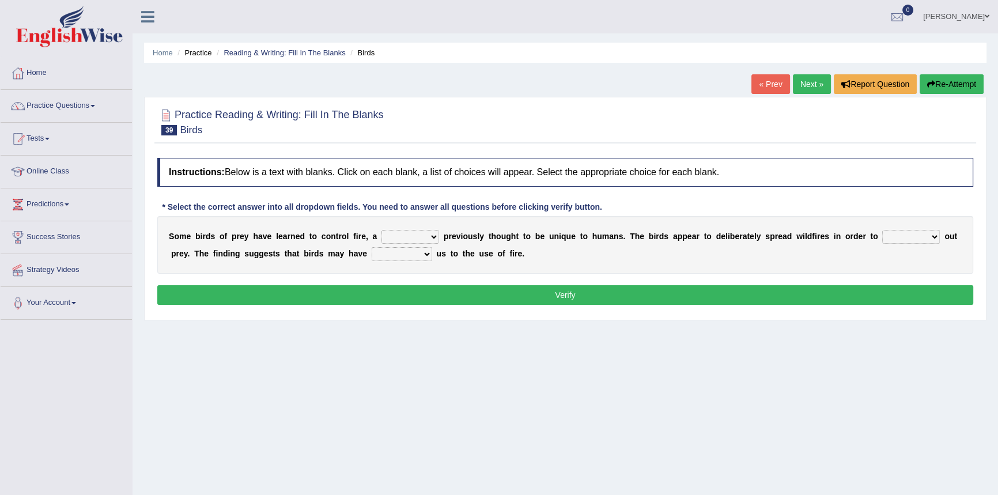
click at [433, 236] on select "question profile tale skill" at bounding box center [411, 237] width 58 height 14
select select "skill"
click at [382, 230] on select "question profile tale skill" at bounding box center [411, 237] width 58 height 14
click at [936, 235] on select "prevent limit span flush" at bounding box center [911, 237] width 58 height 14
select select "limit"
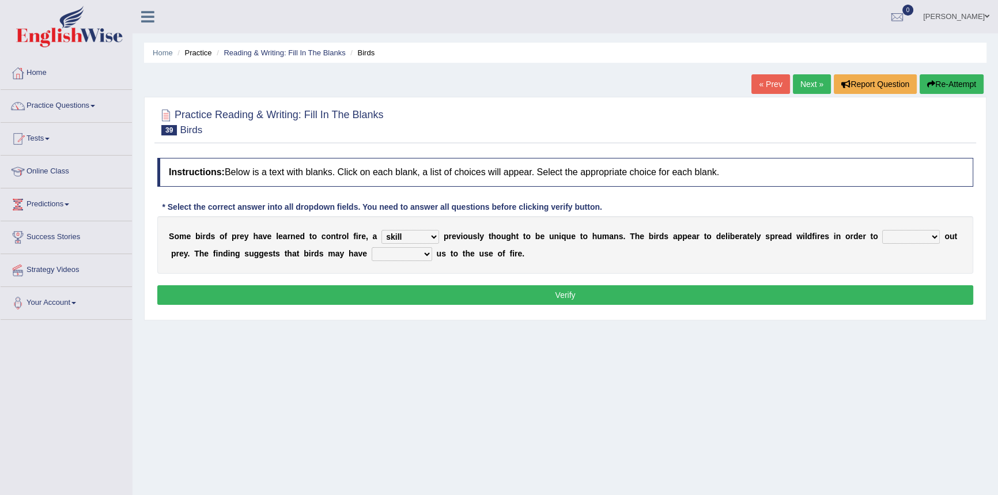
click at [882, 230] on select "prevent limit span flush" at bounding box center [911, 237] width 58 height 14
click at [423, 255] on select "prophesied beaten transmitted forced" at bounding box center [402, 254] width 61 height 14
select select "forced"
click at [372, 247] on select "prophesied beaten transmitted forced" at bounding box center [402, 254] width 61 height 14
click at [443, 288] on button "Verify" at bounding box center [565, 295] width 816 height 20
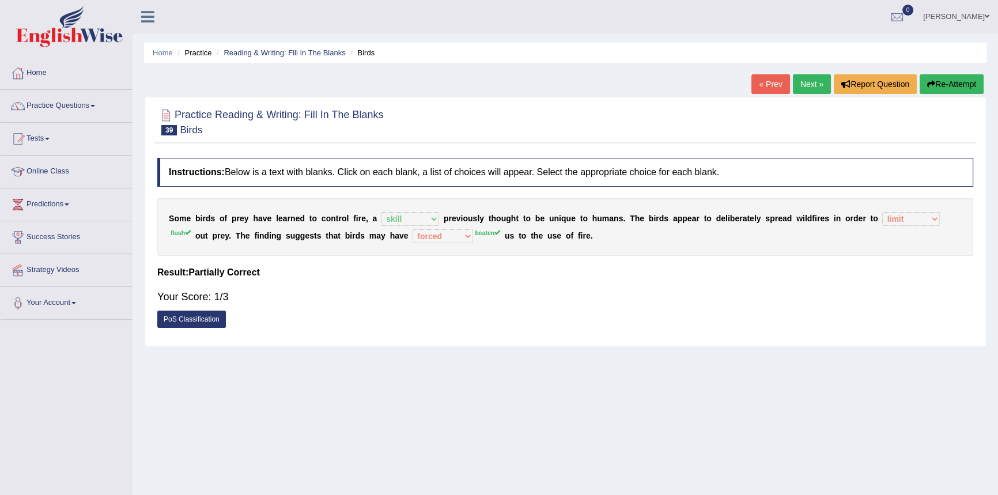
click at [807, 85] on link "Next »" at bounding box center [812, 84] width 38 height 20
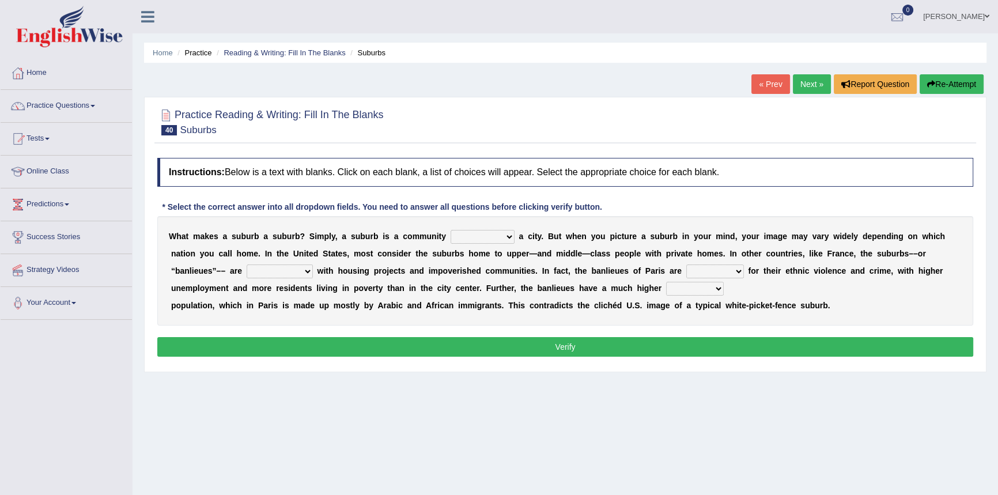
click at [507, 236] on select "lying locating situating surrounding" at bounding box center [483, 237] width 64 height 14
select select "surrounding"
click at [451, 230] on select "lying locating situating surrounding" at bounding box center [483, 237] width 64 height 14
click at [305, 270] on select "antonymous antibiotic synonymous synthetic" at bounding box center [280, 272] width 66 height 14
select select "antonymous"
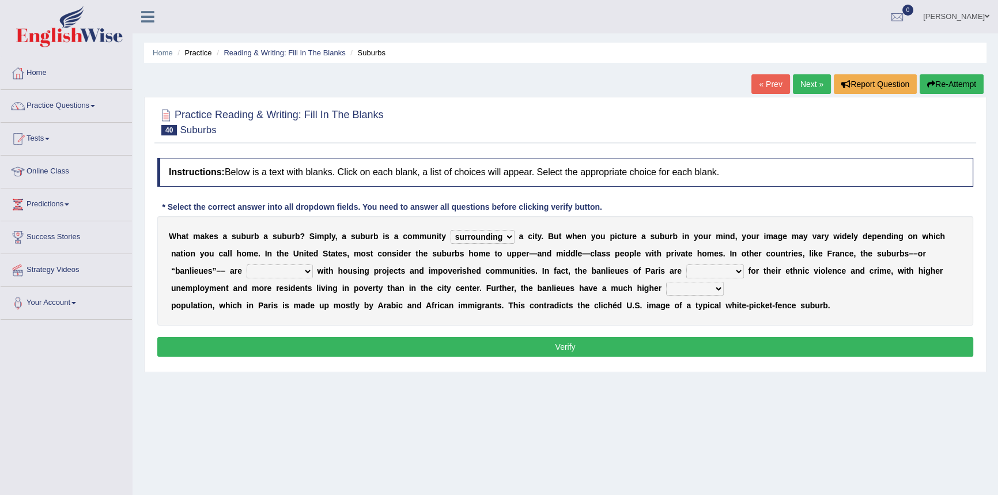
click at [247, 265] on select "antonymous antibiotic synonymous synthetic" at bounding box center [280, 272] width 66 height 14
click at [738, 270] on select "clamorous sensitive famous notorious" at bounding box center [715, 272] width 58 height 14
select select "famous"
click at [686, 265] on select "clamorous sensitive famous notorious" at bounding box center [715, 272] width 58 height 14
click at [719, 289] on select "local young immigrant senior" at bounding box center [695, 289] width 58 height 14
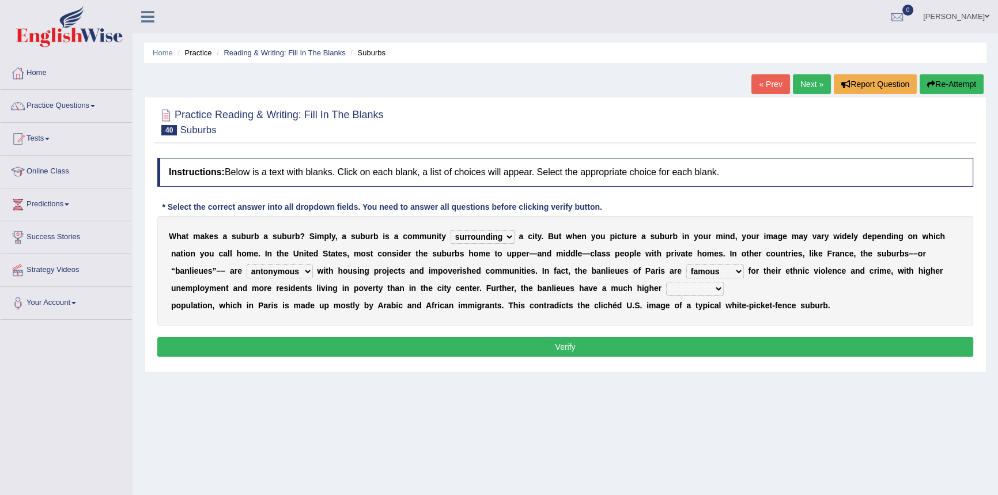
select select "immigrant"
click at [666, 282] on select "local young immigrant senior" at bounding box center [695, 289] width 58 height 14
click at [518, 350] on button "Verify" at bounding box center [565, 347] width 816 height 20
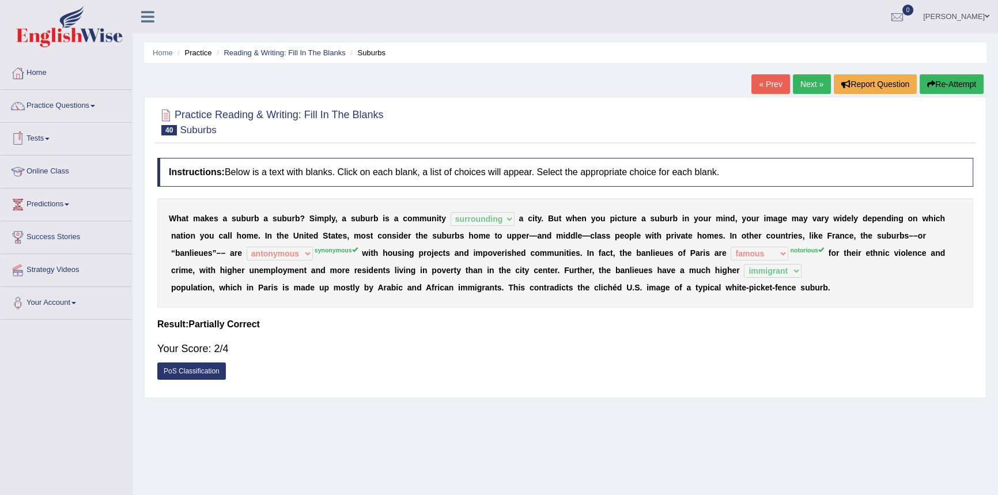
click at [46, 138] on link "Tests" at bounding box center [66, 137] width 131 height 29
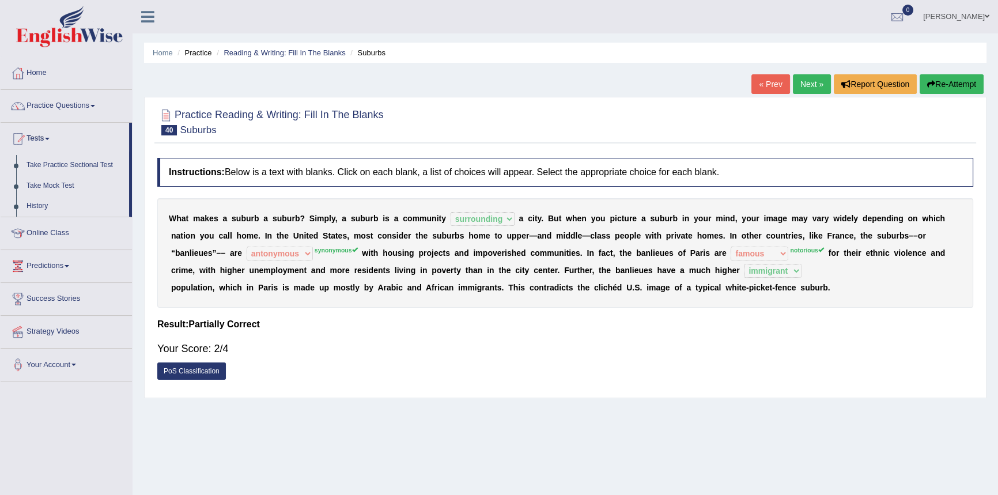
click at [57, 265] on link "Predictions" at bounding box center [66, 264] width 131 height 29
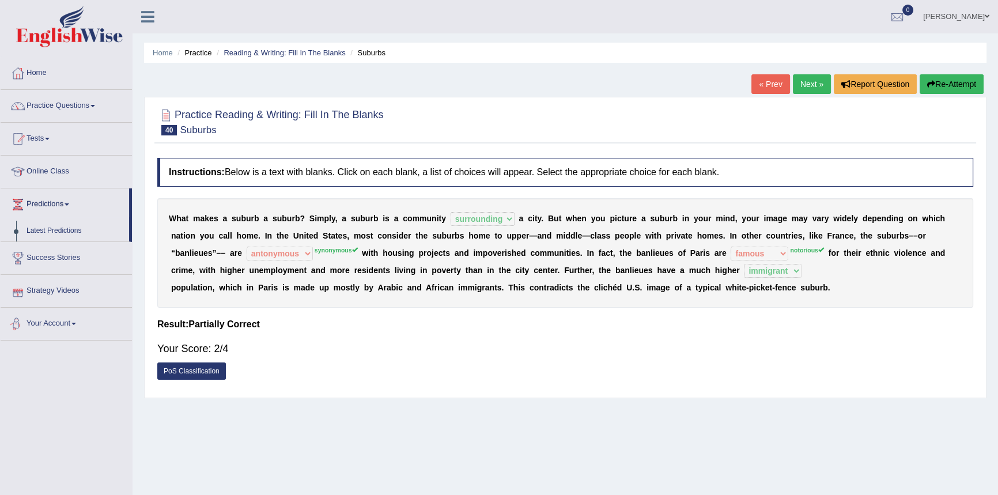
click at [74, 319] on link "Your Account" at bounding box center [66, 322] width 131 height 29
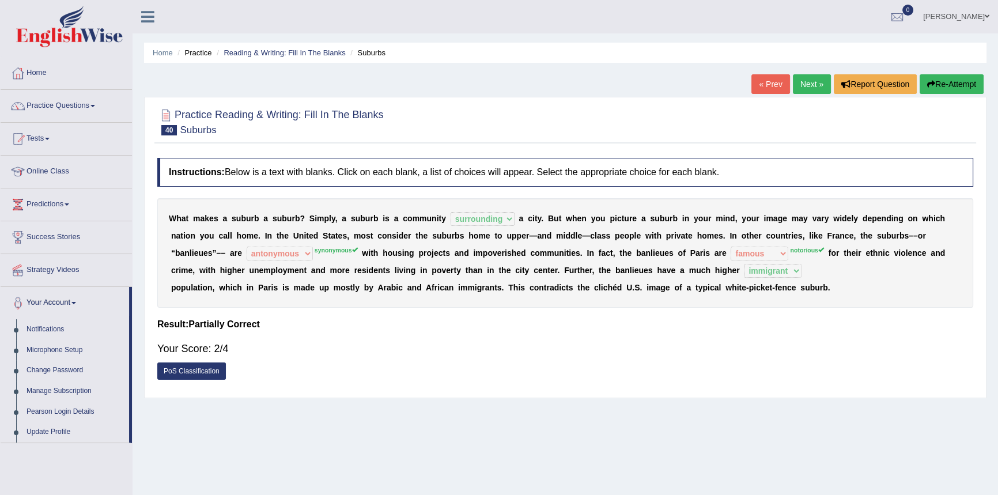
click at [186, 436] on div "Home Practice Reading & Writing: Fill In The Blanks Suburbs « Prev Next » Repor…" at bounding box center [566, 288] width 866 height 576
